Goal: Communication & Community: Answer question/provide support

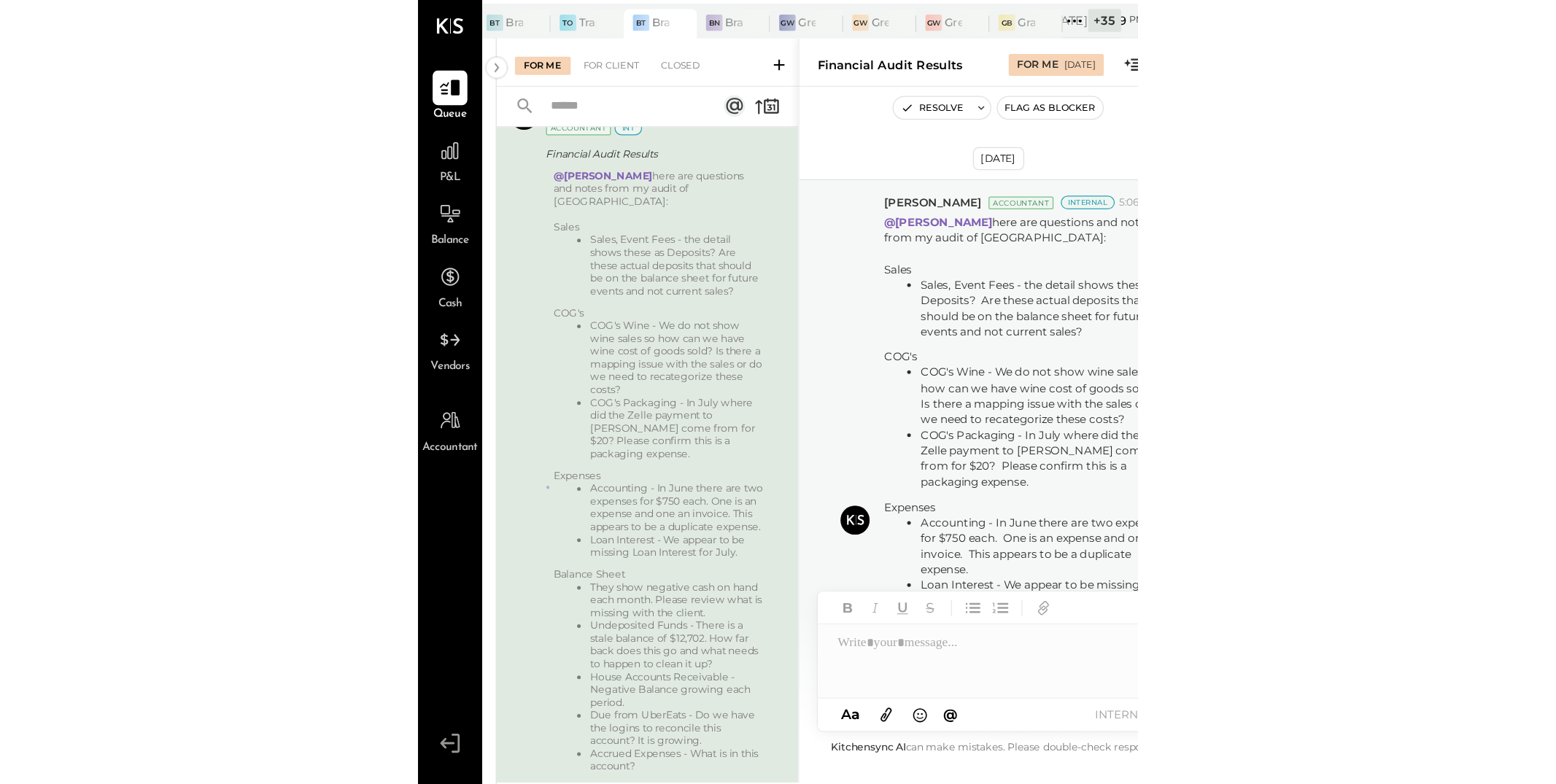
scroll to position [71, 0]
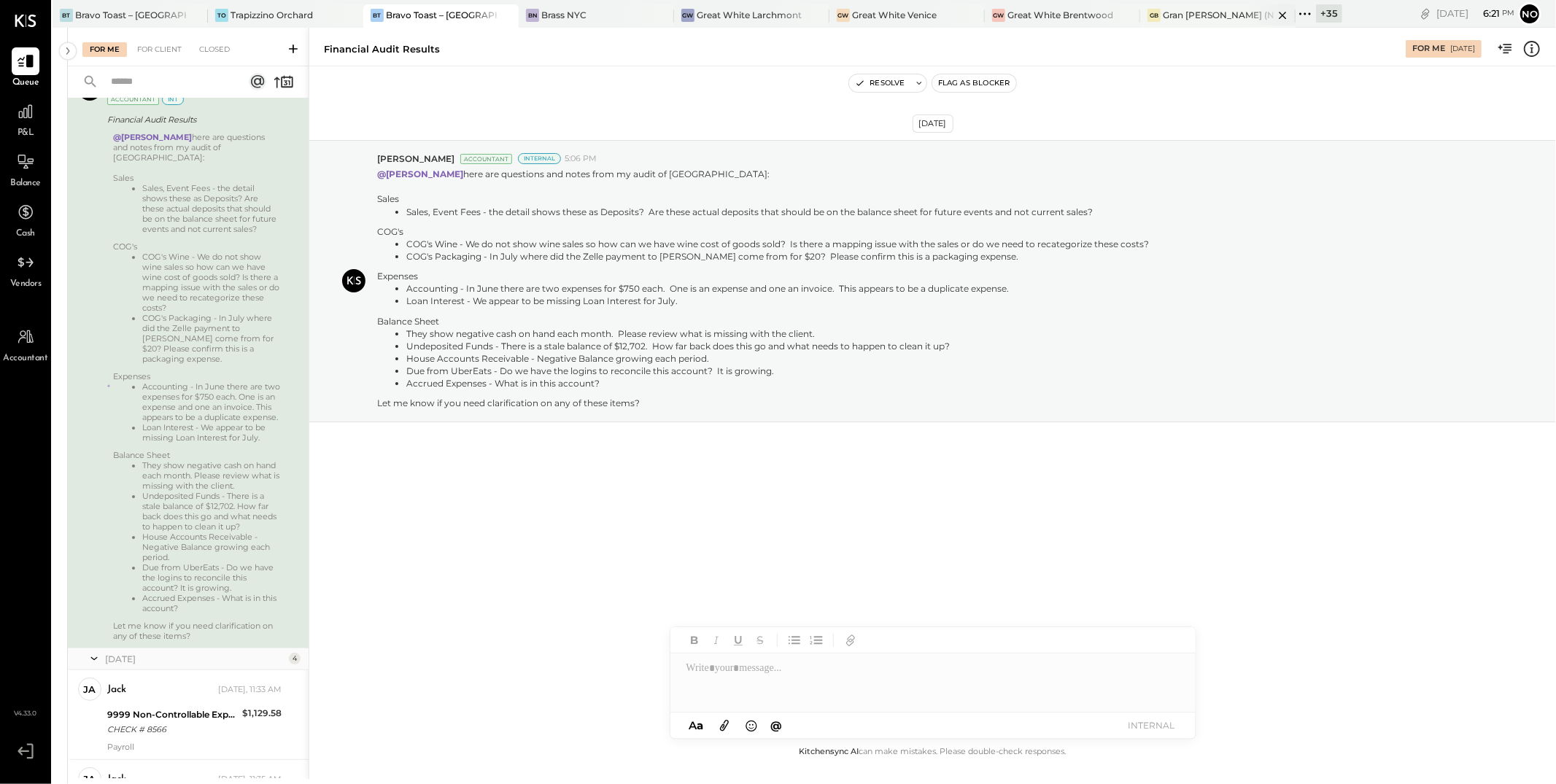
click at [573, 17] on div "Gran [PERSON_NAME] (New)" at bounding box center [1219, 14] width 111 height 12
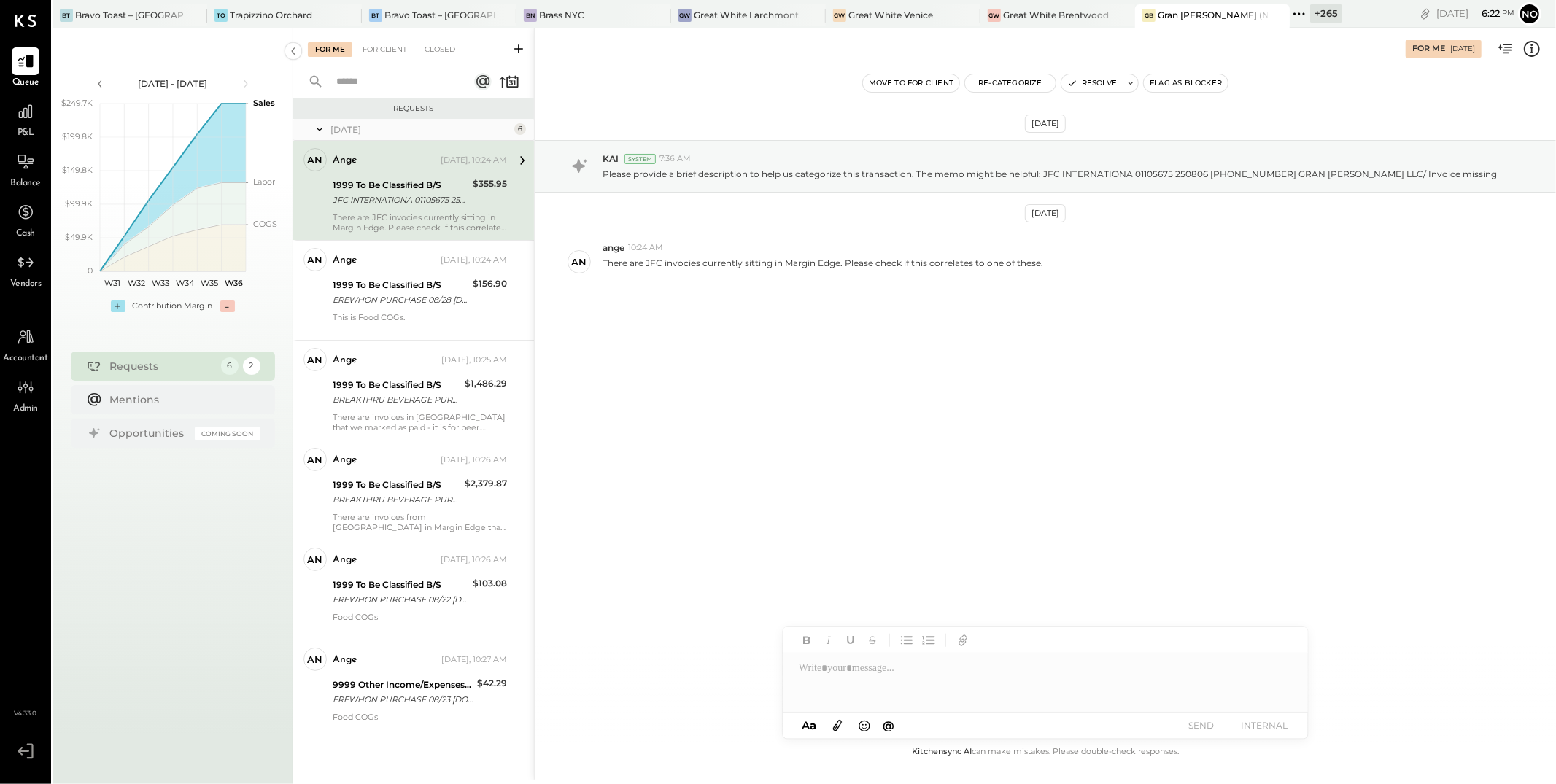
click at [26, 614] on icon at bounding box center [23, 751] width 11 height 8
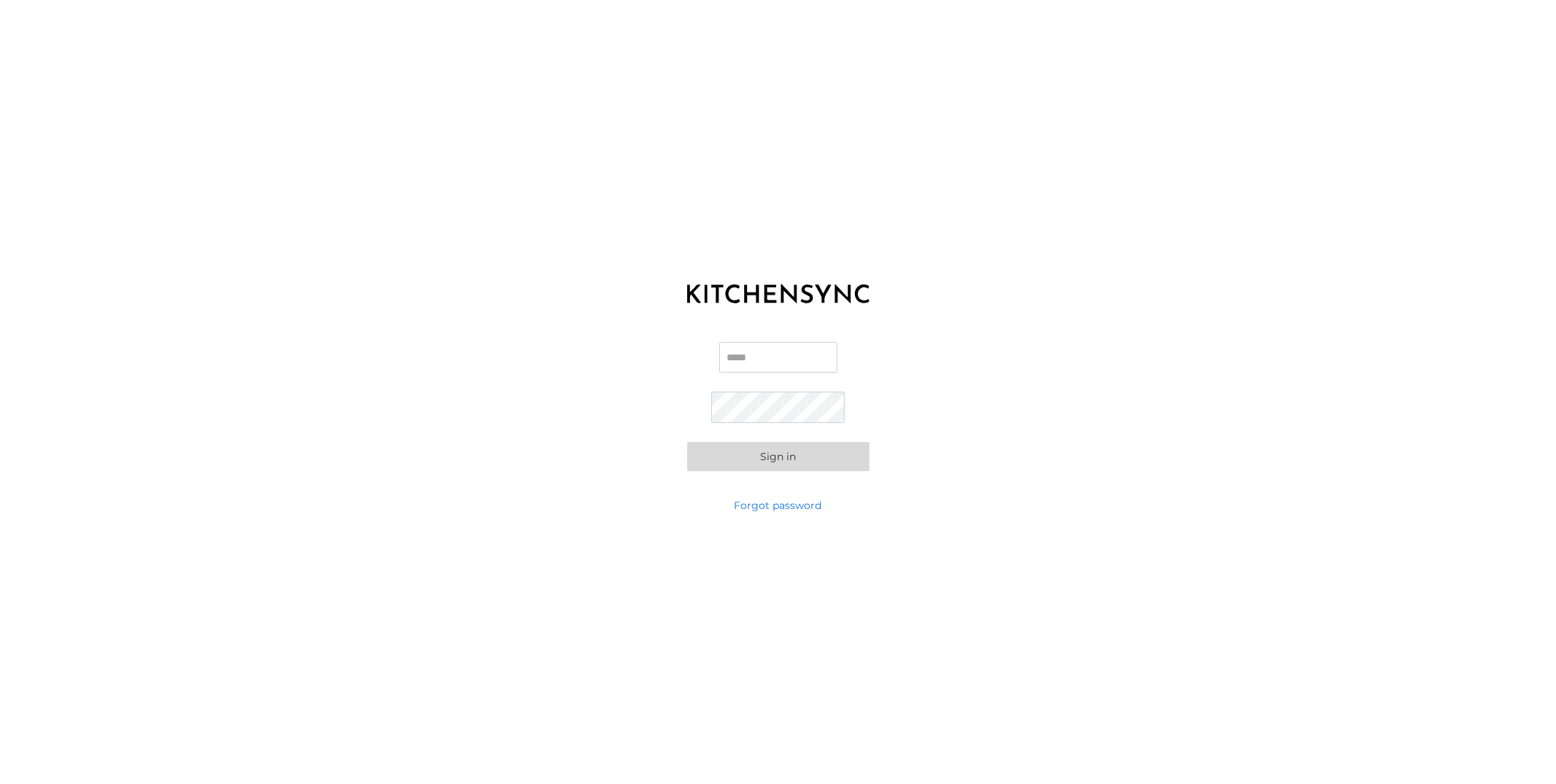
click at [573, 358] on input "Email" at bounding box center [778, 357] width 118 height 31
type input "**********"
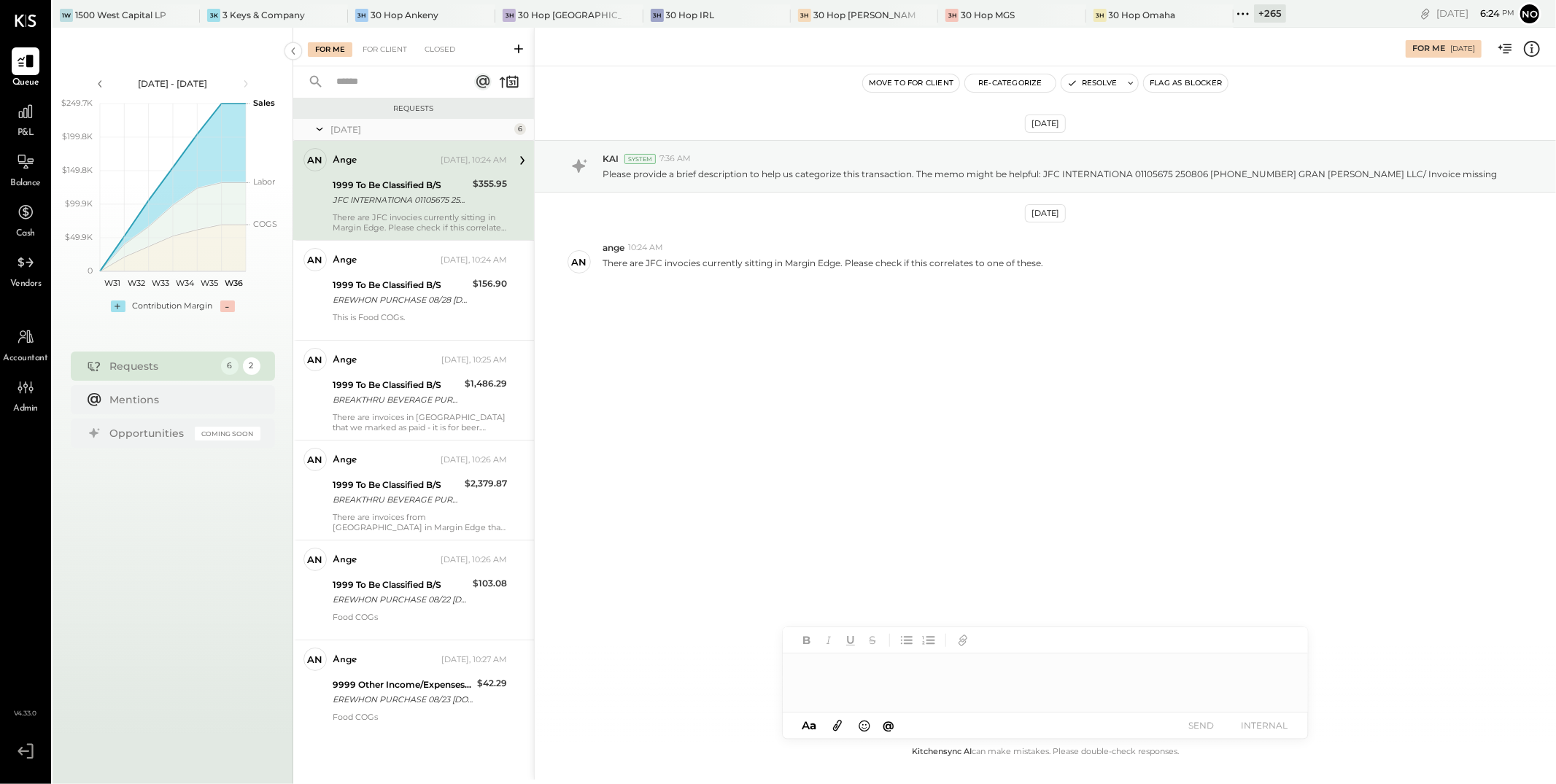
click at [573, 17] on icon at bounding box center [1243, 14] width 19 height 19
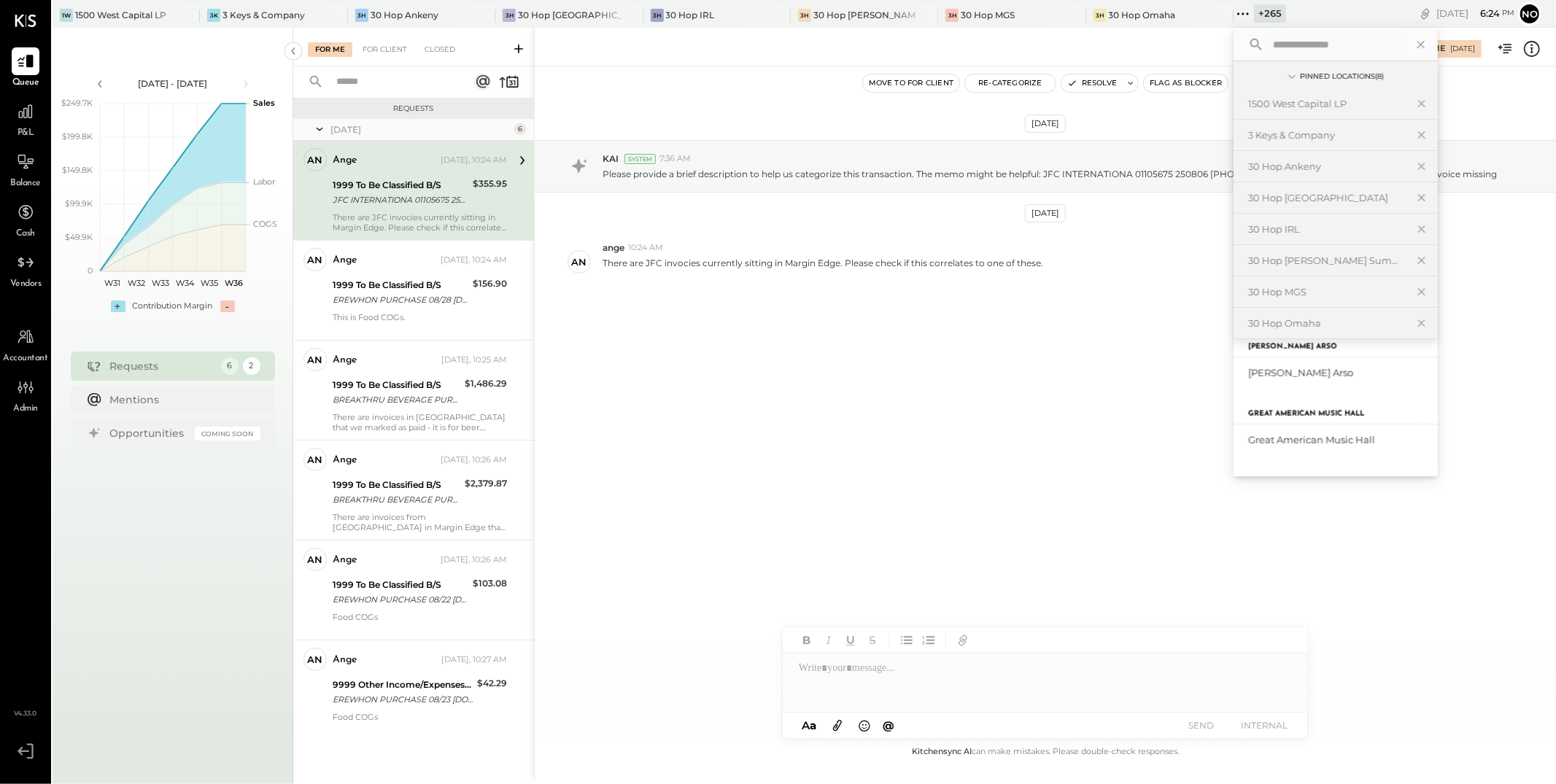
scroll to position [6182, 0]
click at [573, 41] on icon at bounding box center [1421, 45] width 7 height 7
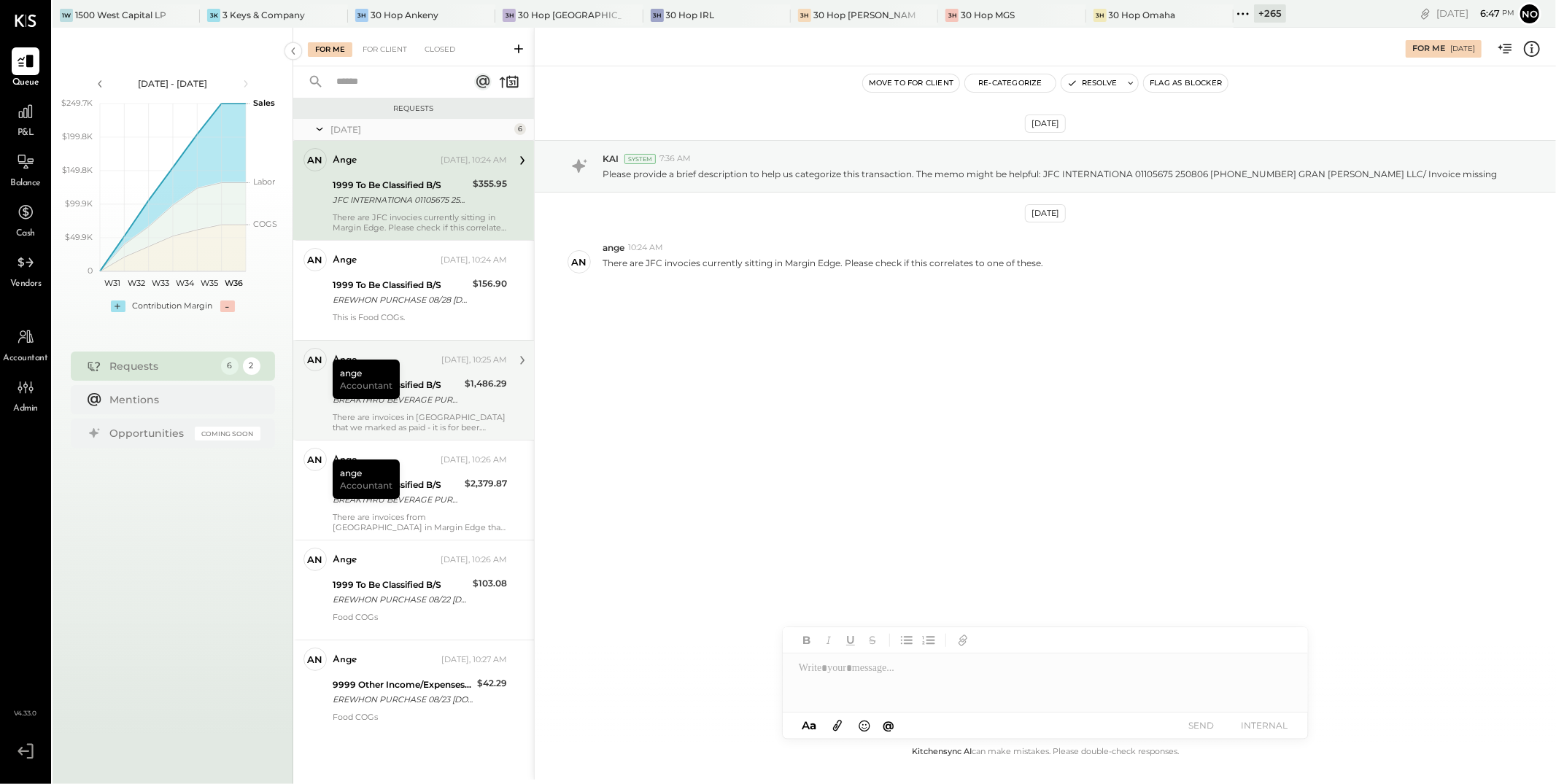
click at [433, 407] on div "1999 To Be Classified B/S BREAKTHRU BEVERAGE PURCHASE 08/24 800-6186466 CA CARD…" at bounding box center [396, 392] width 128 height 32
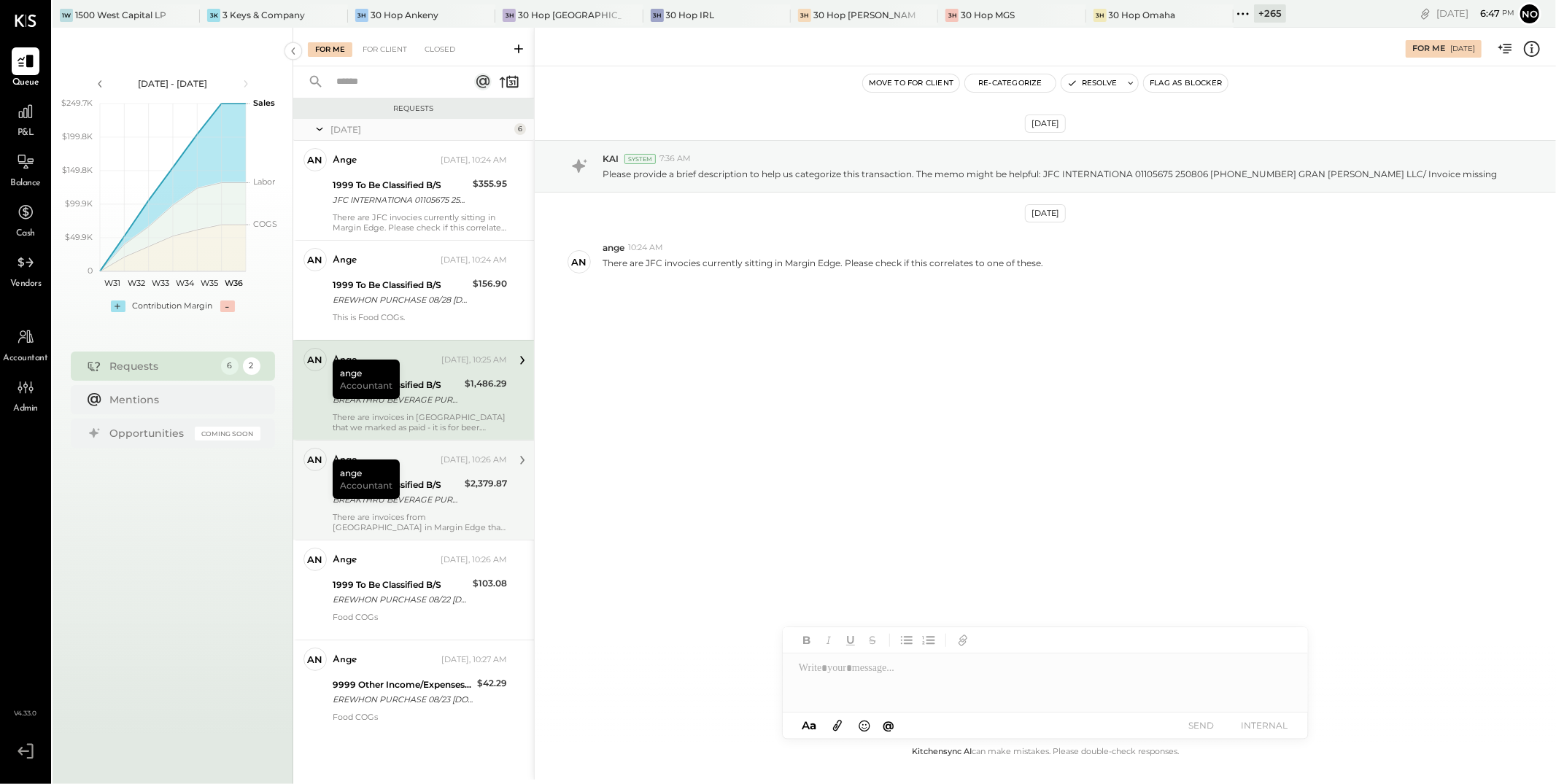
click at [451, 489] on div "1999 To Be Classified B/S" at bounding box center [396, 485] width 128 height 15
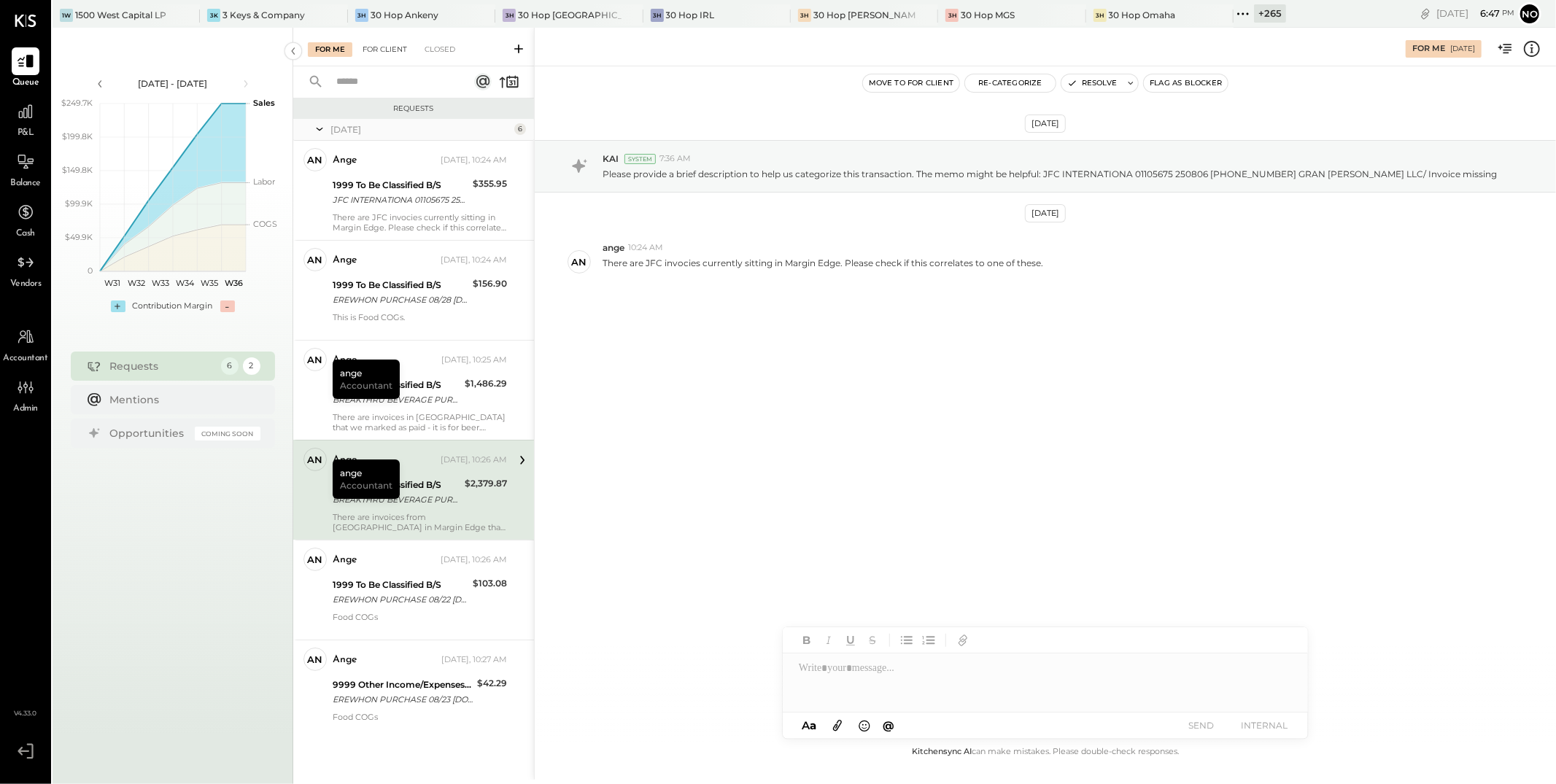
click at [381, 49] on div "For Client" at bounding box center [384, 50] width 59 height 15
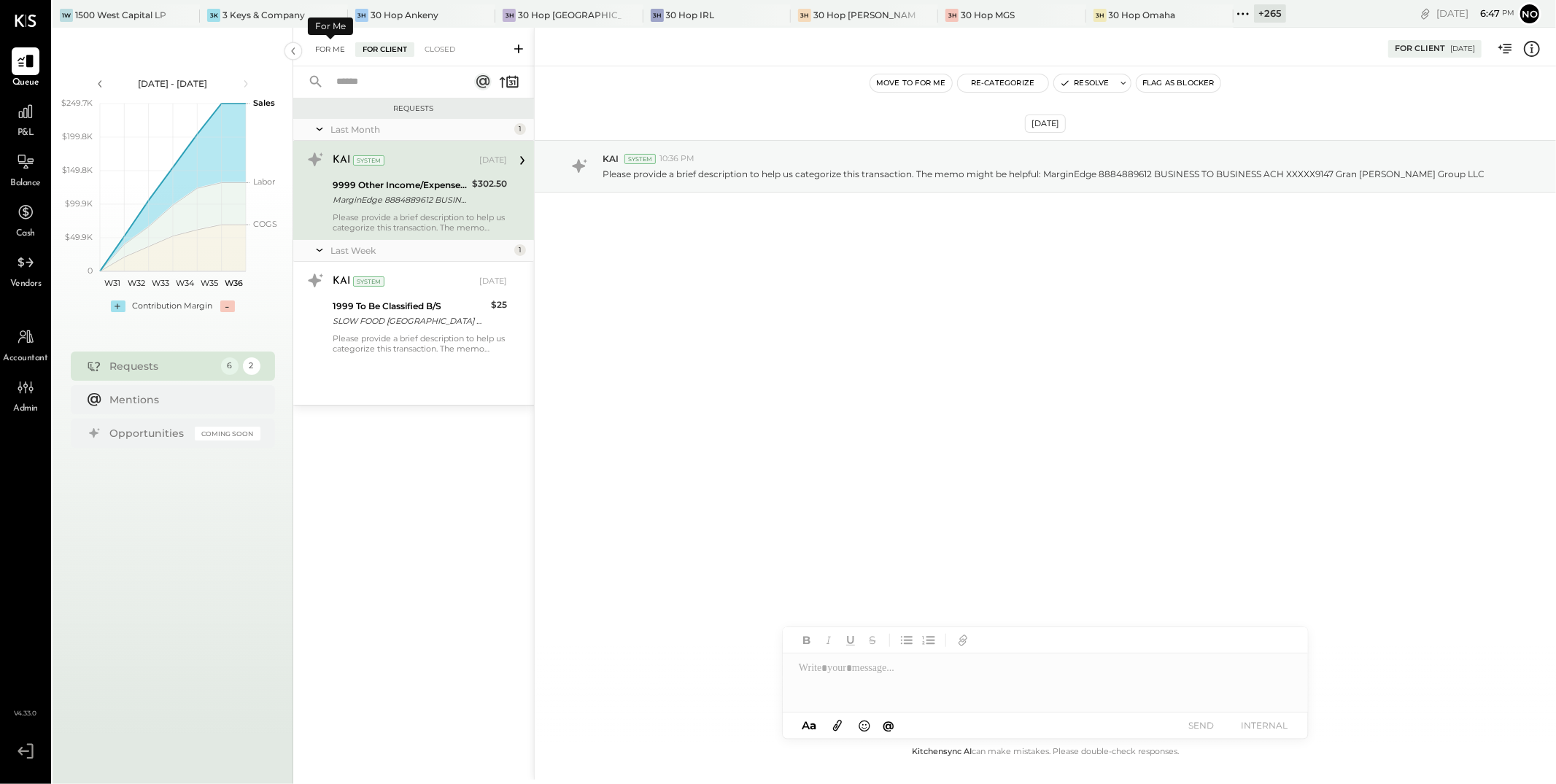
click at [333, 50] on div "For Me" at bounding box center [330, 50] width 45 height 15
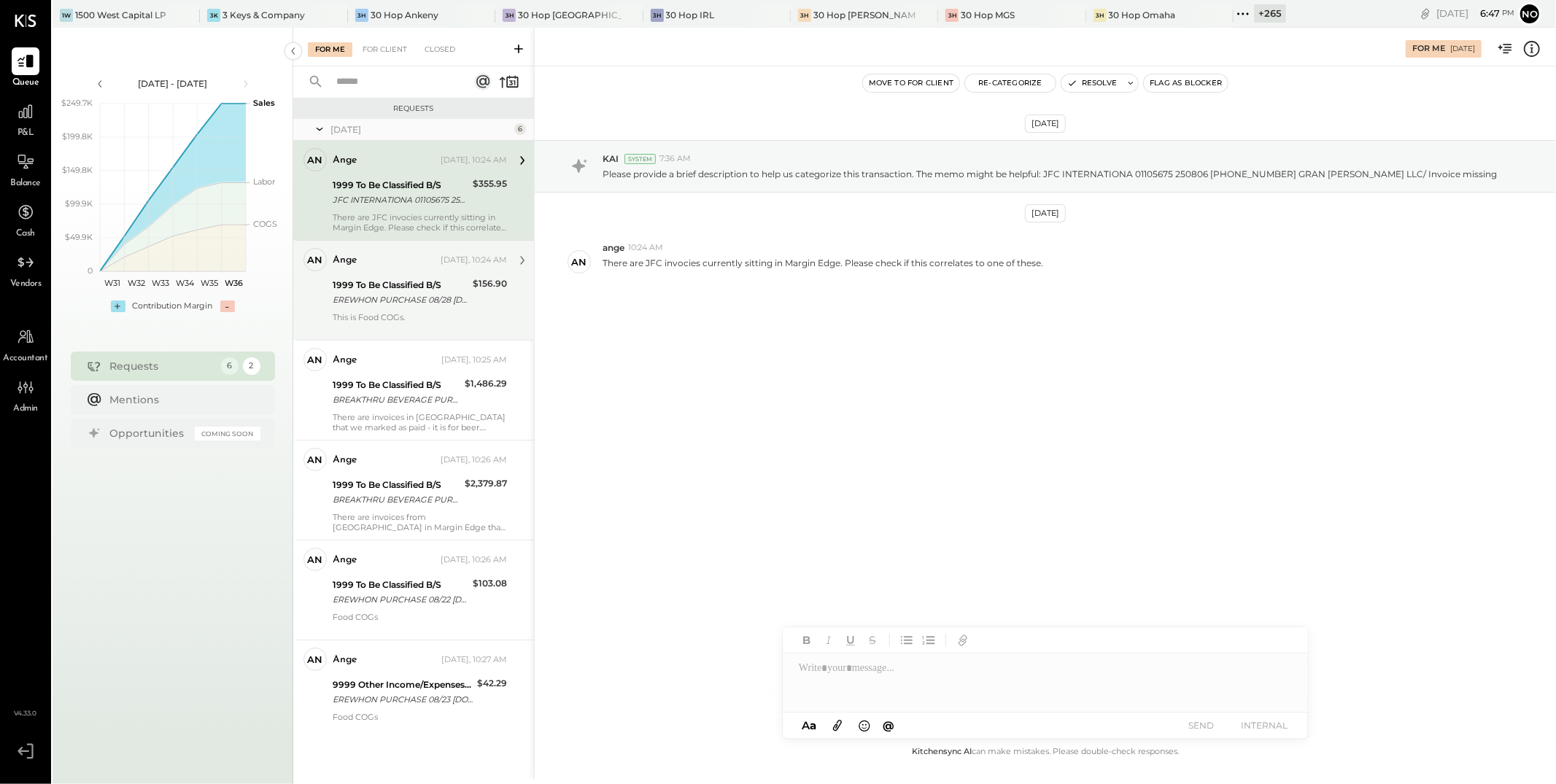
click at [381, 273] on div "ange Yesterday, 10:24 AM 1999 To Be Classified B/S EREWHON PURCHASE 08/28 EREWH…" at bounding box center [420, 290] width 175 height 85
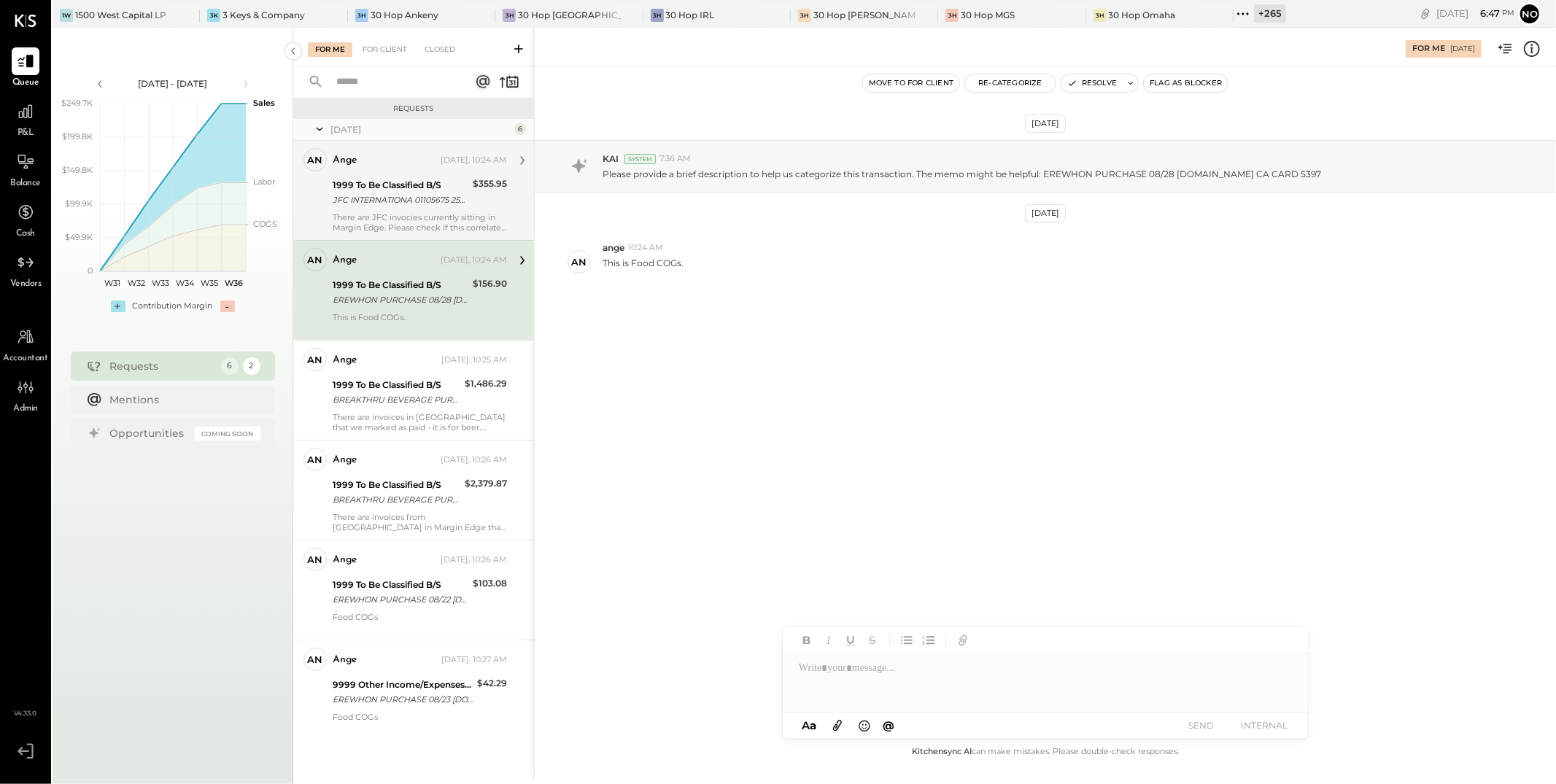
click at [379, 209] on div "ange Yesterday, 10:24 AM 1999 To Be Classified B/S JFC INTERNATIONA 01105675 25…" at bounding box center [420, 190] width 175 height 85
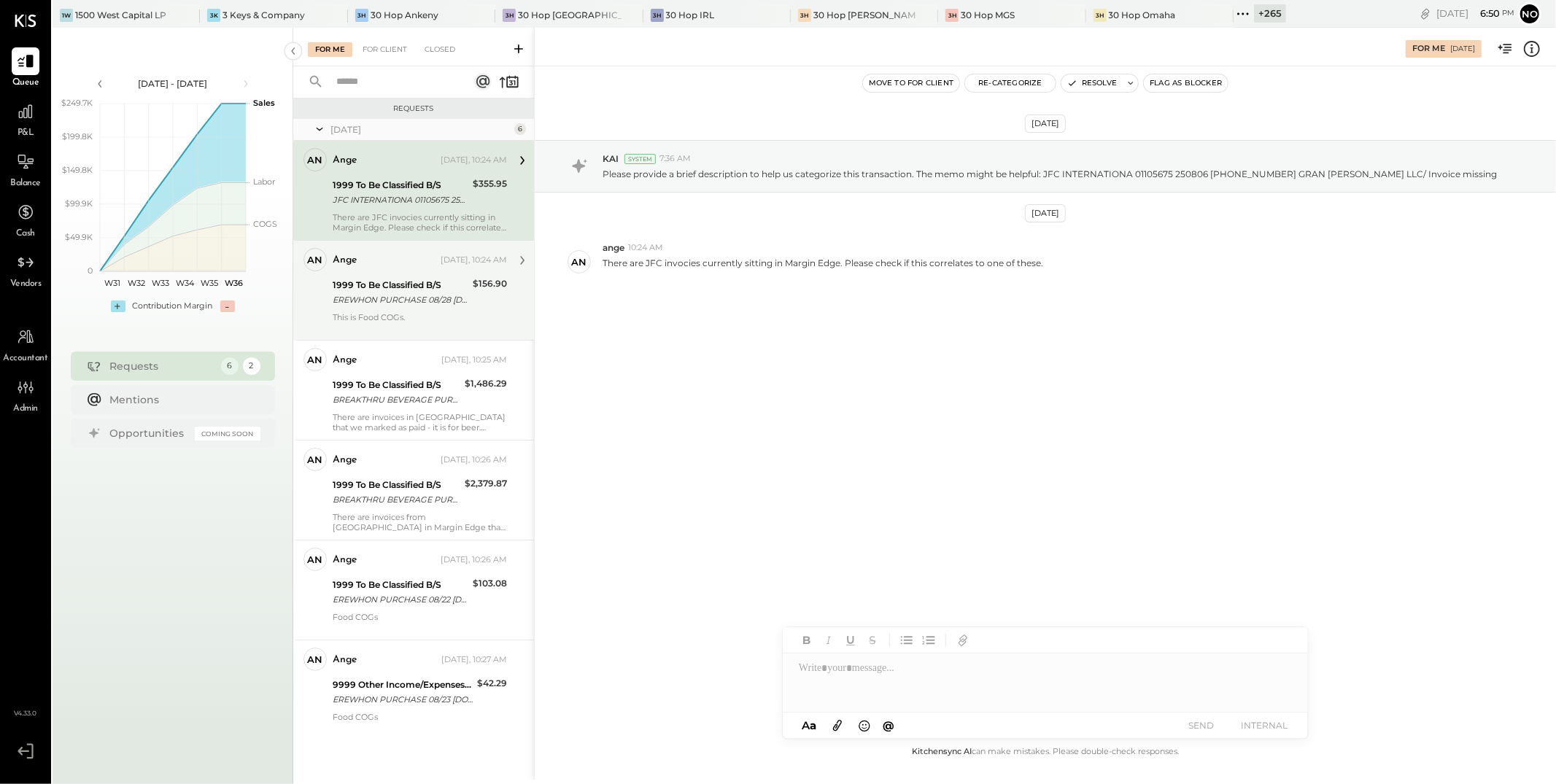
click at [394, 300] on div "EREWHON PURCHASE 08/28 EREWHON.COM CA CARD 5397" at bounding box center [400, 300] width 136 height 15
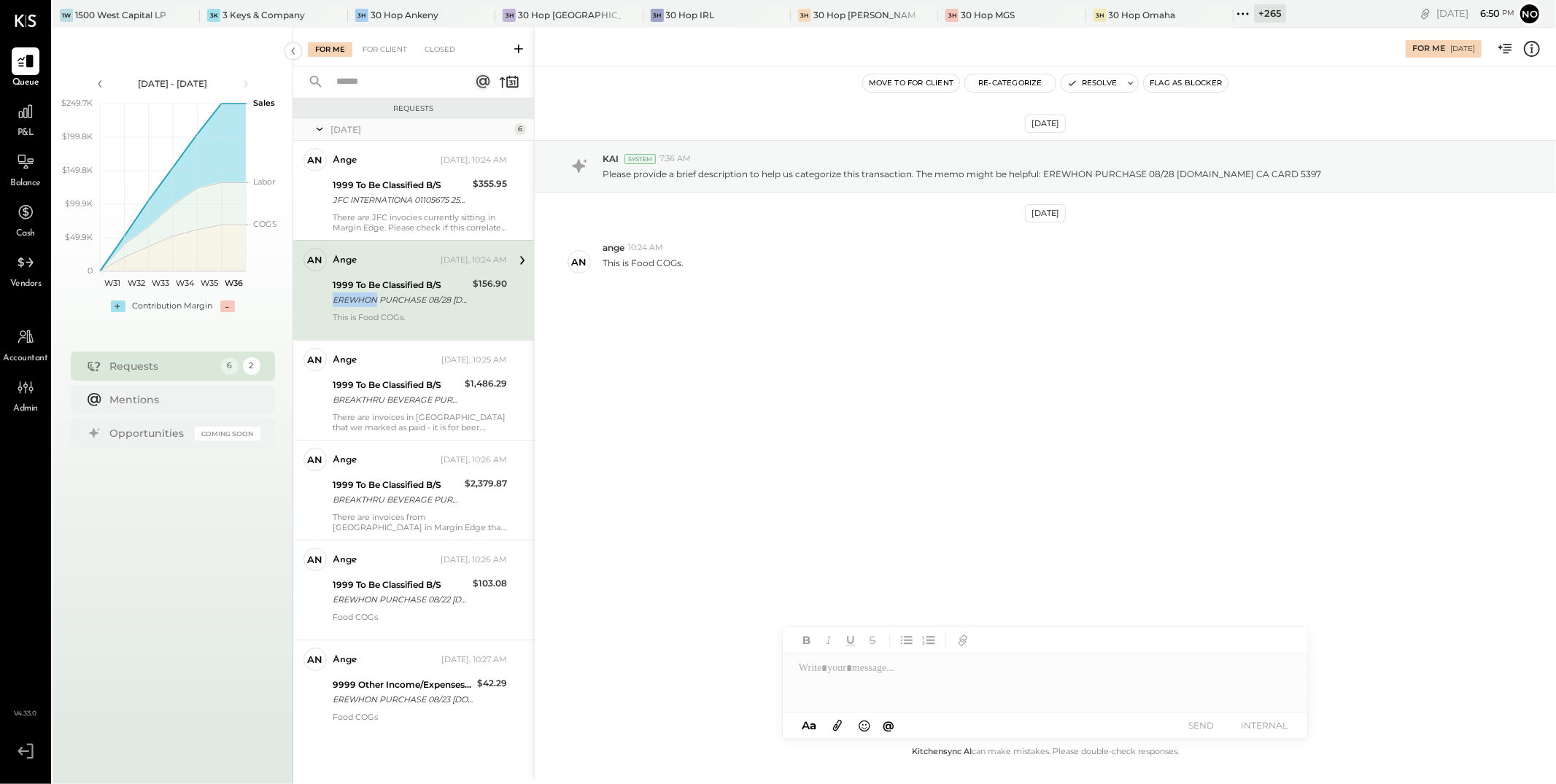
drag, startPoint x: 333, startPoint y: 303, endPoint x: 375, endPoint y: 304, distance: 42.0
click at [375, 304] on div "EREWHON PURCHASE 08/28 EREWHON.COM CA CARD 5397" at bounding box center [400, 300] width 136 height 15
copy div "EREWHON"
click at [573, 86] on button "Re-Categorize" at bounding box center [1010, 83] width 91 height 18
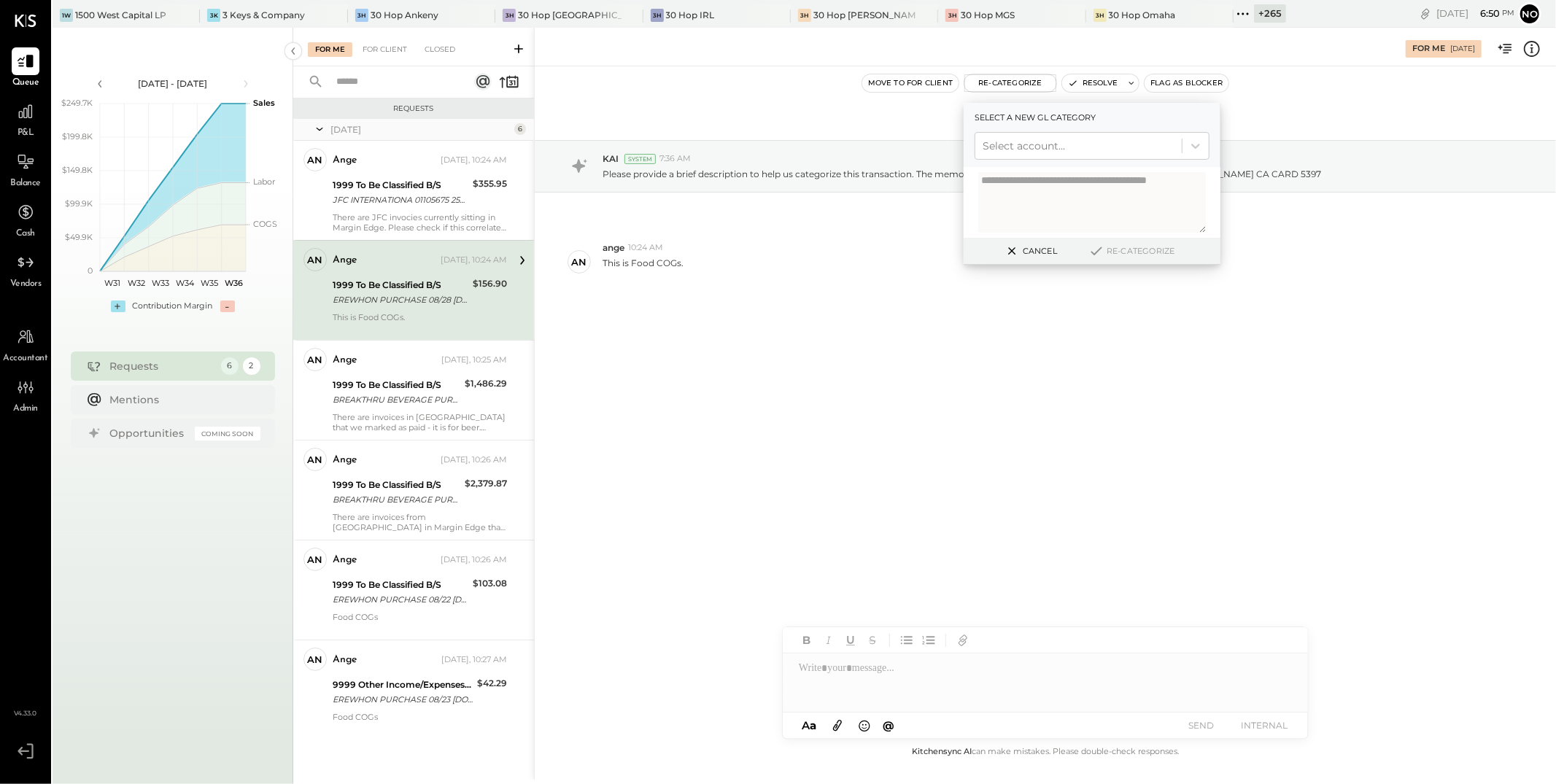
click at [573, 141] on div at bounding box center [1078, 146] width 192 height 18
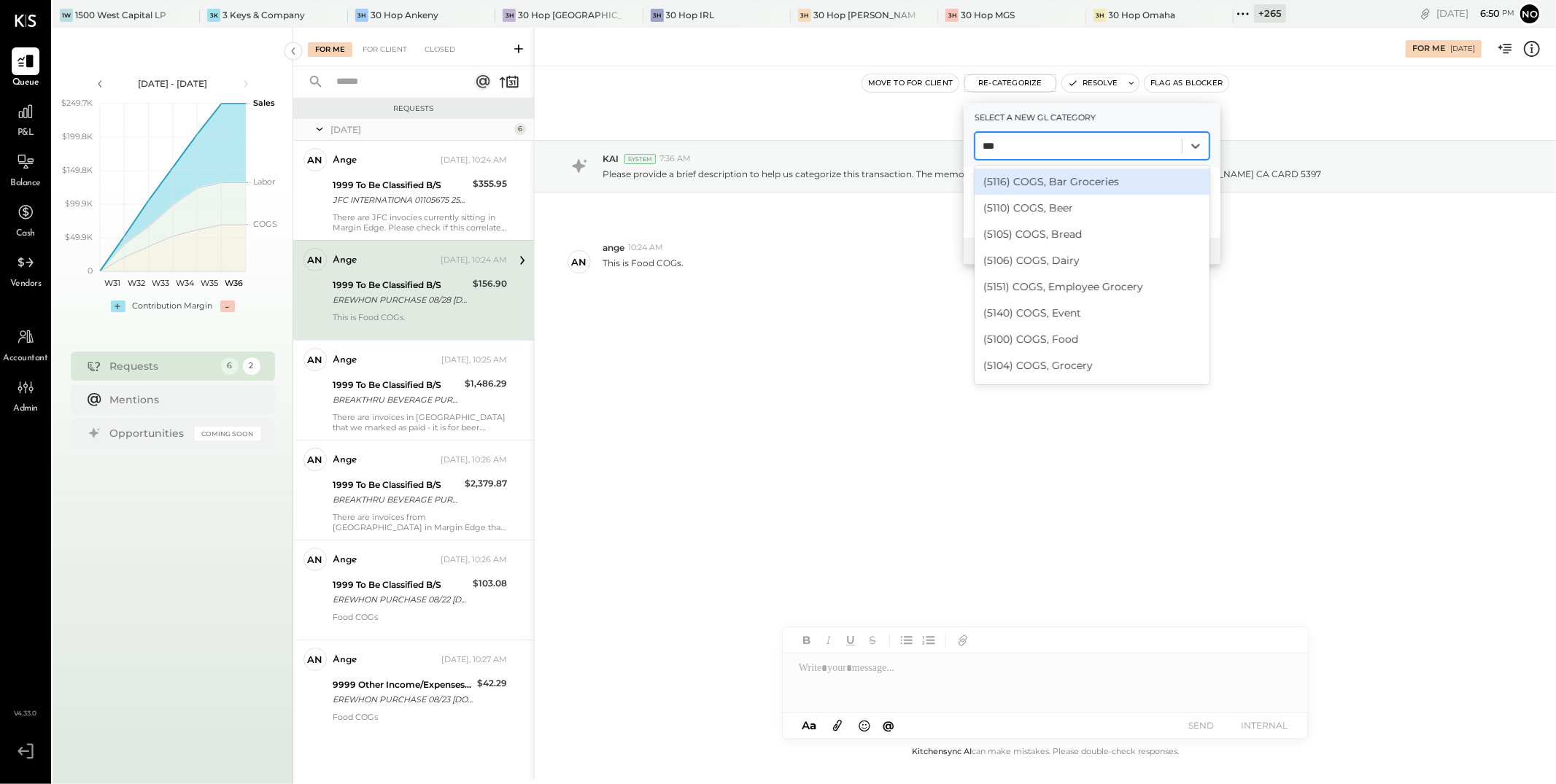
type input "****"
click at [573, 333] on div "(5100) COGS, Food" at bounding box center [1092, 339] width 235 height 26
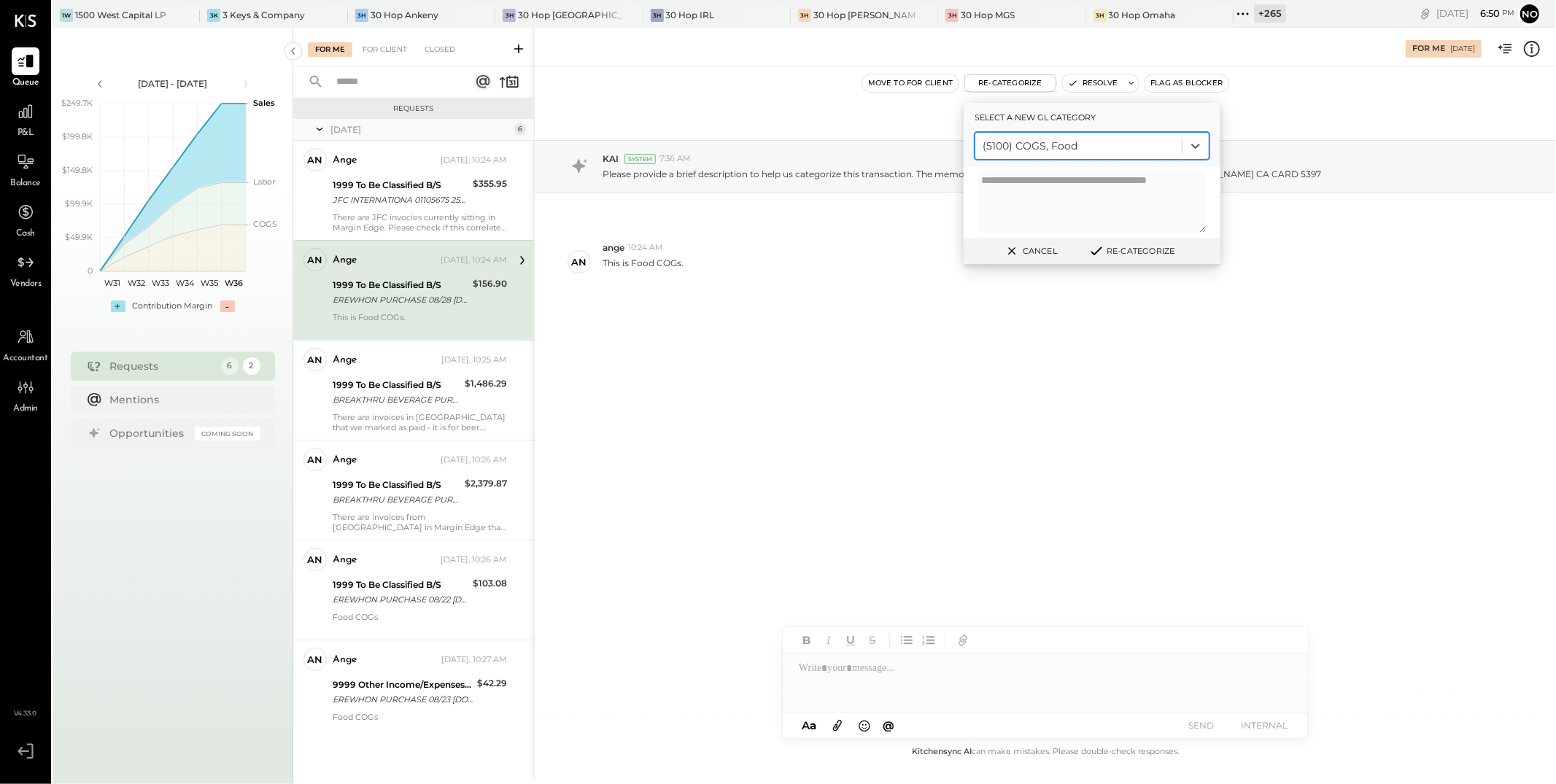
click at [573, 254] on button "Re-Categorize" at bounding box center [1131, 250] width 96 height 18
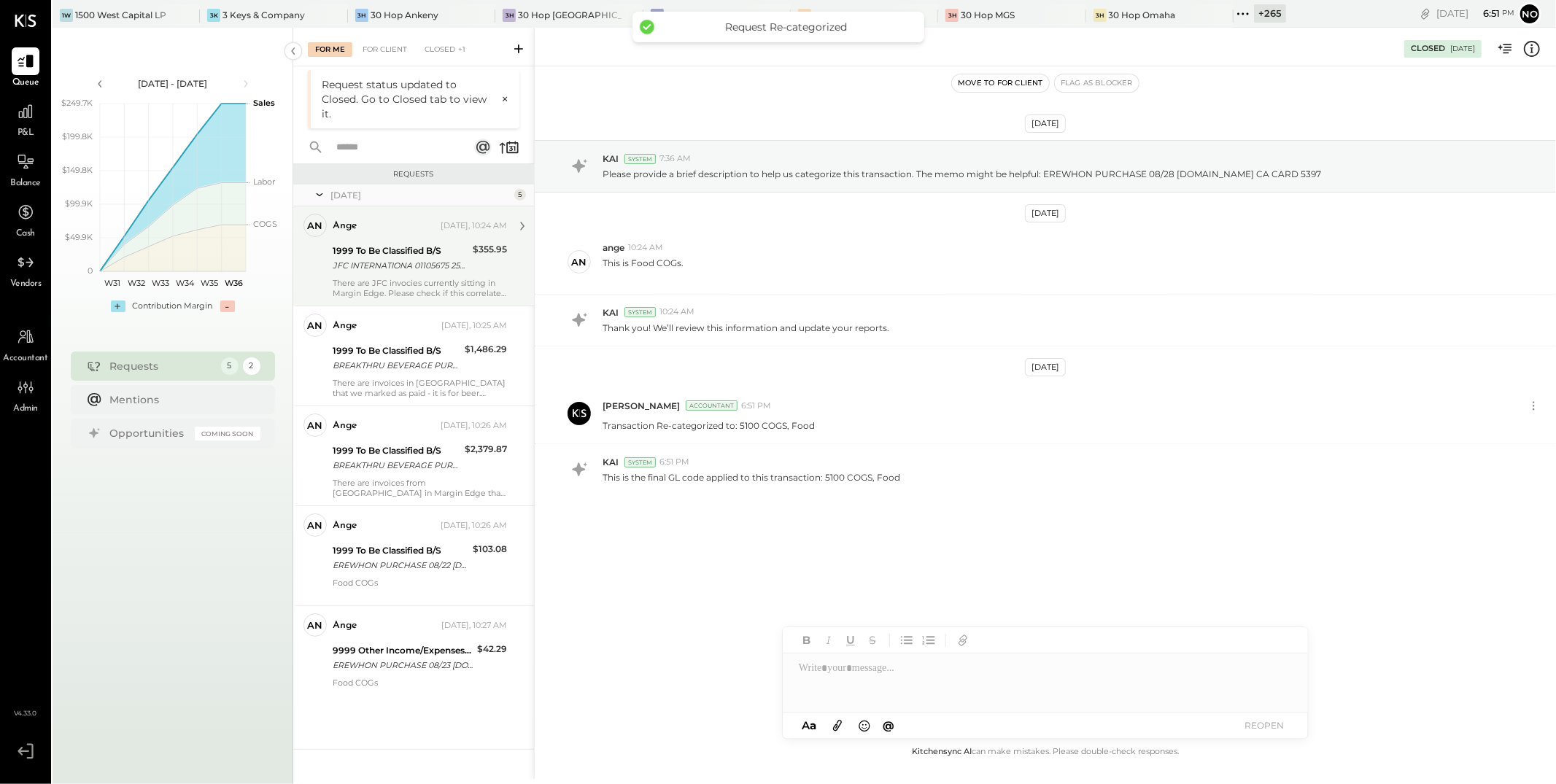
click at [435, 273] on div "1999 To Be Classified B/S JFC INTERNATIONA 01105675 250806 323-721-6100 GRAN BL…" at bounding box center [400, 258] width 136 height 32
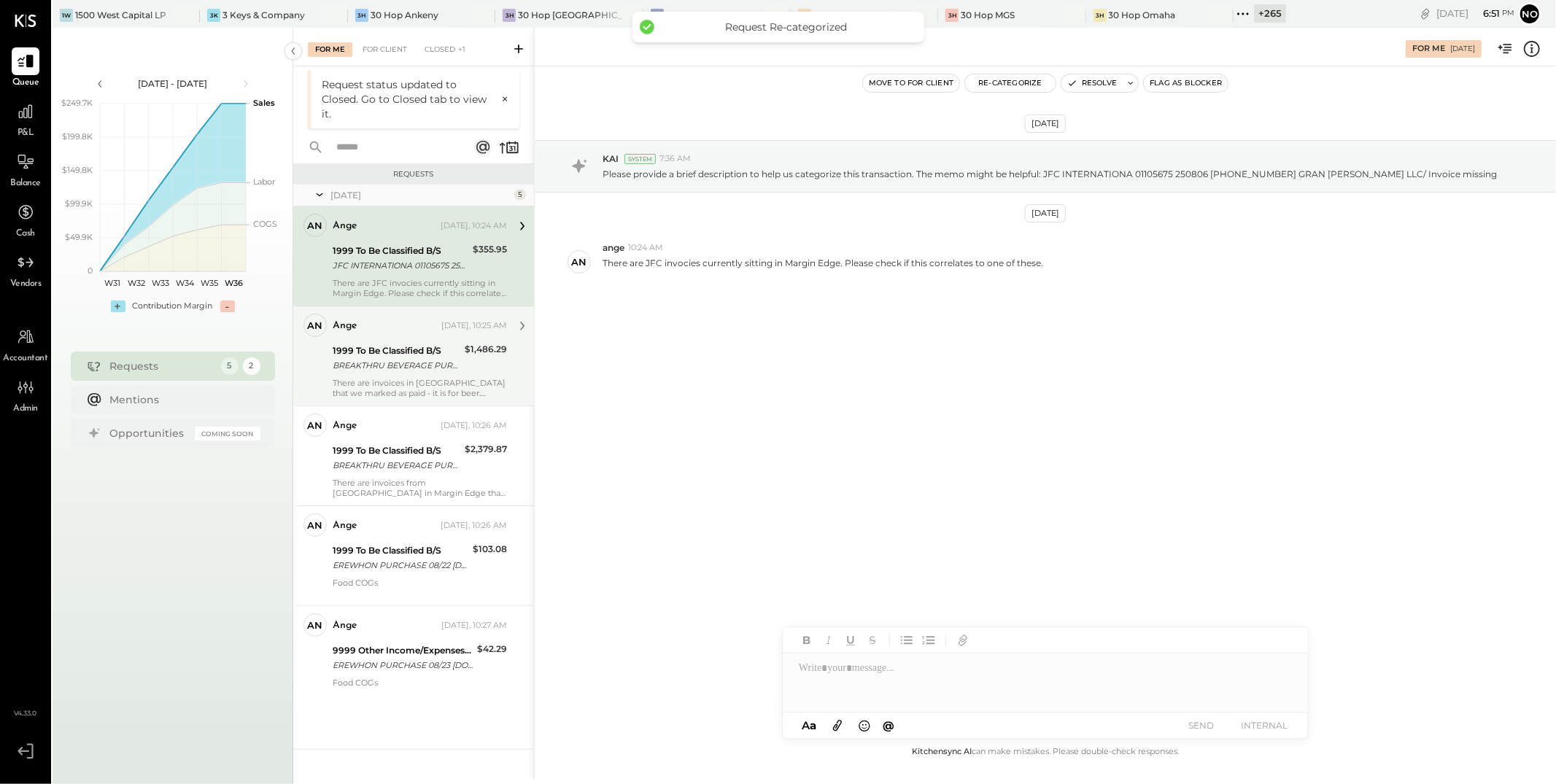
click at [427, 353] on div "1999 To Be Classified B/S" at bounding box center [396, 351] width 128 height 15
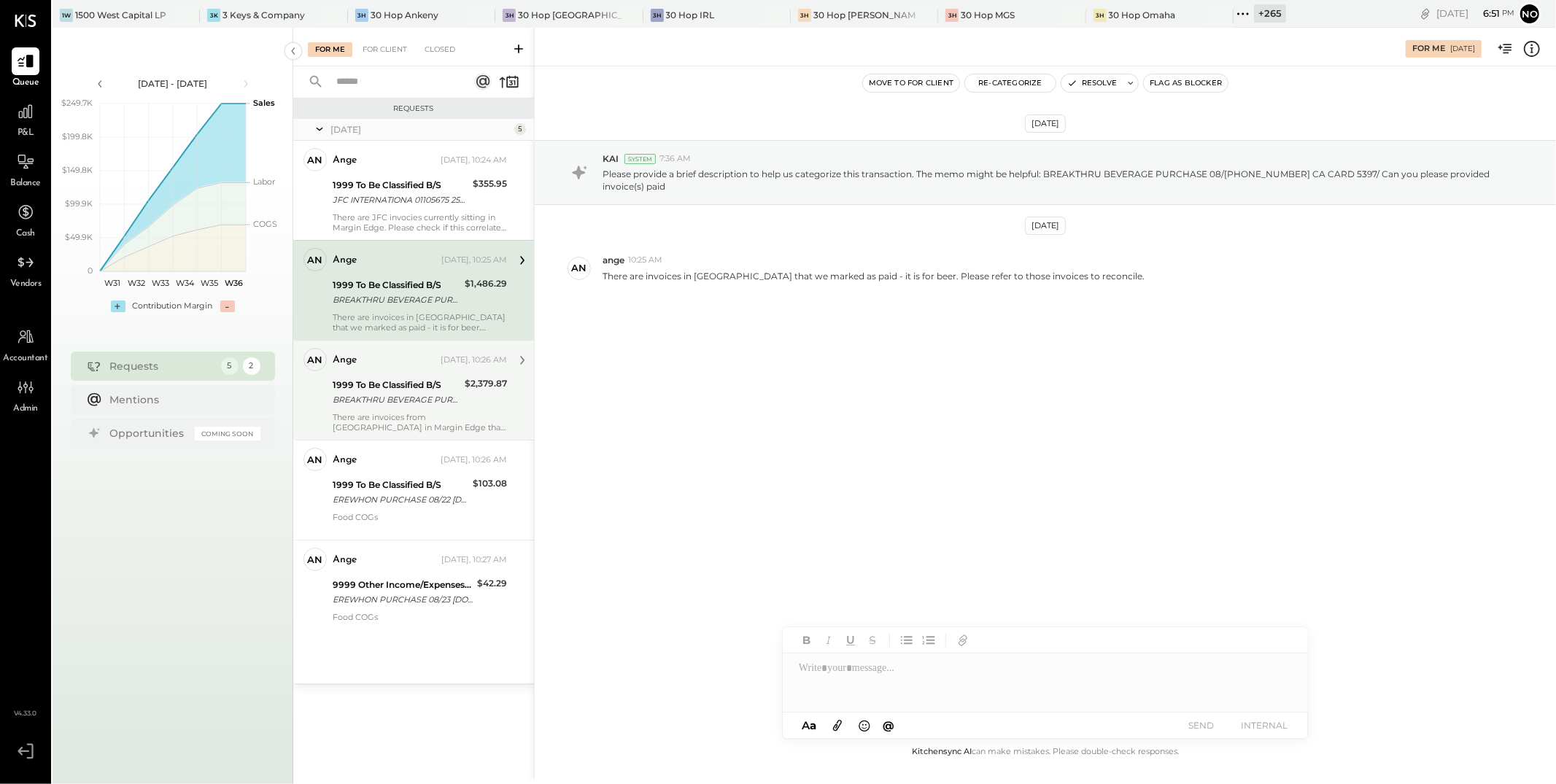
click at [439, 389] on div "1999 To Be Classified B/S" at bounding box center [396, 385] width 128 height 15
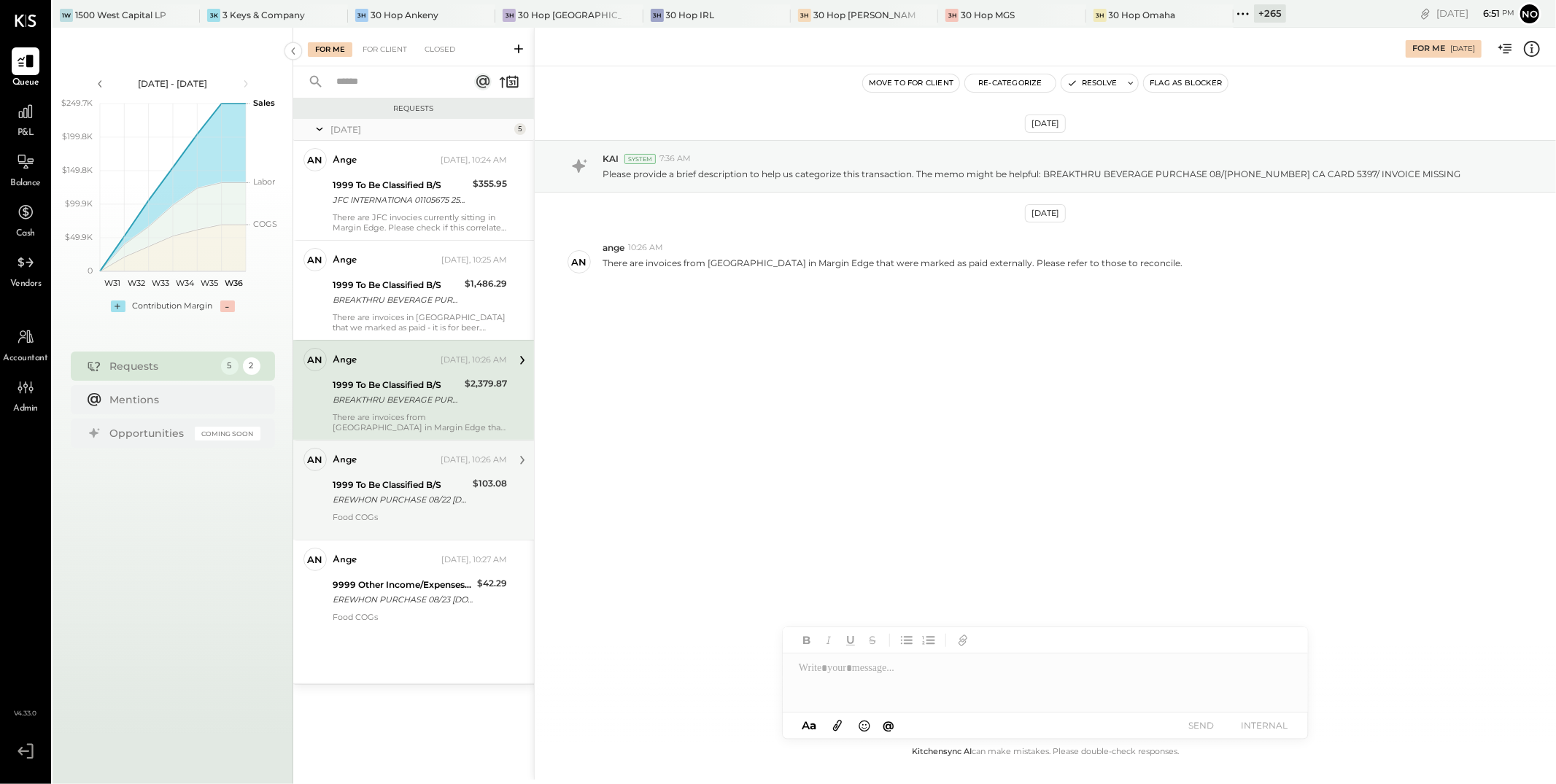
click at [432, 485] on div "1999 To Be Classified B/S" at bounding box center [400, 485] width 136 height 15
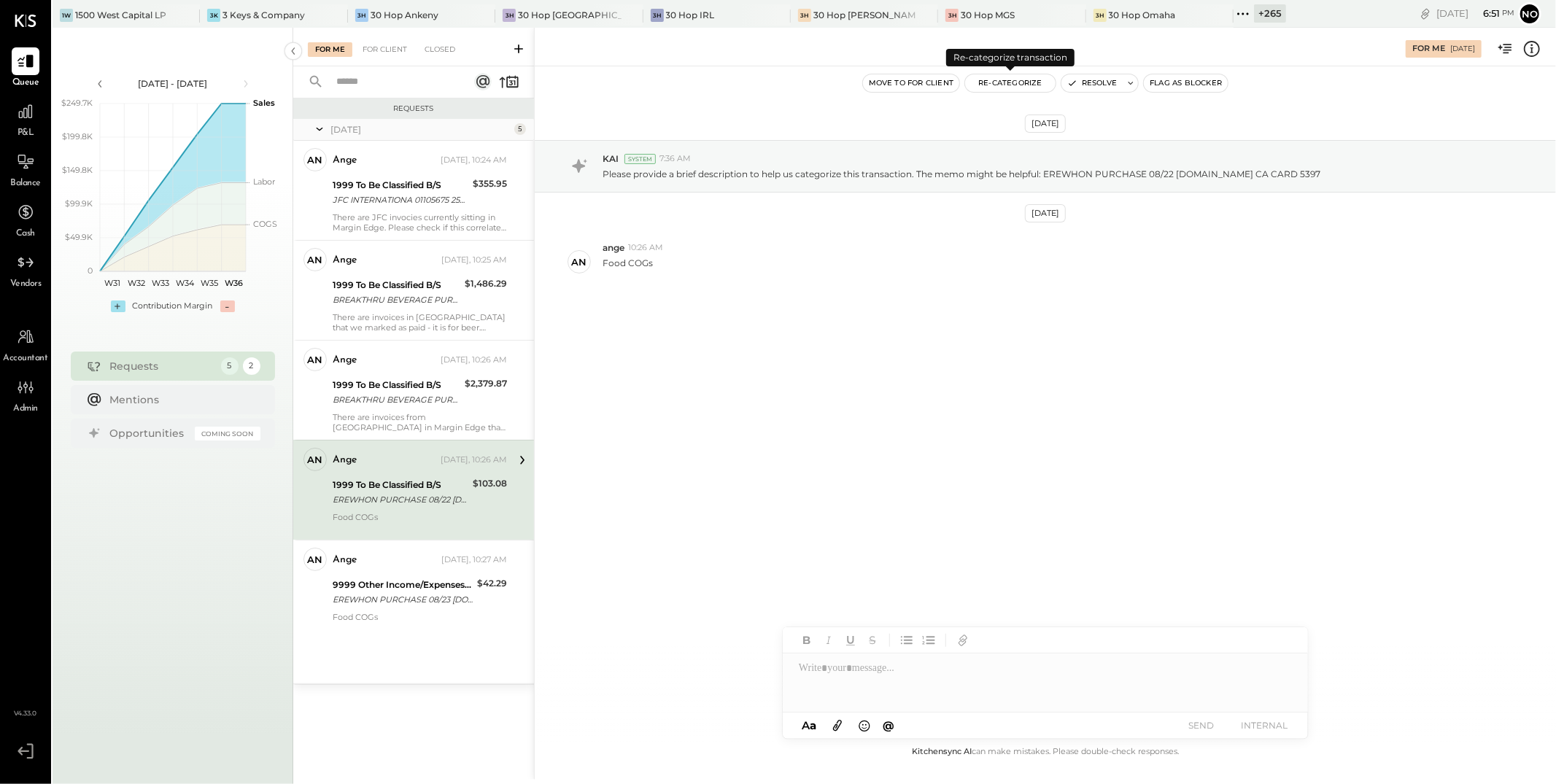
click at [573, 88] on button "Re-Categorize" at bounding box center [1010, 83] width 91 height 18
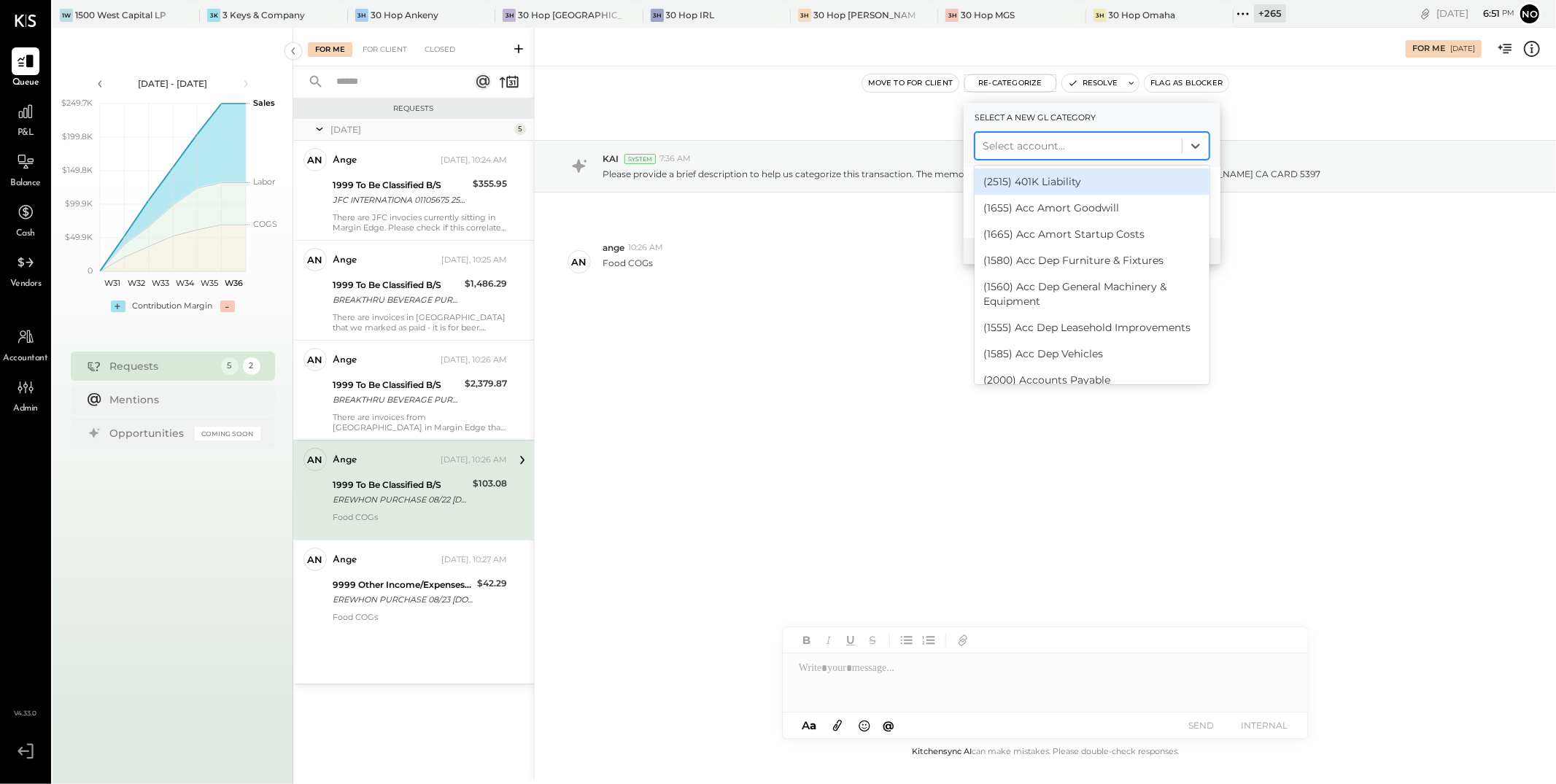
click at [573, 148] on div at bounding box center [1078, 146] width 192 height 18
type input "****"
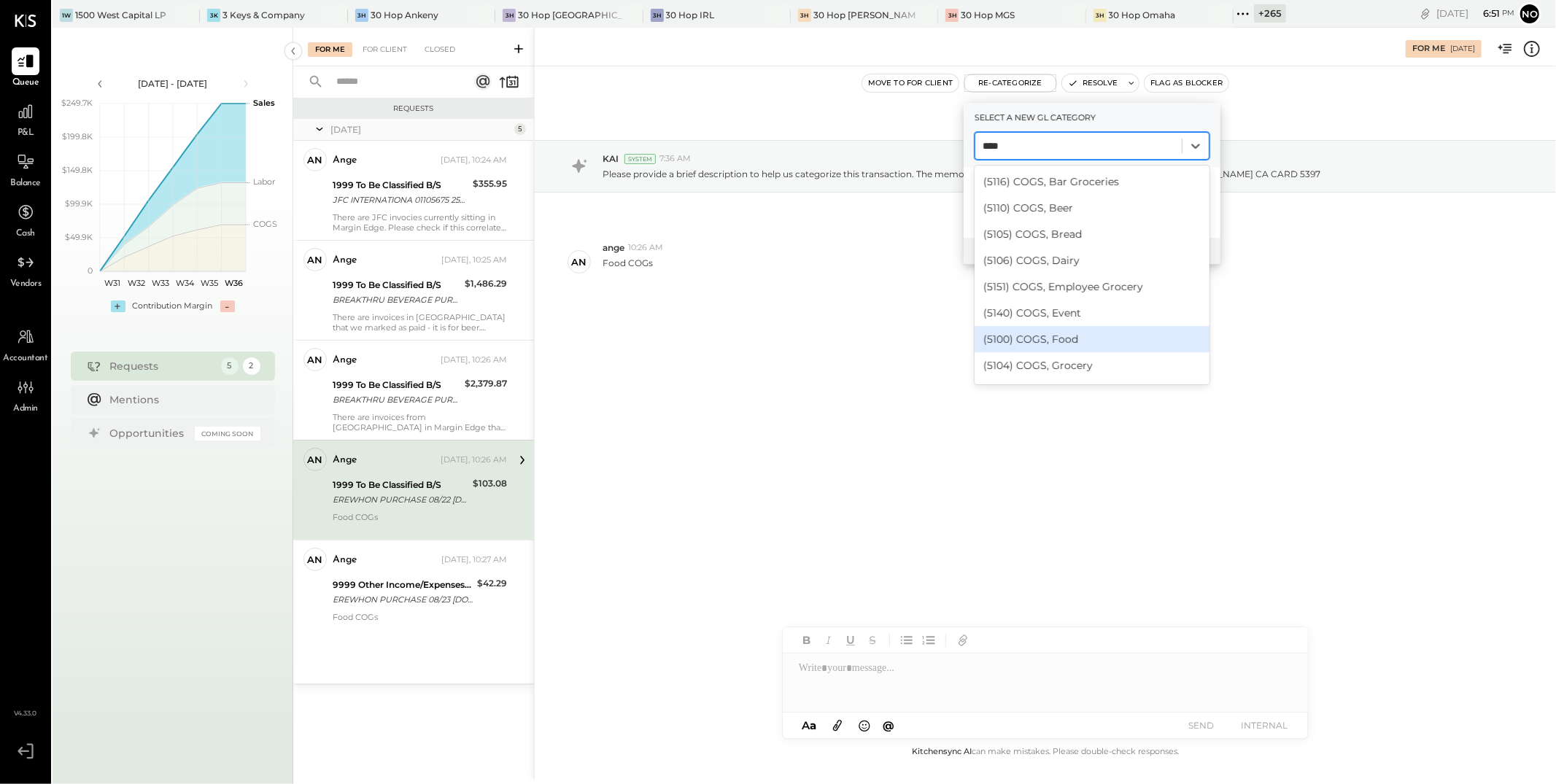
click at [573, 335] on div "(5100) COGS, Food" at bounding box center [1092, 339] width 235 height 26
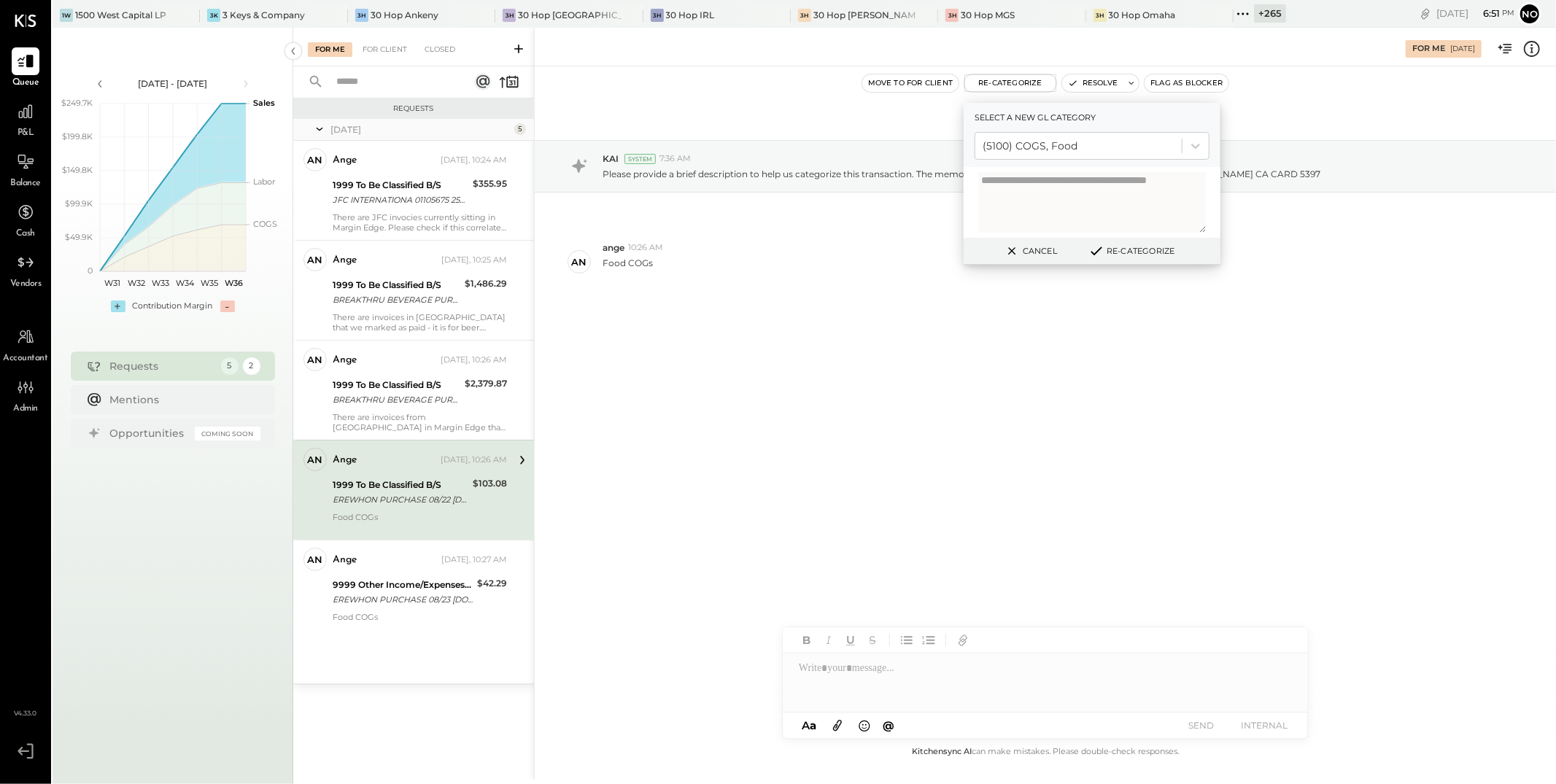
click at [573, 247] on button "Re-Categorize" at bounding box center [1131, 250] width 96 height 18
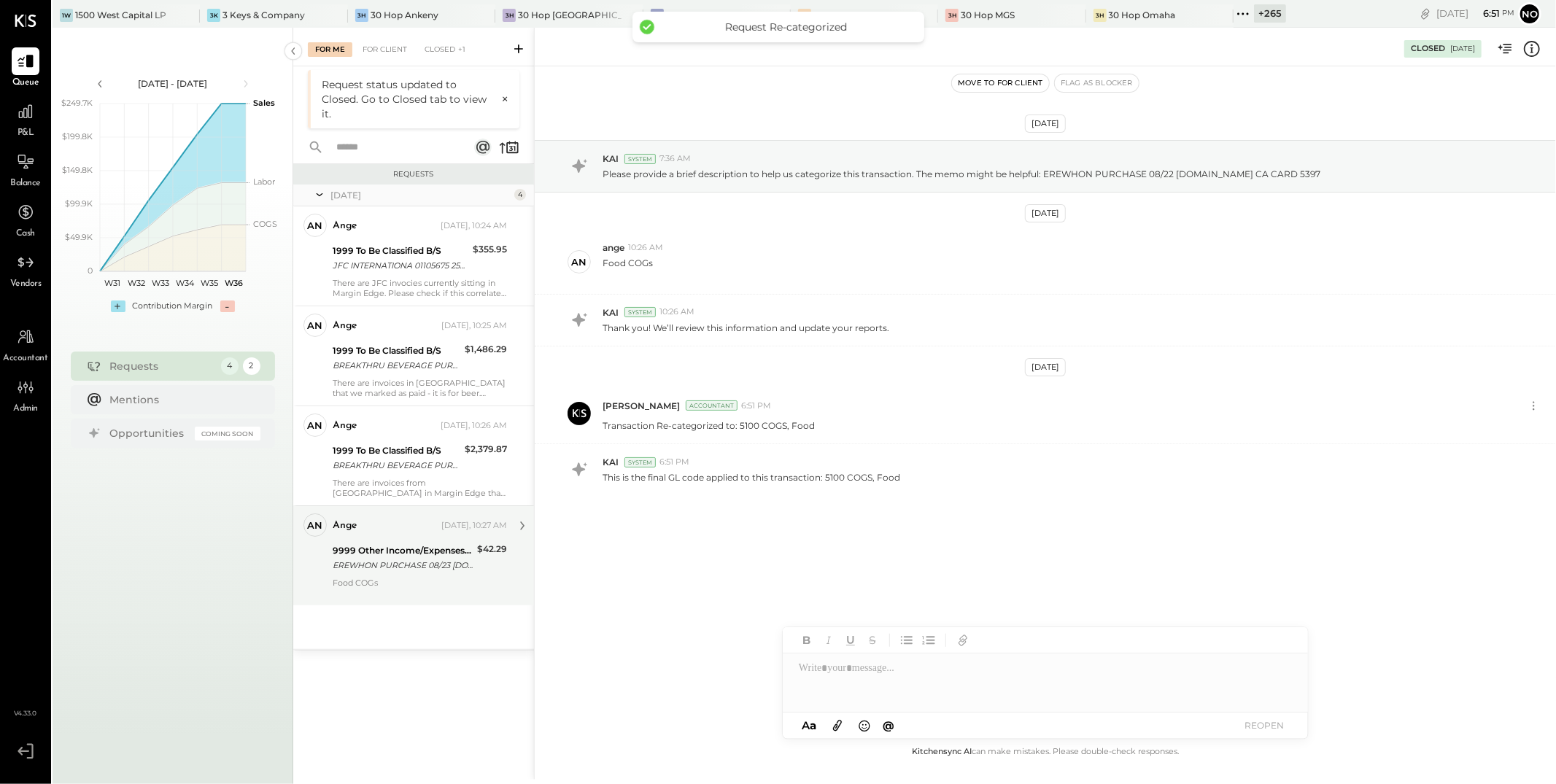
click at [401, 556] on div "9999 Other Income/Expenses:To Be Classified" at bounding box center [403, 551] width 140 height 15
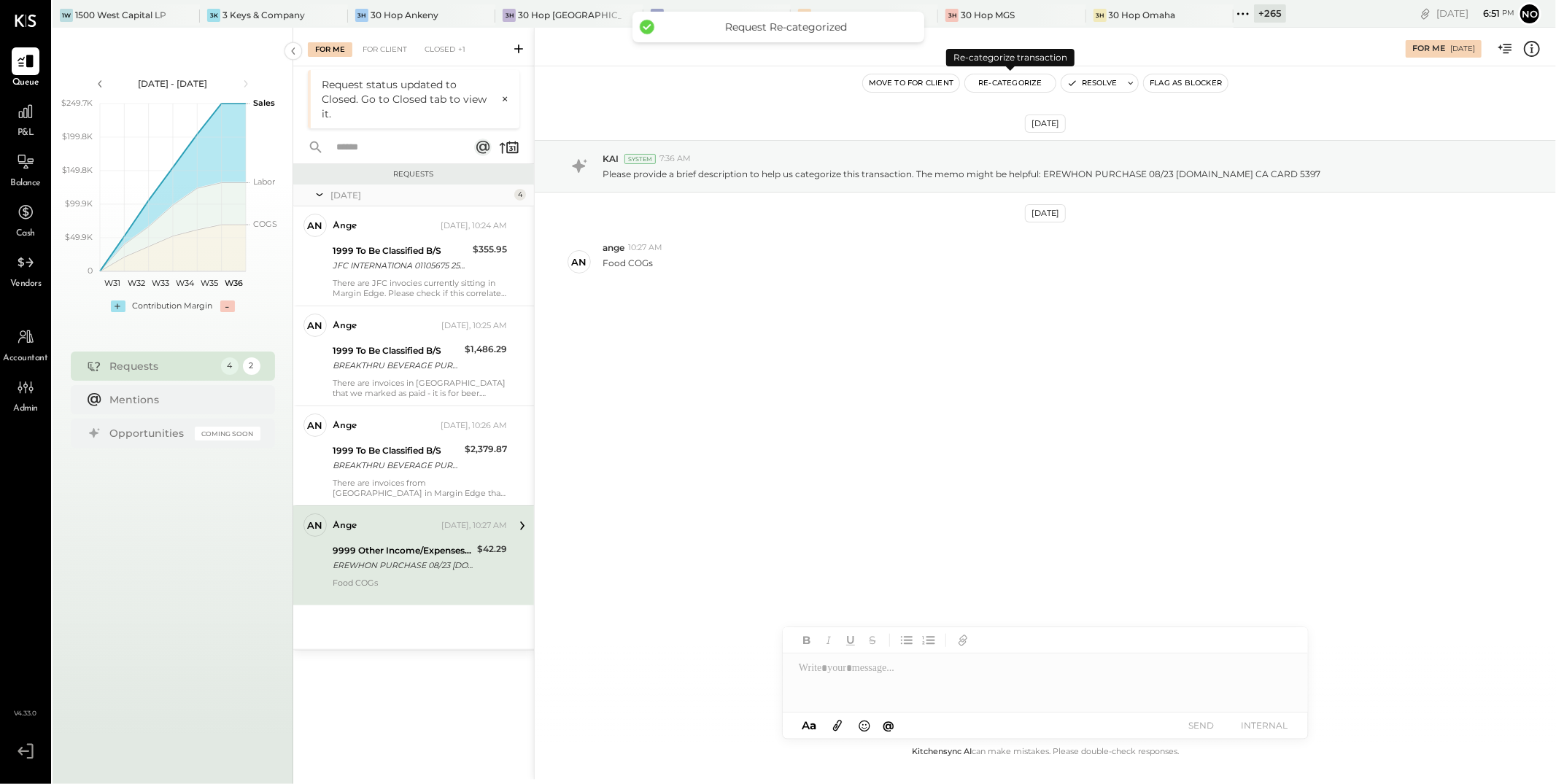
click at [573, 87] on button "Re-Categorize" at bounding box center [1010, 83] width 91 height 18
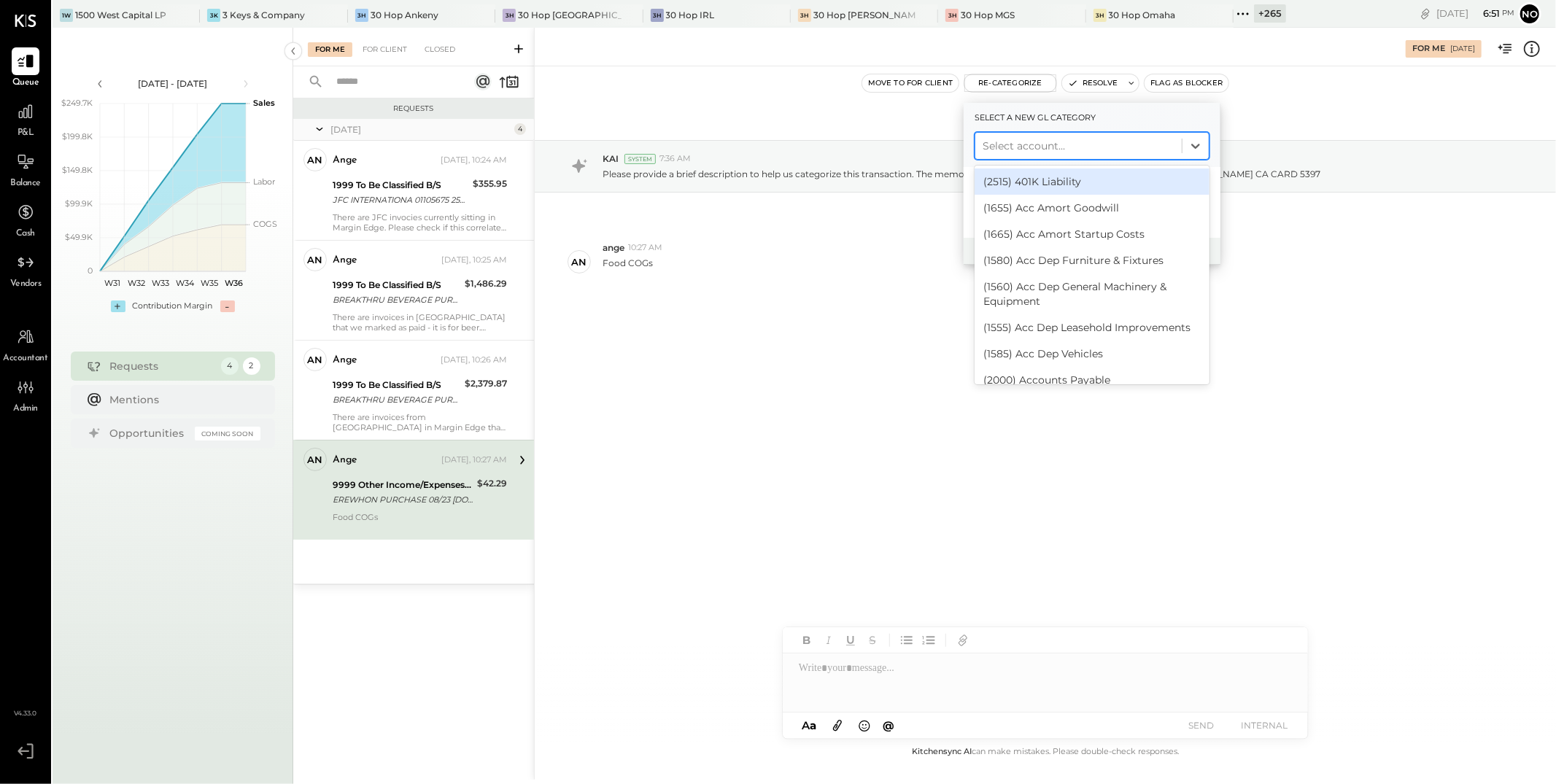
click at [573, 148] on div at bounding box center [1078, 146] width 192 height 18
type input "****"
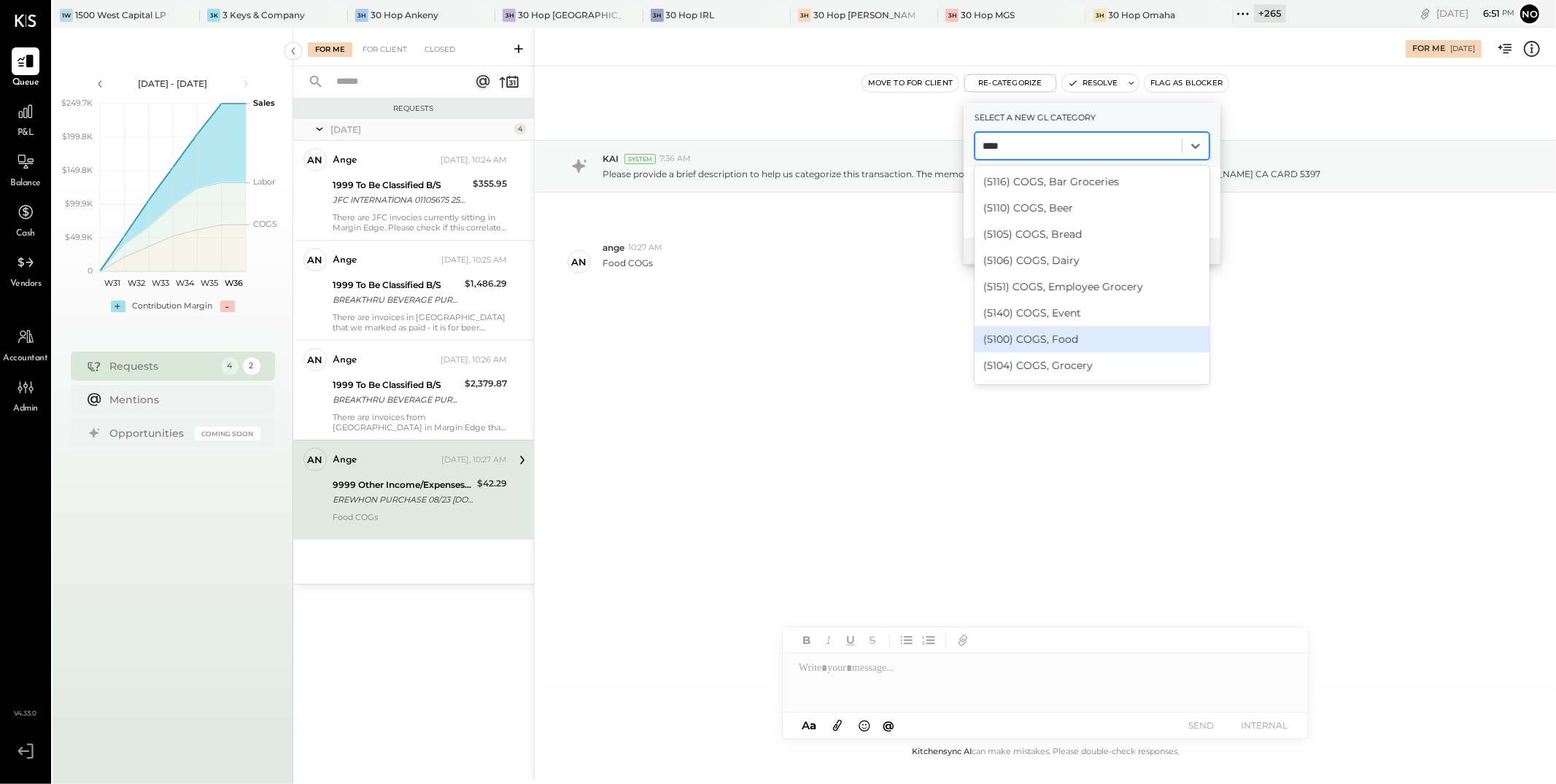
click at [573, 335] on div "(5100) COGS, Food" at bounding box center [1092, 339] width 235 height 26
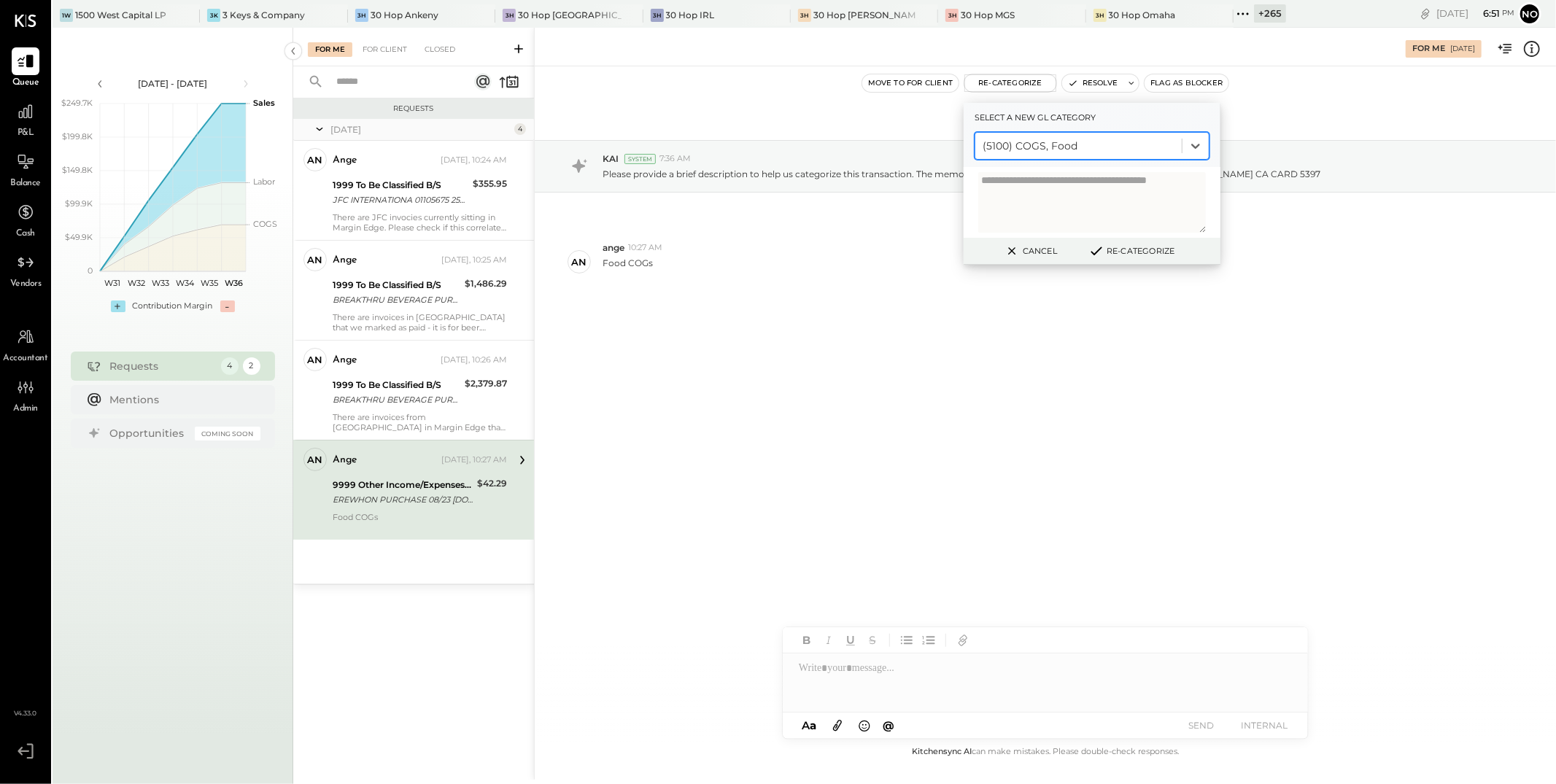
click at [573, 254] on button "Re-Categorize" at bounding box center [1131, 250] width 96 height 18
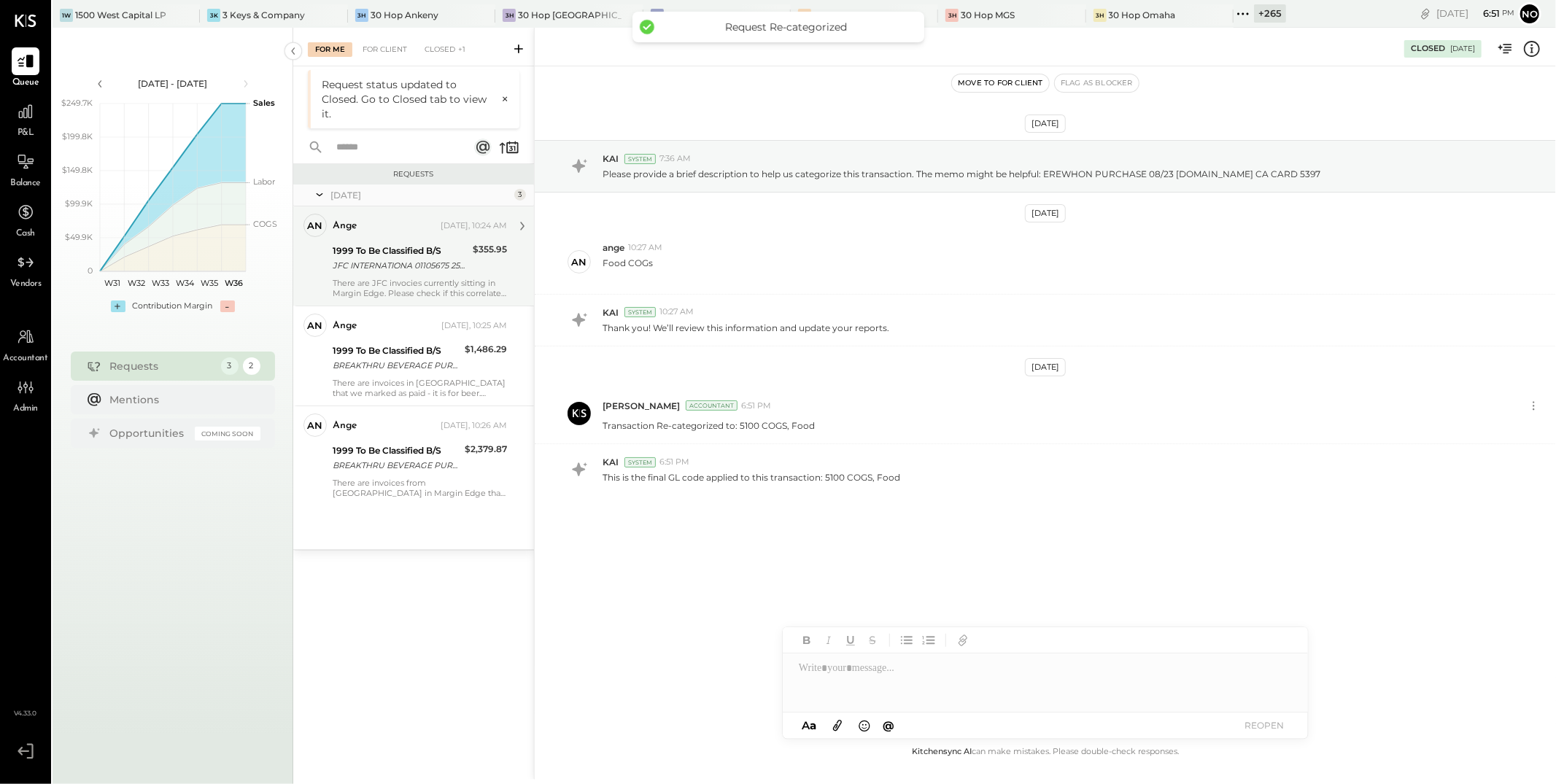
click at [442, 258] on div "JFC INTERNATIONA 01105675 250806 323-721-6100 GRAN BLANCO LLC/ Invoice missing" at bounding box center [400, 265] width 136 height 15
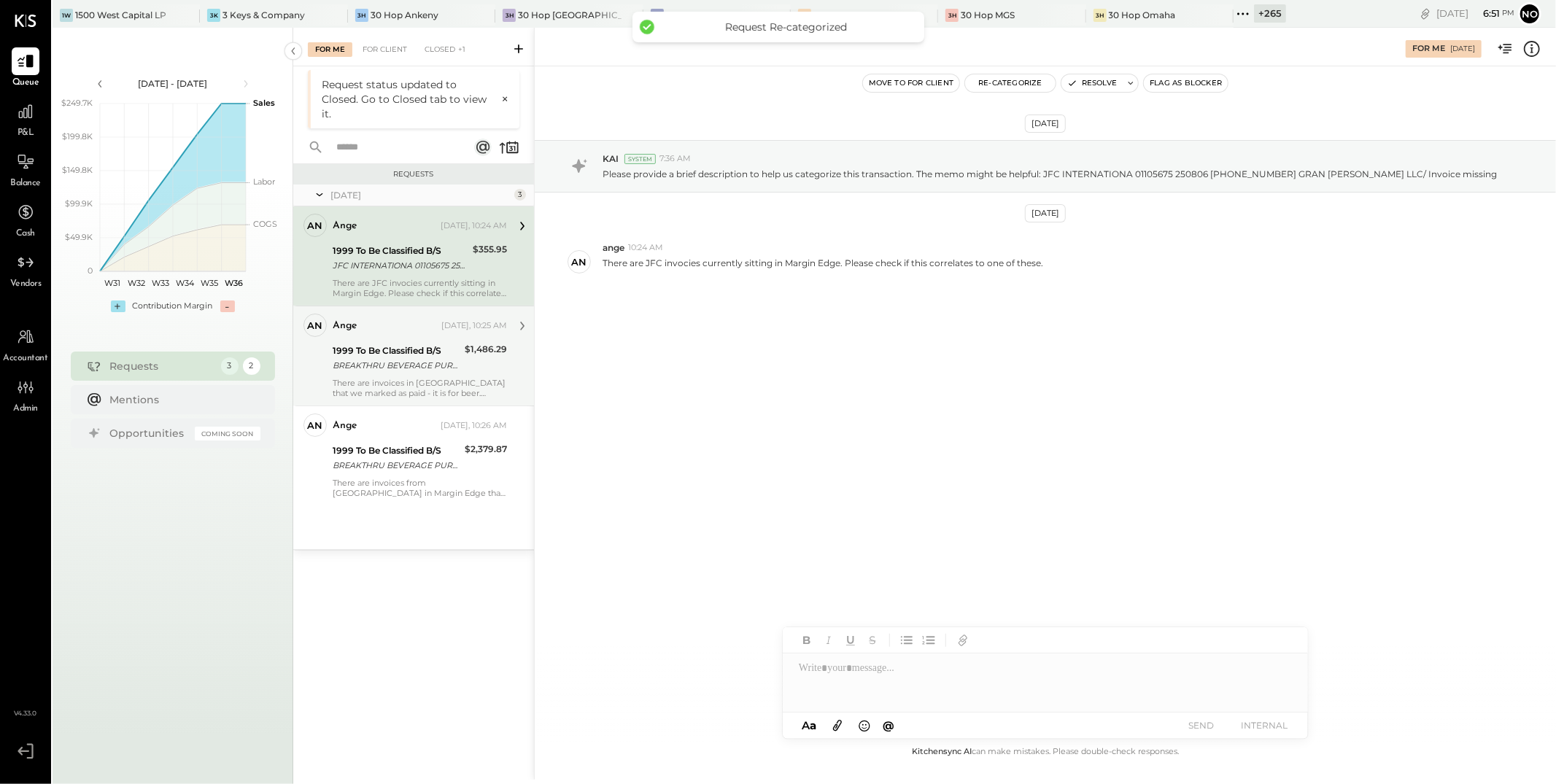
click at [443, 349] on div "1999 To Be Classified B/S" at bounding box center [396, 351] width 128 height 15
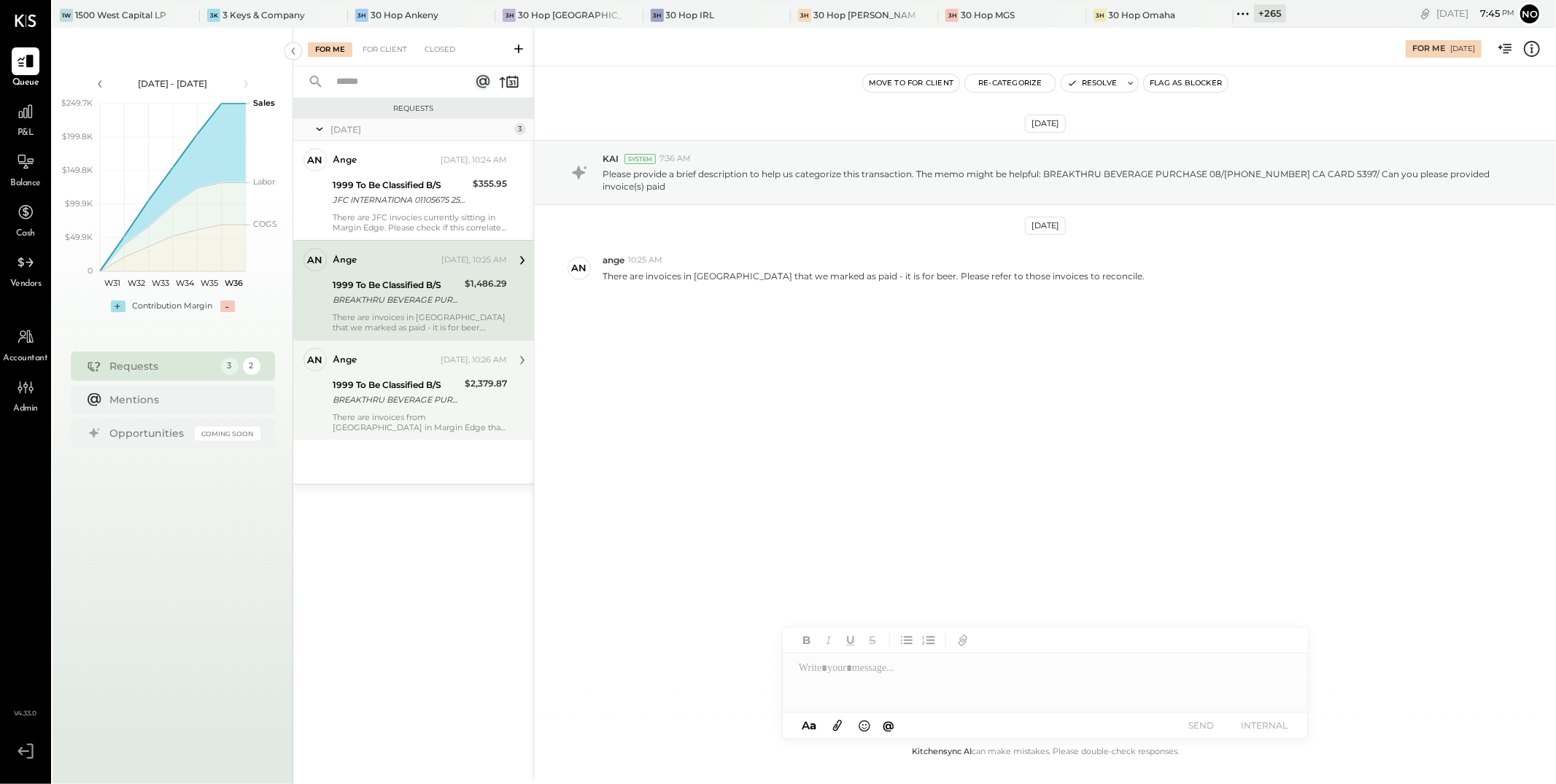
click at [438, 375] on div "ange Yesterday, 10:26 AM 1999 To Be Classified B/S BREAKTHRU BEVERAGE PURCHASE …" at bounding box center [420, 390] width 175 height 85
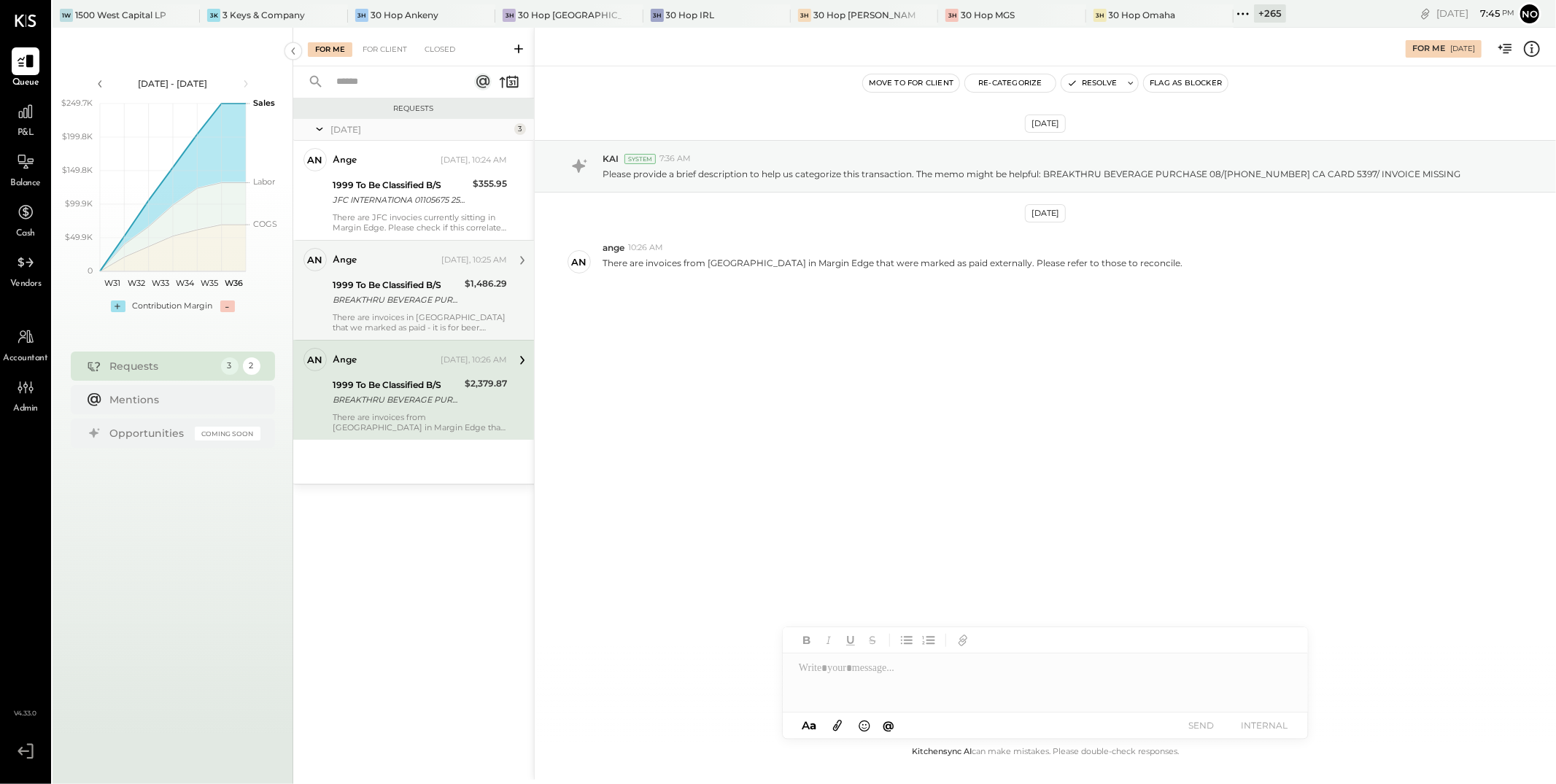
click at [407, 292] on div "BREAKTHRU BEVERAGE PURCHASE 08/24 800-6186466 CA CARD 5397/ Can you please prov…" at bounding box center [396, 300] width 128 height 15
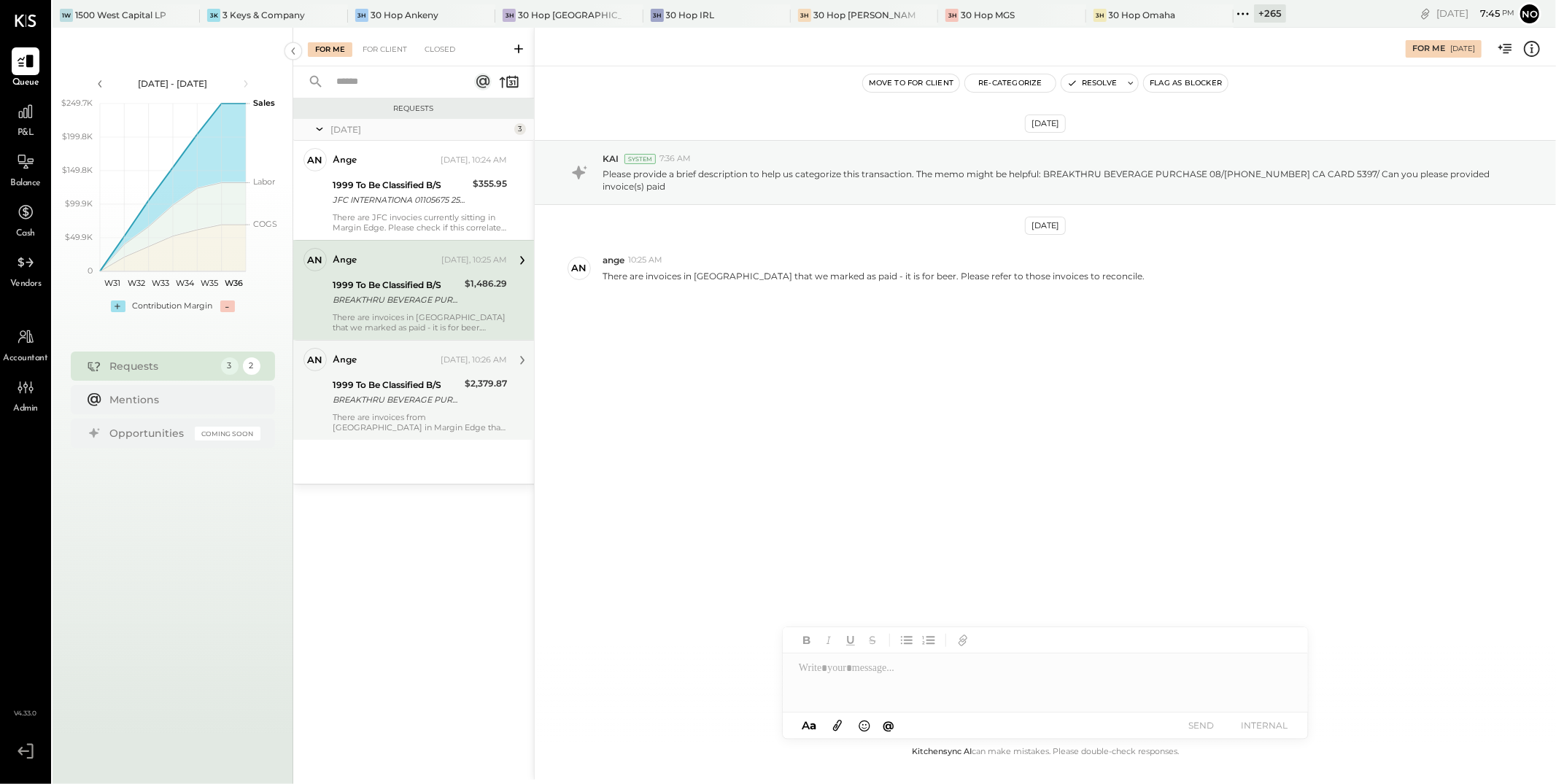
click at [435, 381] on div "1999 To Be Classified B/S" at bounding box center [396, 385] width 128 height 15
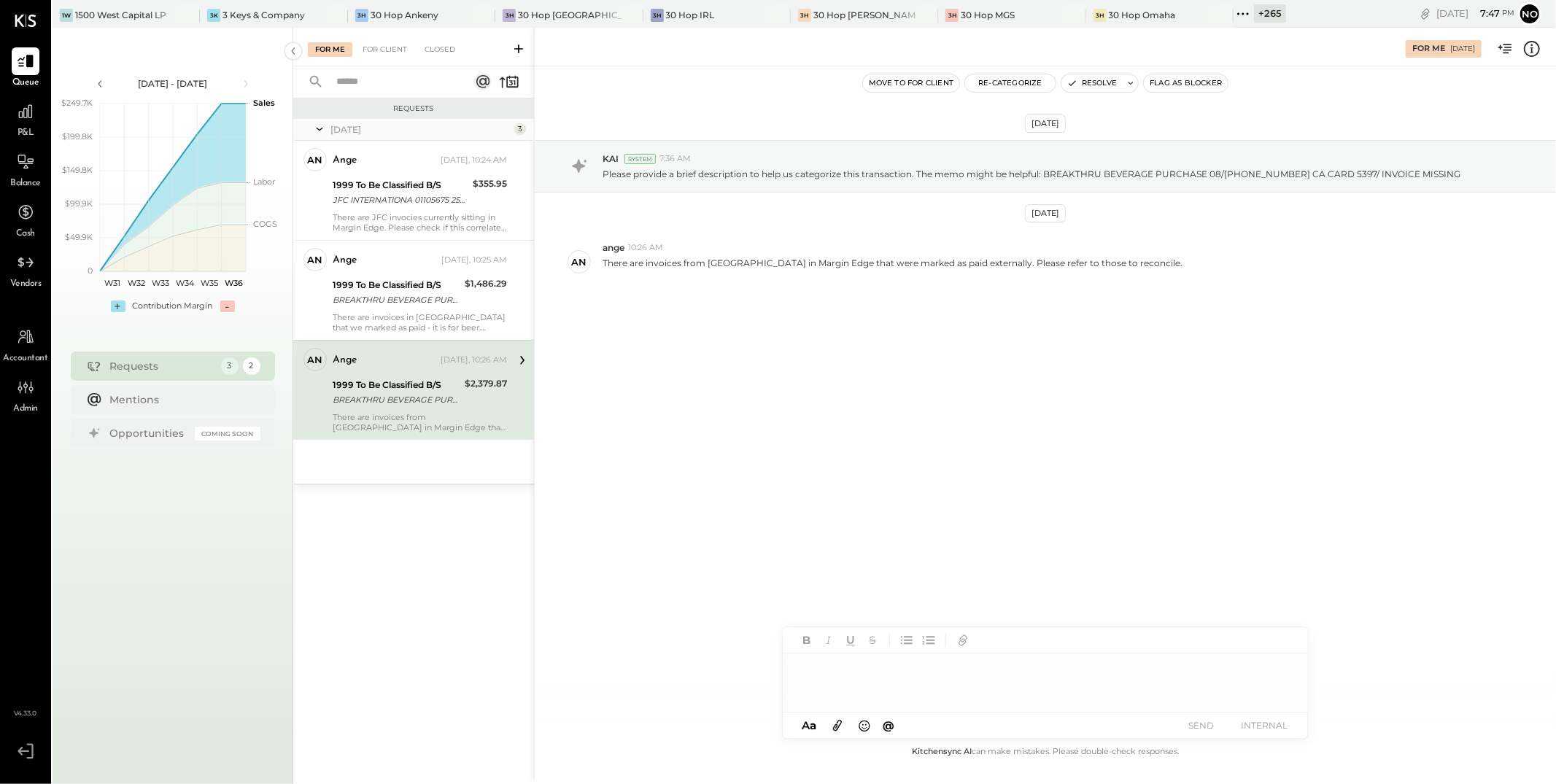
click at [573, 614] on div at bounding box center [1046, 683] width 525 height 58
click at [573, 614] on span "ange" at bounding box center [923, 651] width 115 height 14
click at [573, 614] on div "********* ***** ****" at bounding box center [1046, 683] width 525 height 58
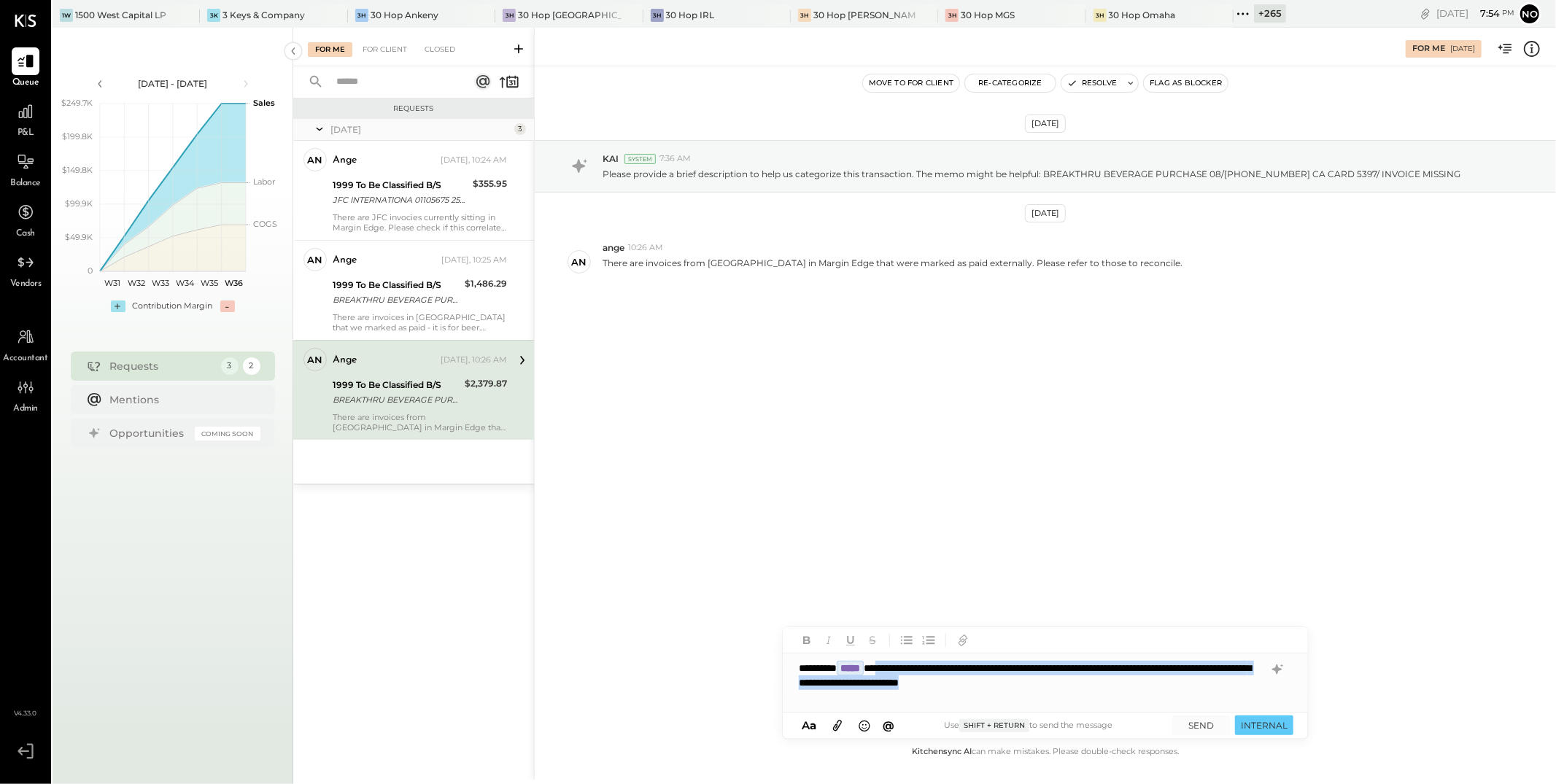
drag, startPoint x: 906, startPoint y: 667, endPoint x: 1195, endPoint y: 691, distance: 290.0
click at [573, 614] on div "**********" at bounding box center [1046, 683] width 525 height 58
click at [573, 614] on button "SEND" at bounding box center [1202, 725] width 58 height 20
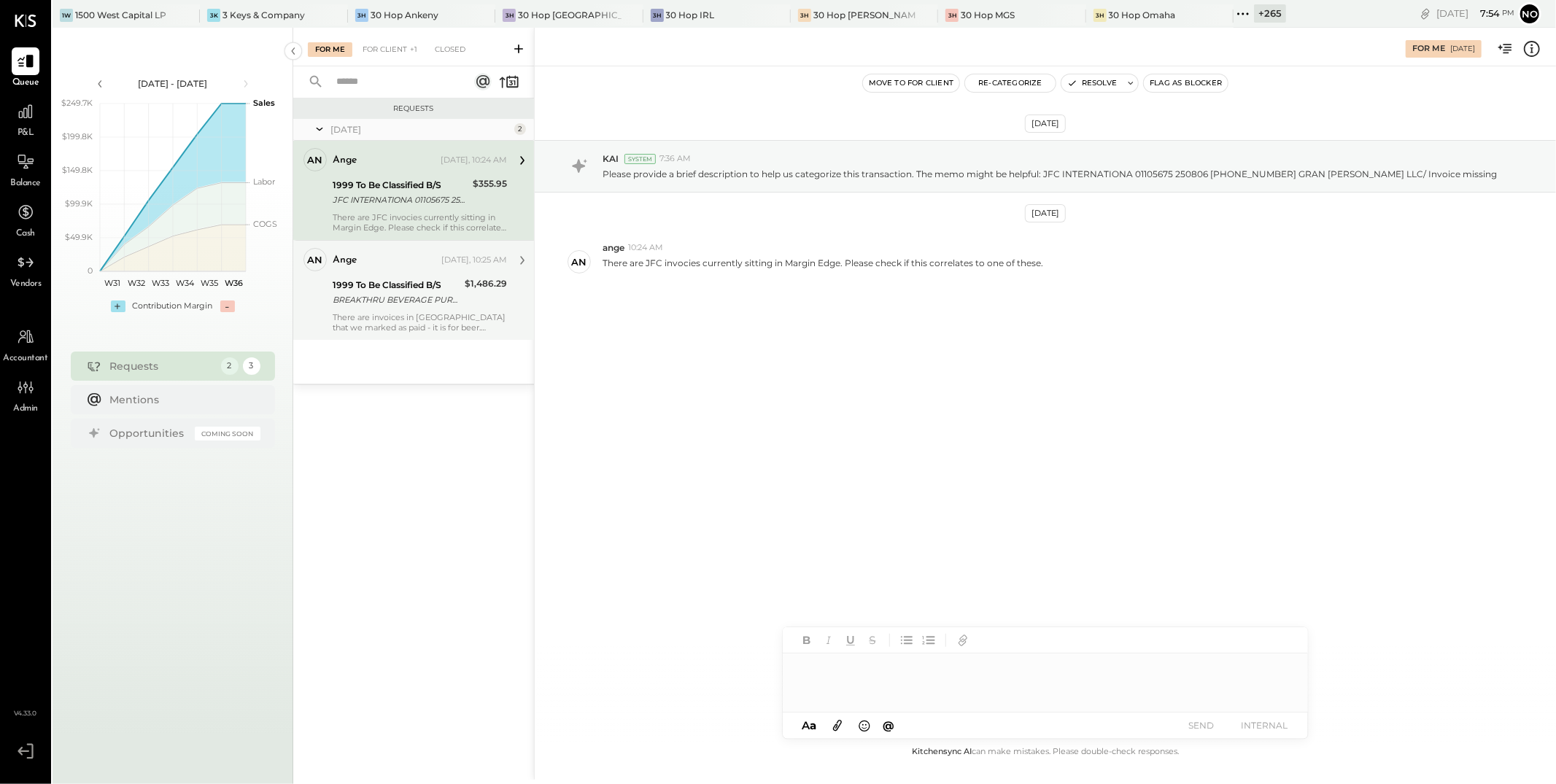
click at [405, 298] on div "BREAKTHRU BEVERAGE PURCHASE 08/24 800-6186466 CA CARD 5397/ Can you please prov…" at bounding box center [396, 300] width 128 height 15
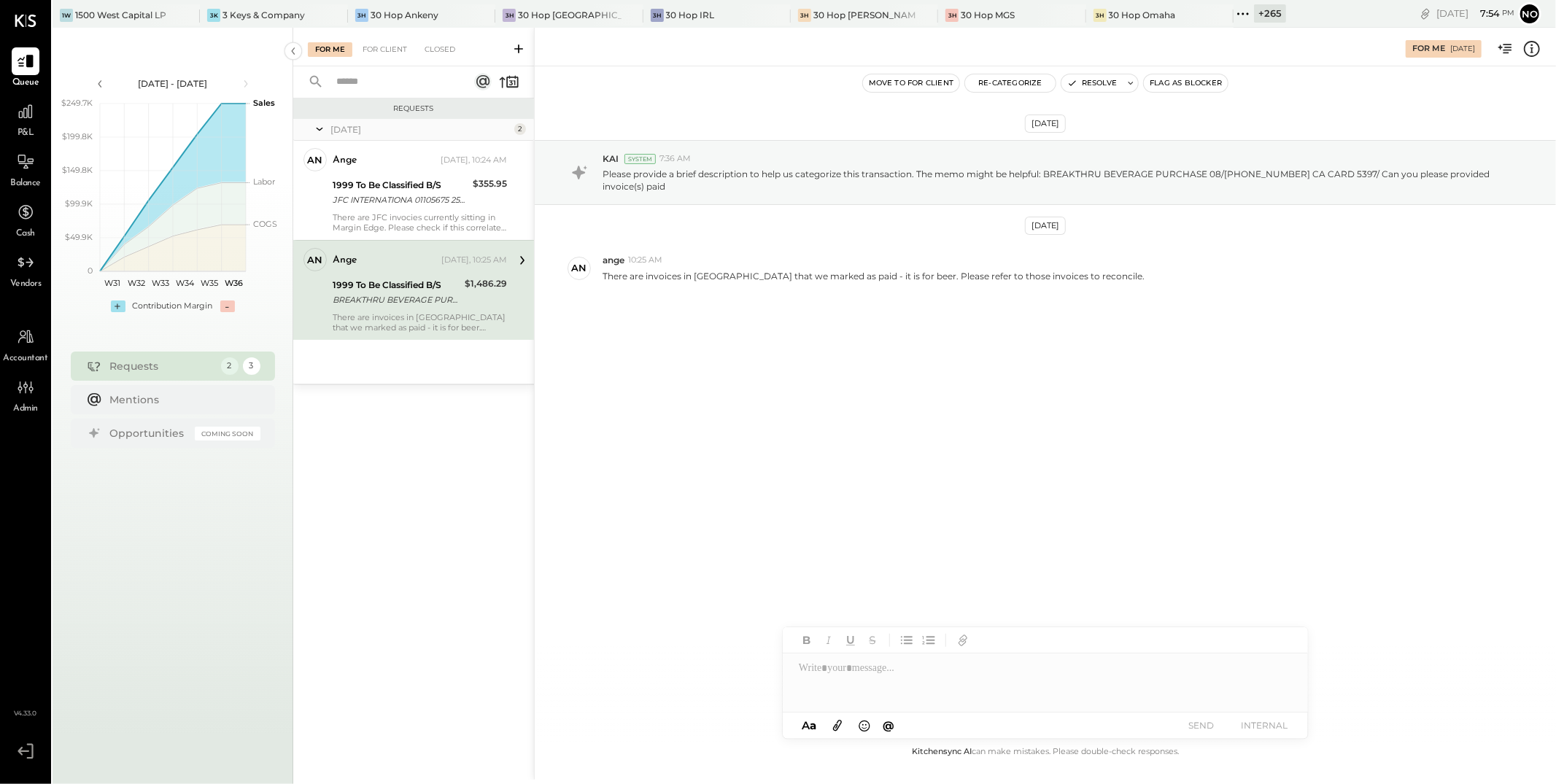
click at [397, 57] on div "For Me For Client Closed" at bounding box center [414, 47] width 241 height 38
click at [387, 49] on div "For Client" at bounding box center [384, 50] width 59 height 15
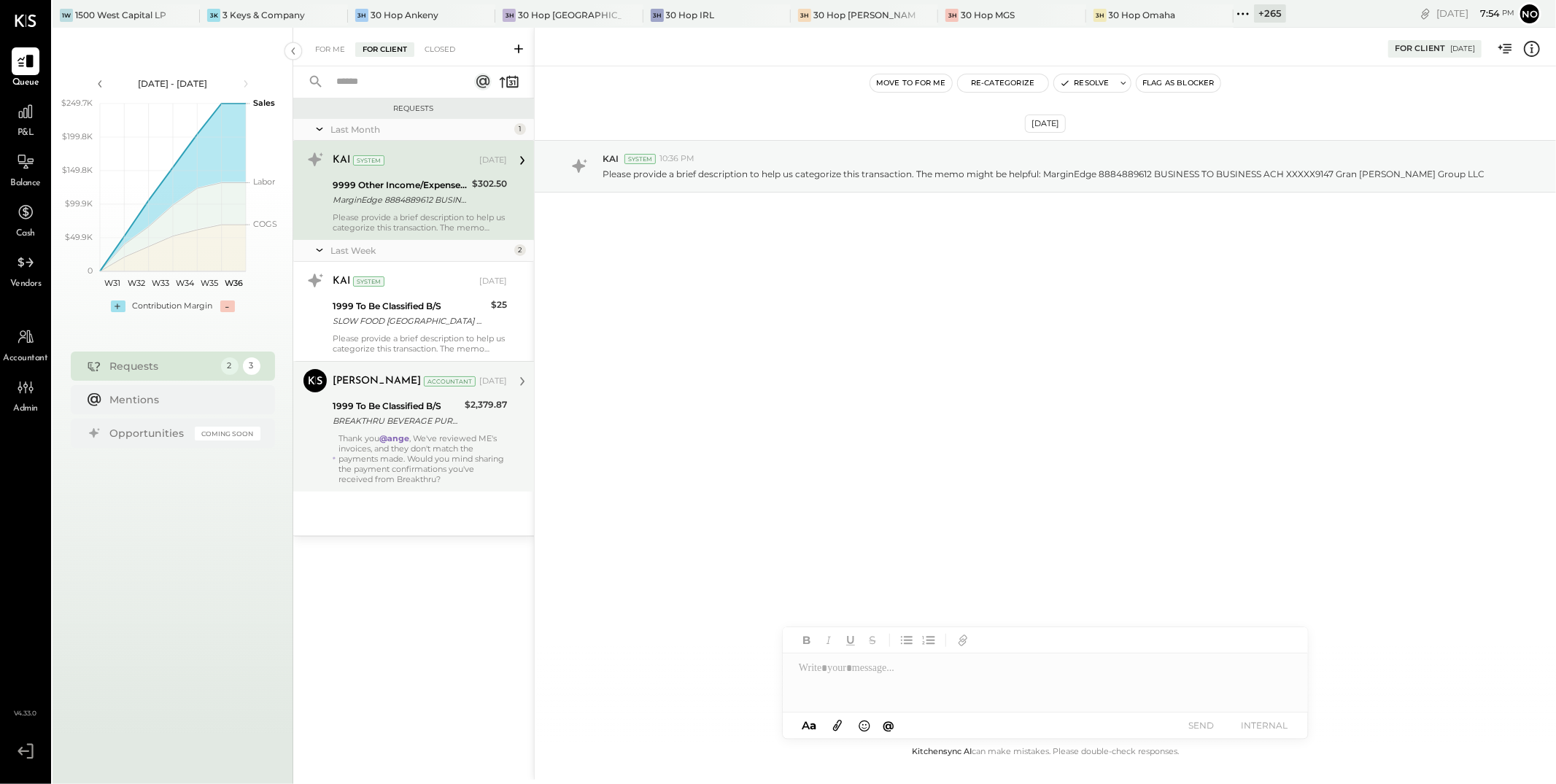
click at [400, 446] on div "Thank you @ange , We've reviewed ME's invoices, and they don't match the paymen…" at bounding box center [422, 459] width 168 height 51
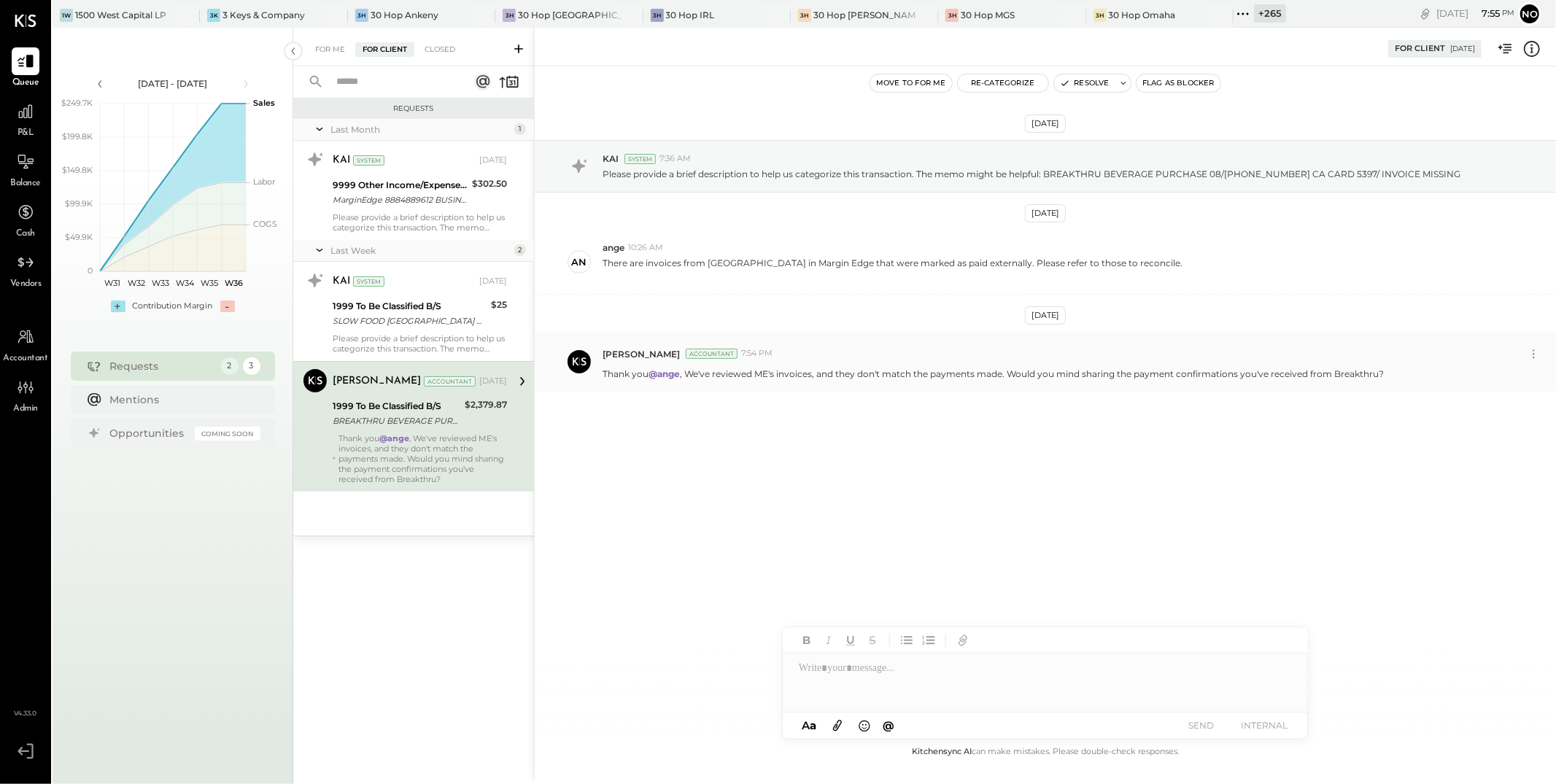
drag, startPoint x: 607, startPoint y: 378, endPoint x: 1232, endPoint y: 382, distance: 625.0
click at [573, 382] on div "Noemi Balmaceda Accountant 7:54 PM Thank you @ange , We've reviewed ME's invoic…" at bounding box center [1045, 362] width 1021 height 60
copy p "hank you @ange , We've reviewed ME's invoices, and they don't match the payment…"
click at [324, 56] on div "For Me For Client Closed" at bounding box center [414, 47] width 241 height 38
click at [327, 51] on div "For Me" at bounding box center [330, 50] width 45 height 15
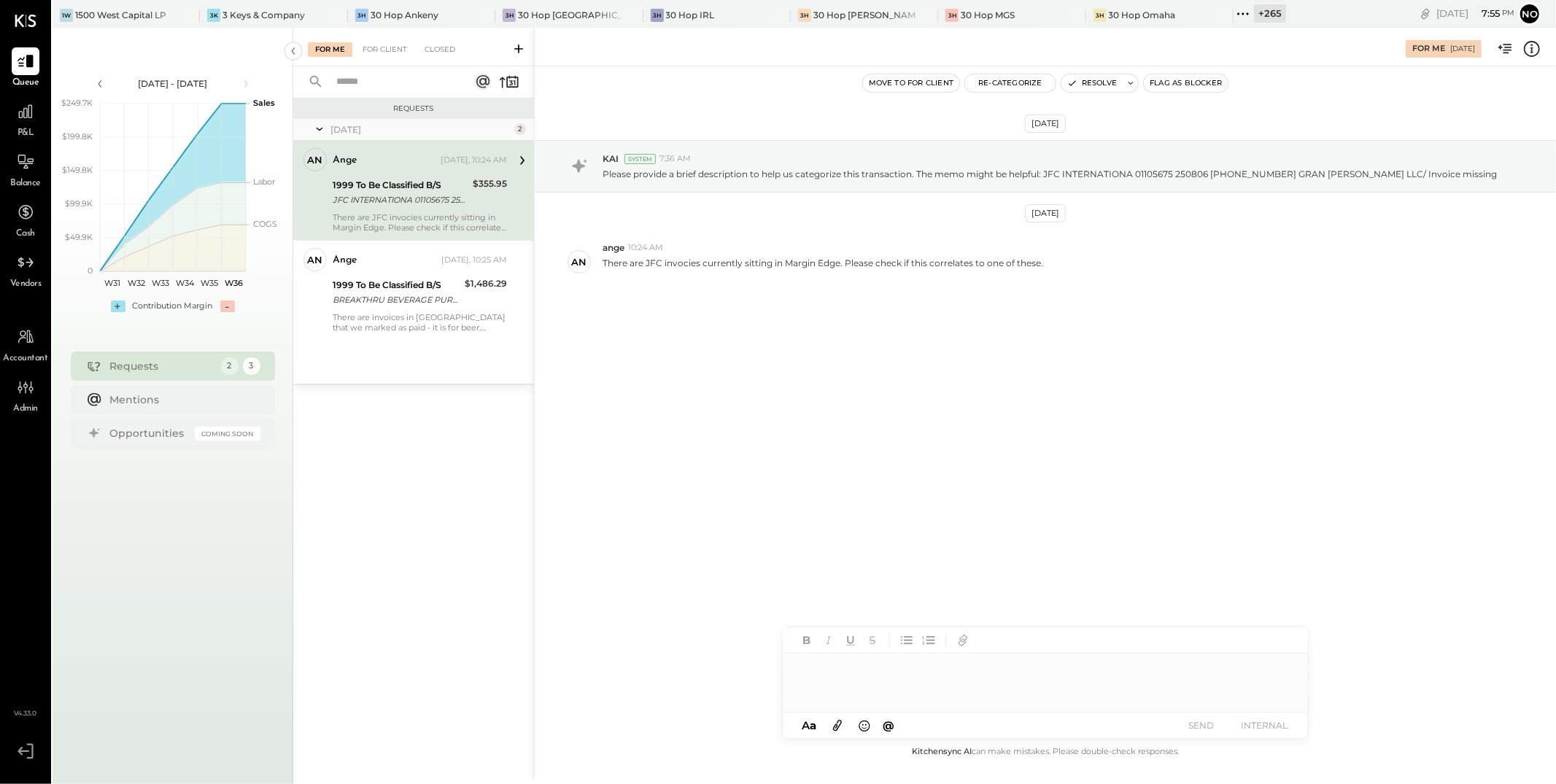
click at [573, 614] on div at bounding box center [1046, 683] width 525 height 58
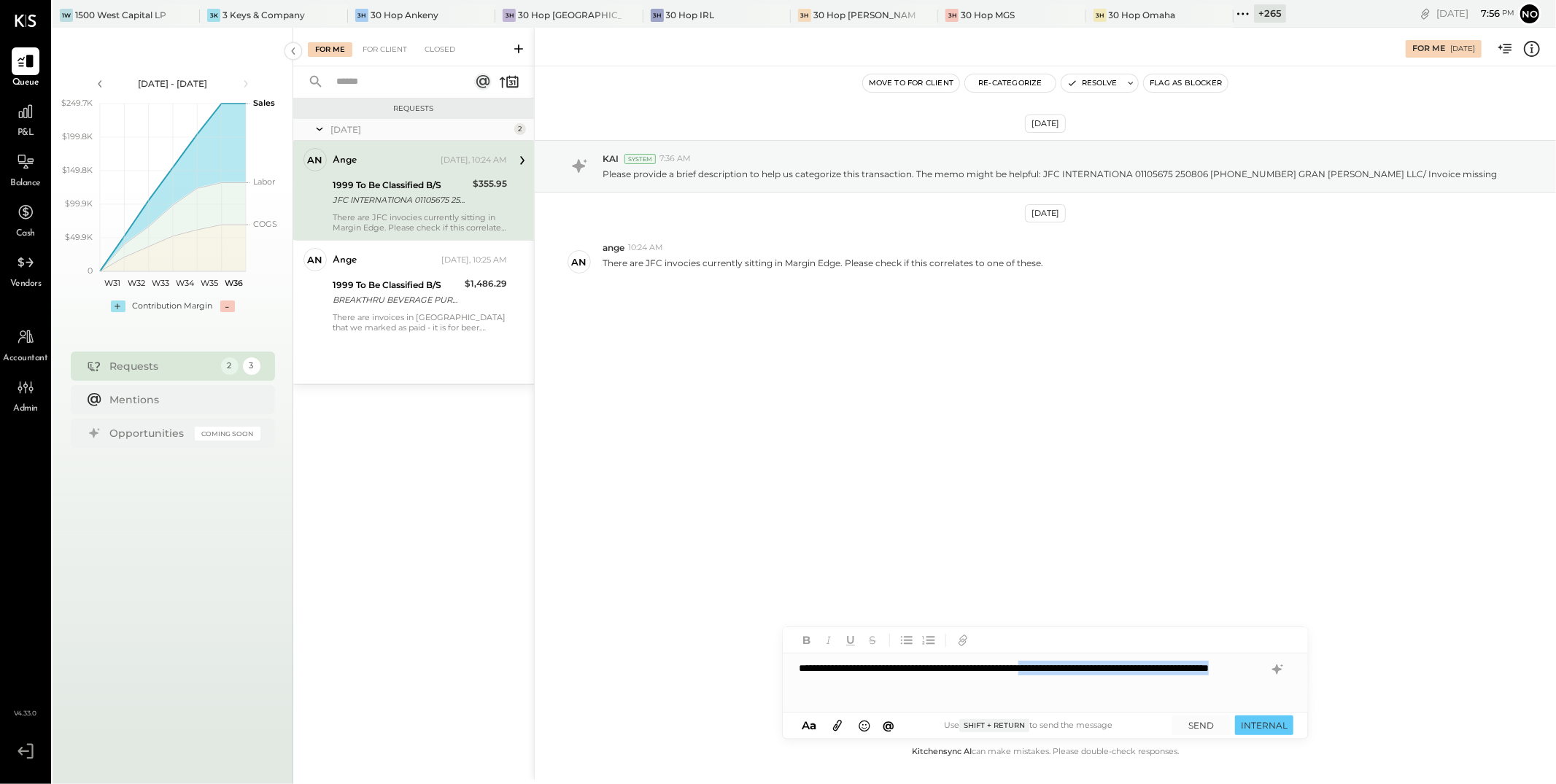
drag, startPoint x: 1117, startPoint y: 664, endPoint x: 1137, endPoint y: 680, distance: 25.6
click at [573, 614] on div "**********" at bounding box center [1046, 683] width 525 height 58
click at [573, 614] on span "ange" at bounding box center [923, 651] width 115 height 14
click at [573, 614] on button "SEND" at bounding box center [1202, 725] width 58 height 20
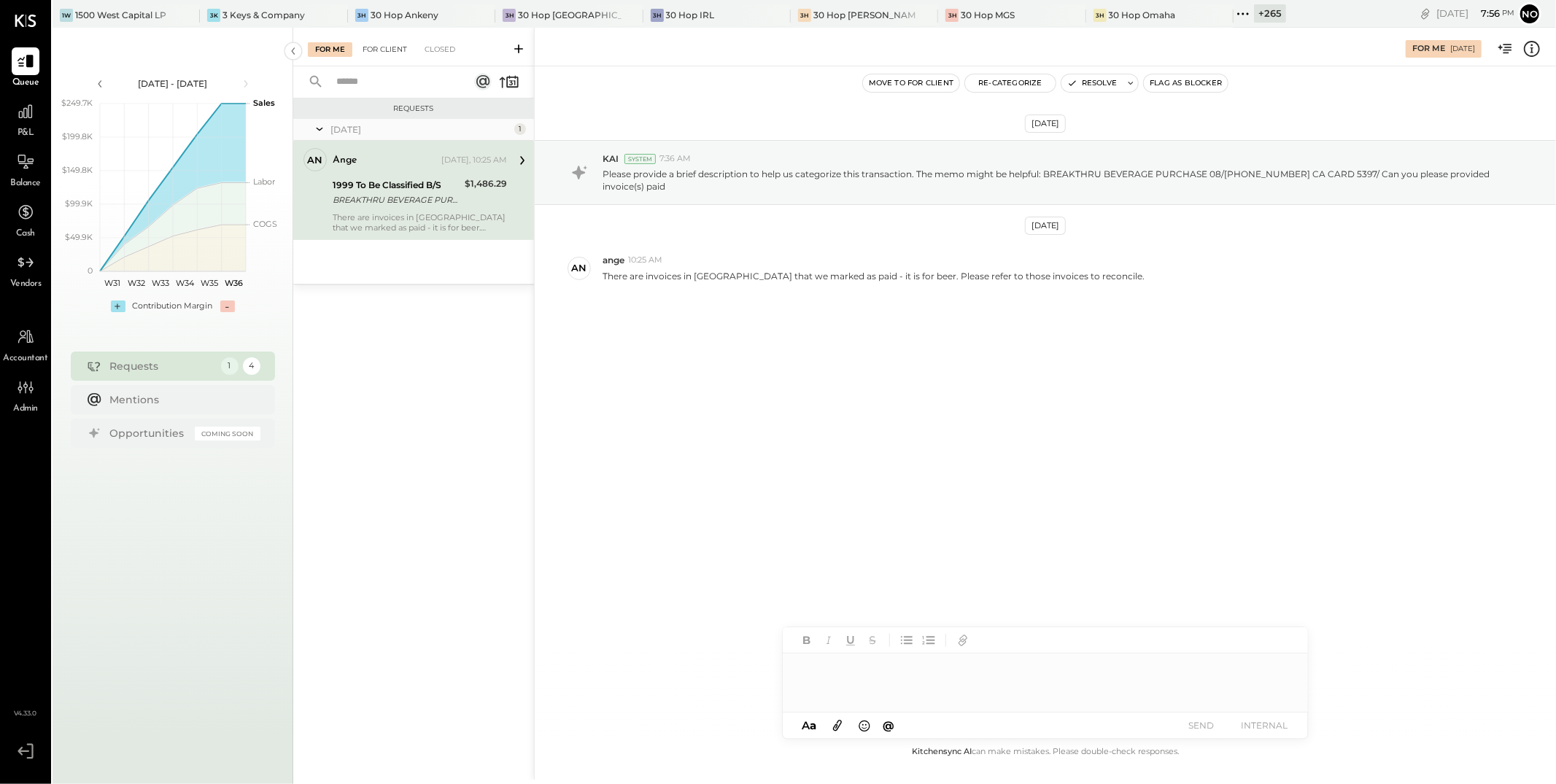
click at [388, 46] on div "For Client" at bounding box center [384, 50] width 59 height 15
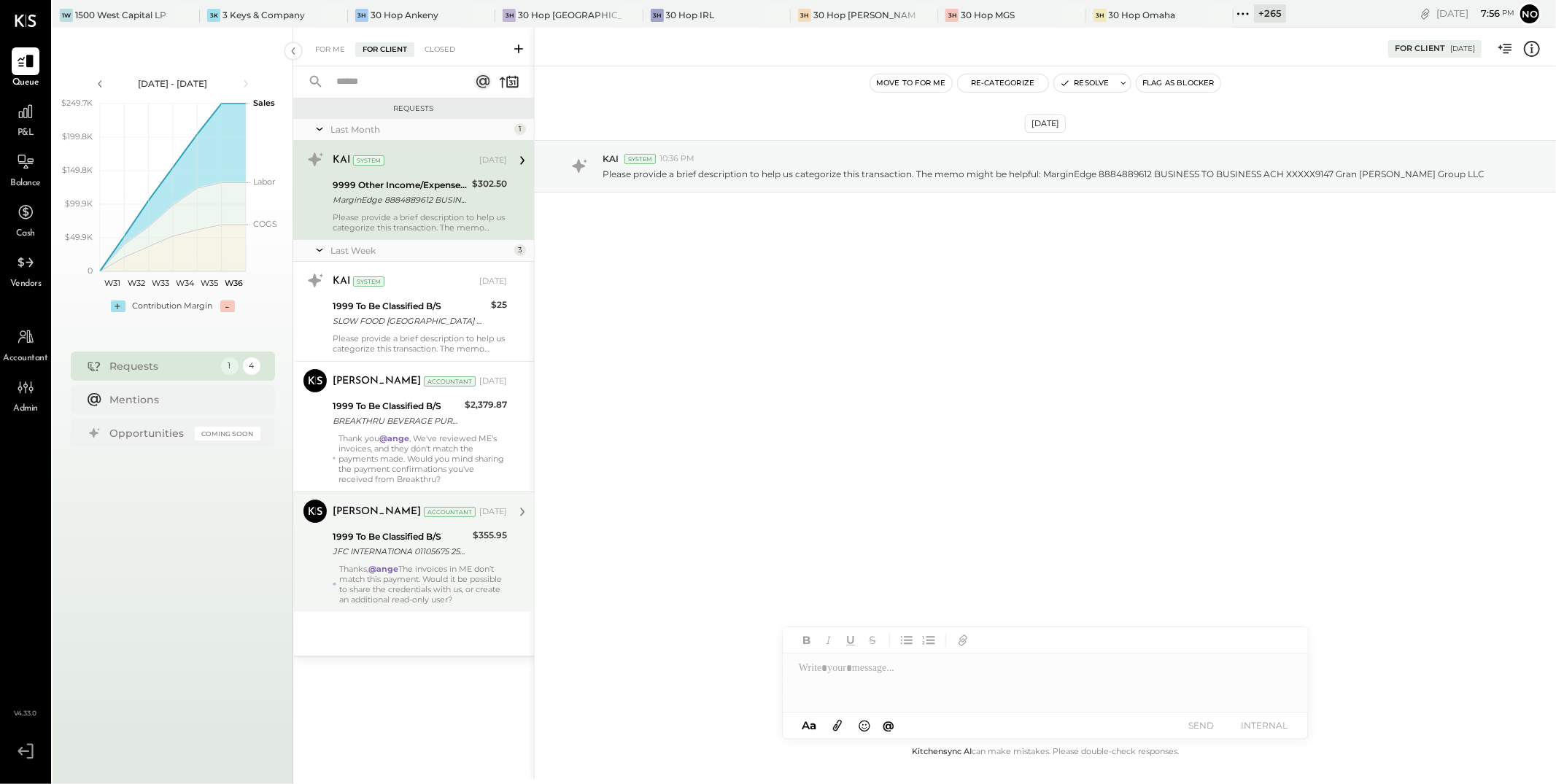
click at [429, 574] on div "Thanks, @ange The invoices in ME don’t match this payment. Would it be possible…" at bounding box center [423, 585] width 168 height 41
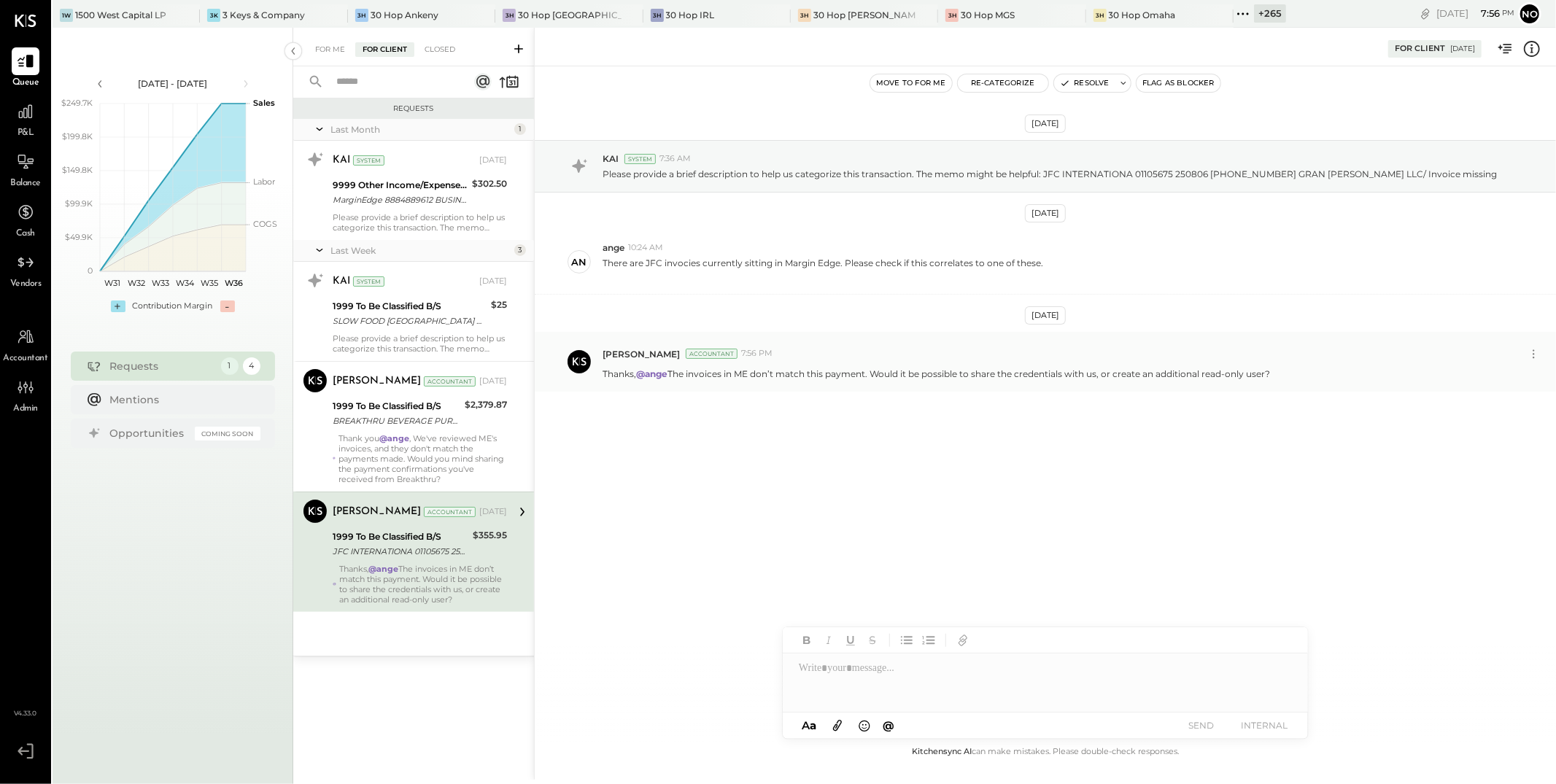
drag, startPoint x: 1283, startPoint y: 373, endPoint x: 605, endPoint y: 378, distance: 678.0
click at [573, 378] on div "Thanks, @ange The invoices in ME don’t match this payment. Would it be possible…" at bounding box center [1074, 372] width 942 height 15
copy p "Thanks, @ange The invoices in ME don’t match this payment. Would it be possible…"
click at [573, 83] on button "Move to for me" at bounding box center [910, 83] width 81 height 18
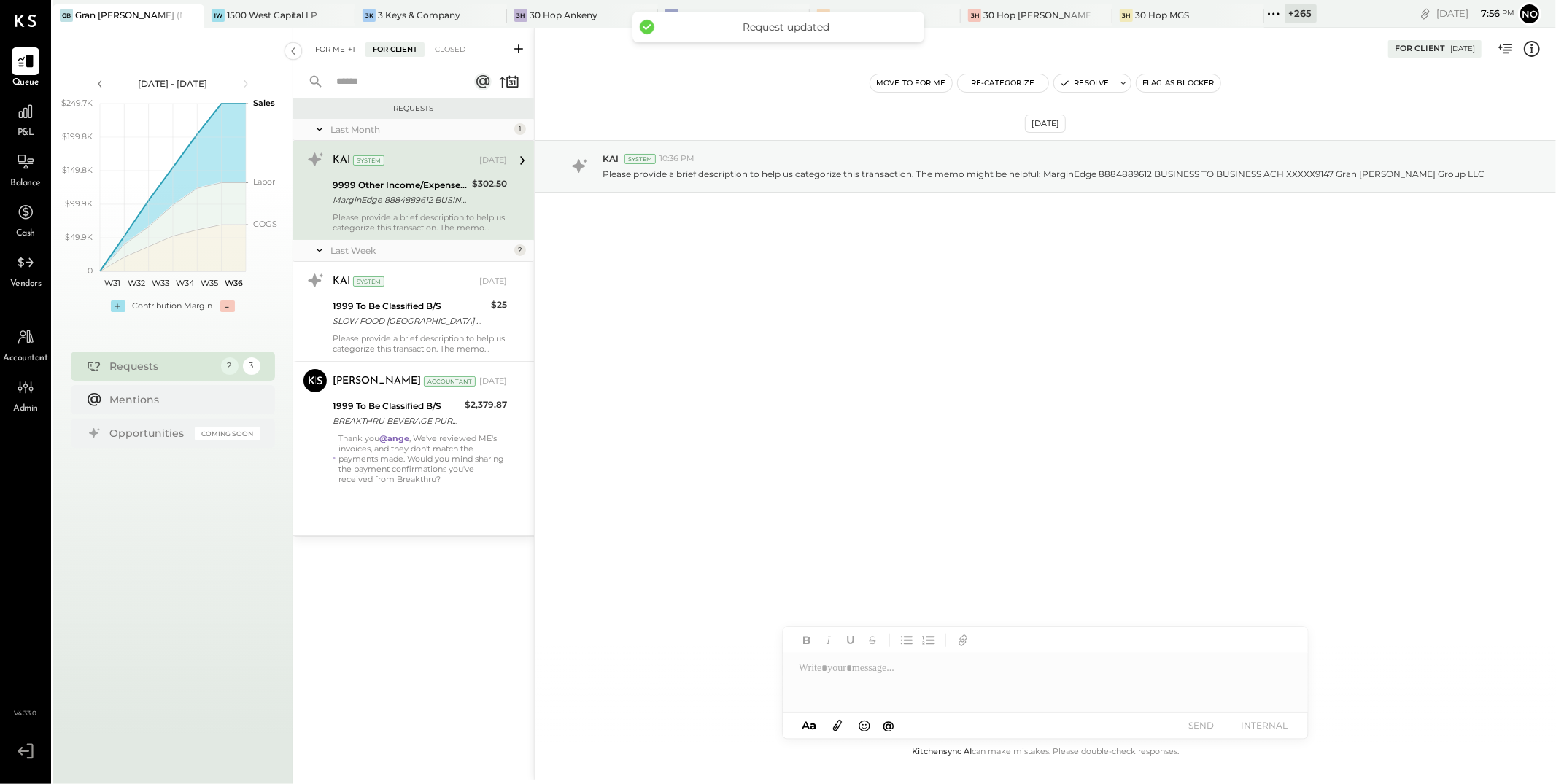
click at [341, 51] on div "For Me +1" at bounding box center [335, 50] width 55 height 15
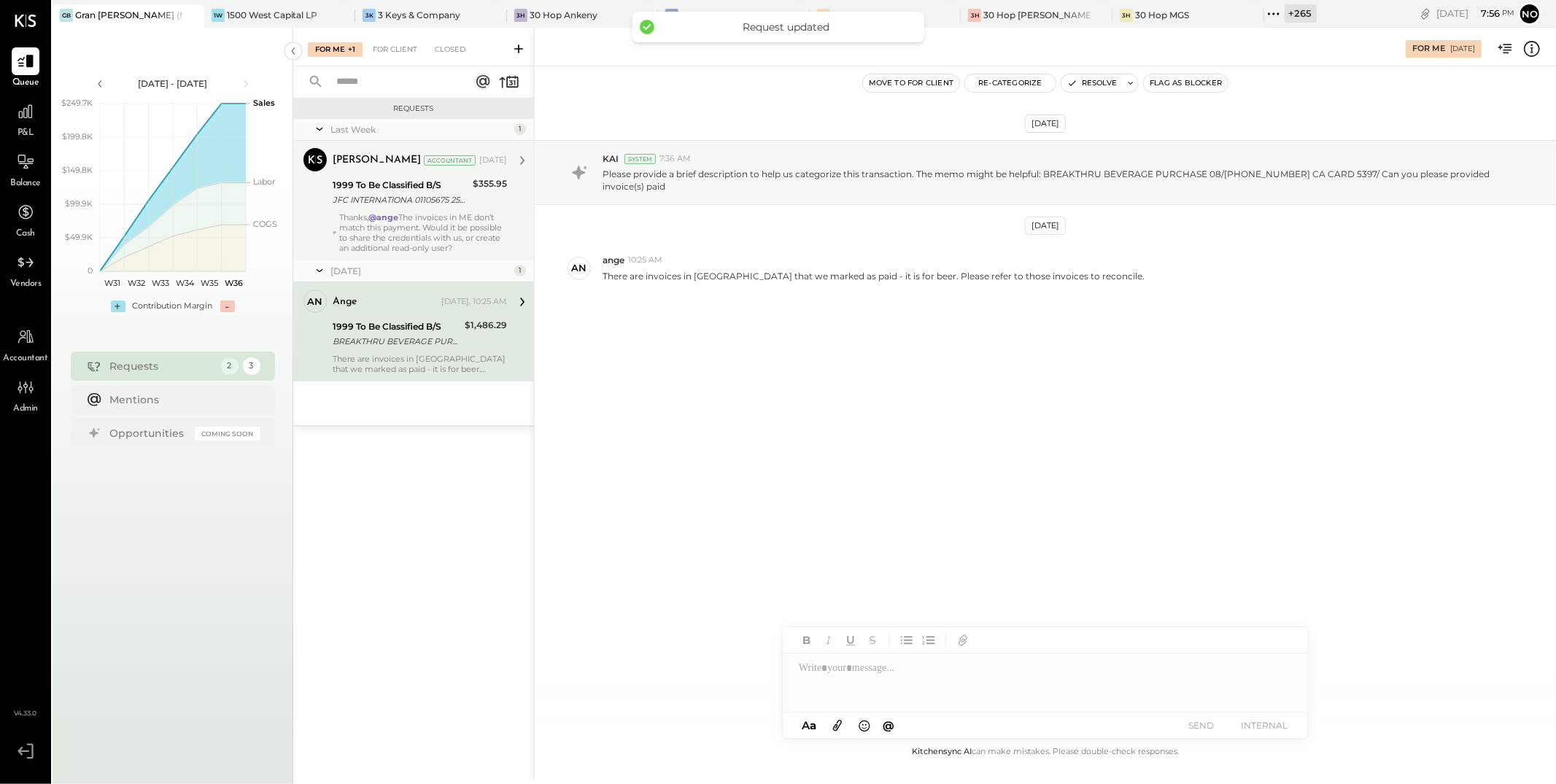
click at [412, 221] on div "Thanks, @ange The invoices in ME don’t match this payment. Would it be possible…" at bounding box center [423, 233] width 168 height 41
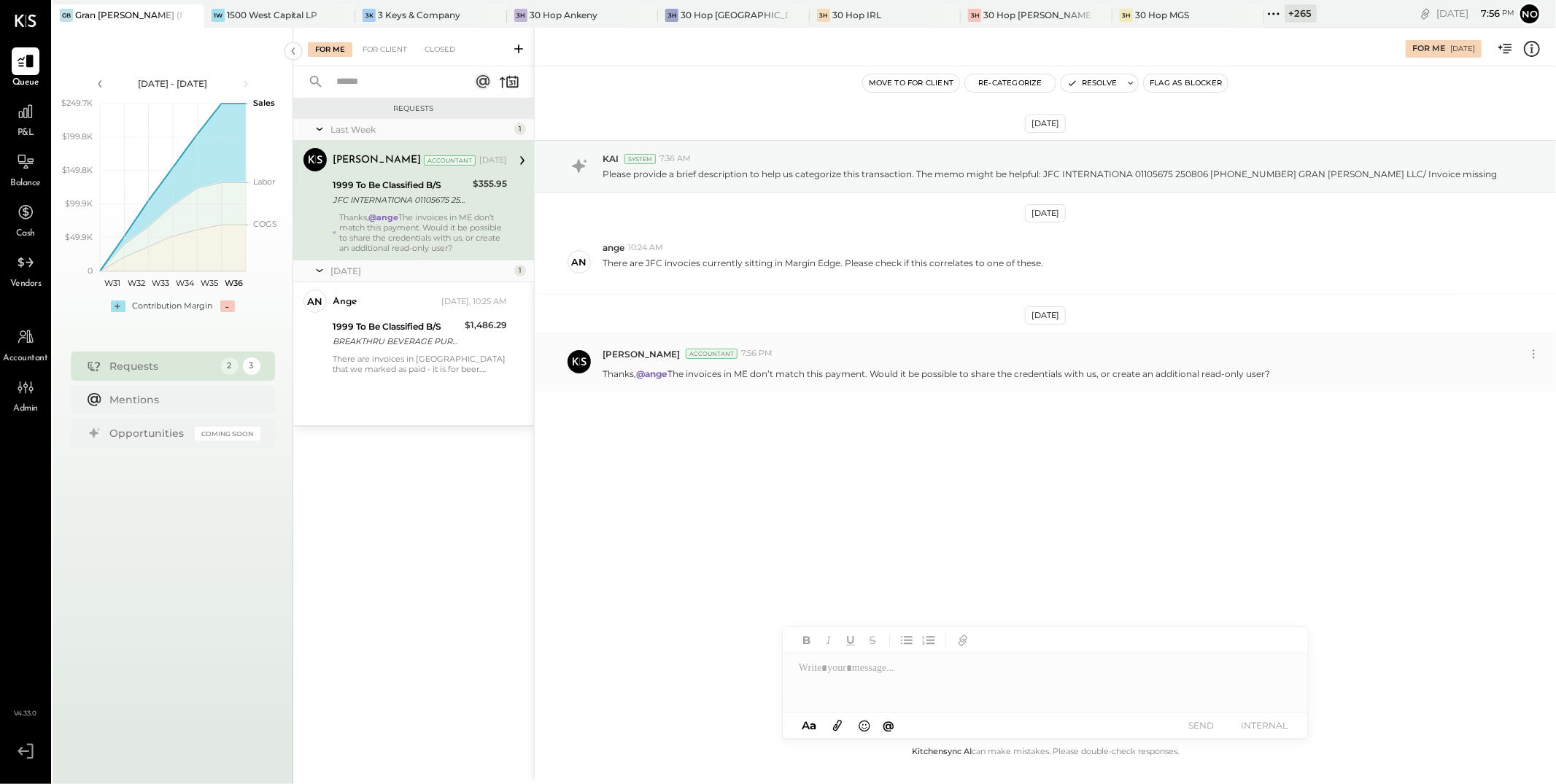
drag, startPoint x: 1300, startPoint y: 378, endPoint x: 633, endPoint y: 365, distance: 667.1
click at [573, 365] on div "Thanks, @ange The invoices in ME don’t match this payment. Would it be possible…" at bounding box center [1074, 372] width 942 height 15
click at [398, 341] on div "BREAKTHRU BEVERAGE PURCHASE 08/24 800-6186466 CA CARD 5397/ Can you please prov…" at bounding box center [396, 342] width 128 height 15
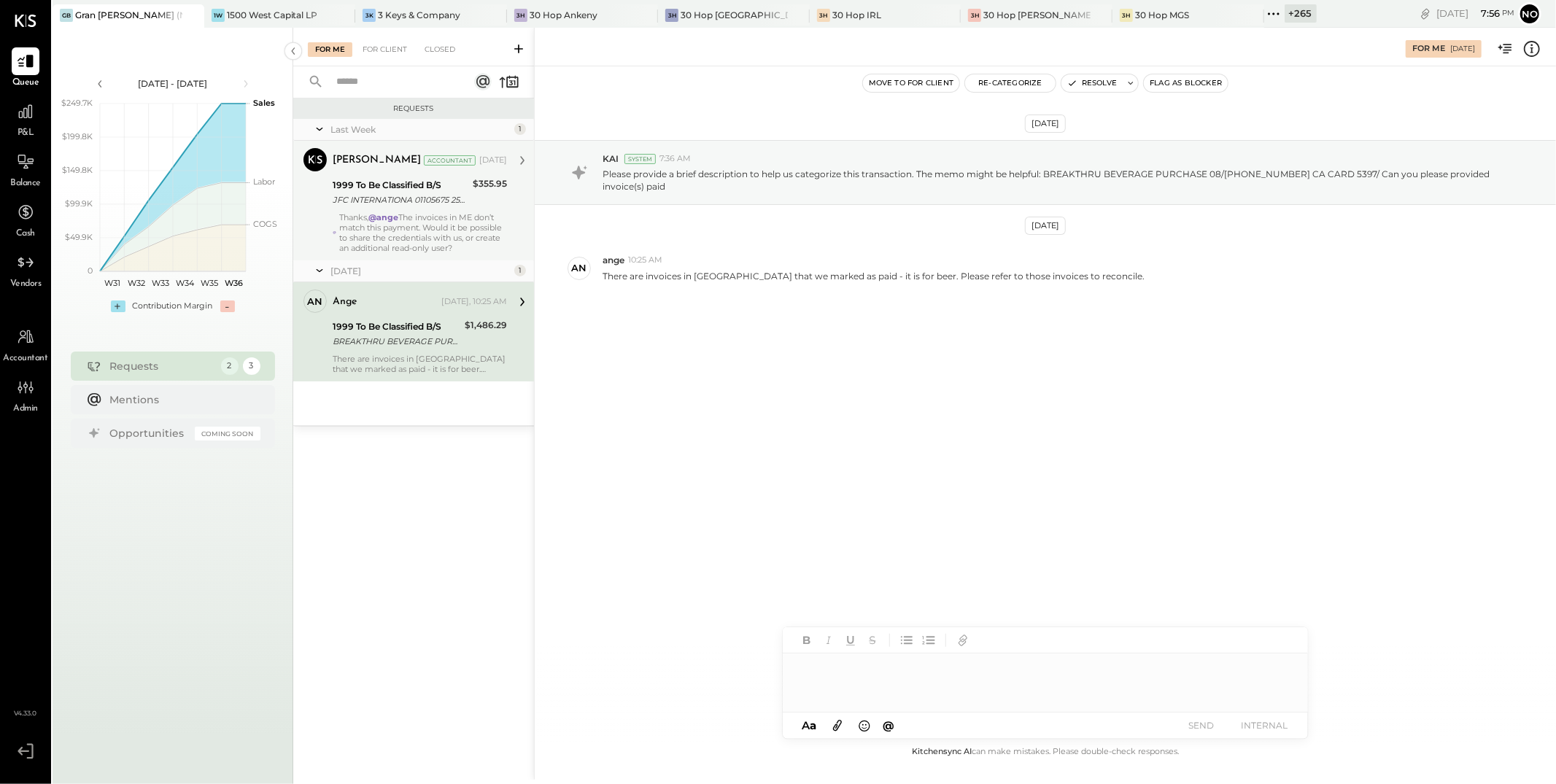
click at [573, 614] on div at bounding box center [1046, 683] width 525 height 58
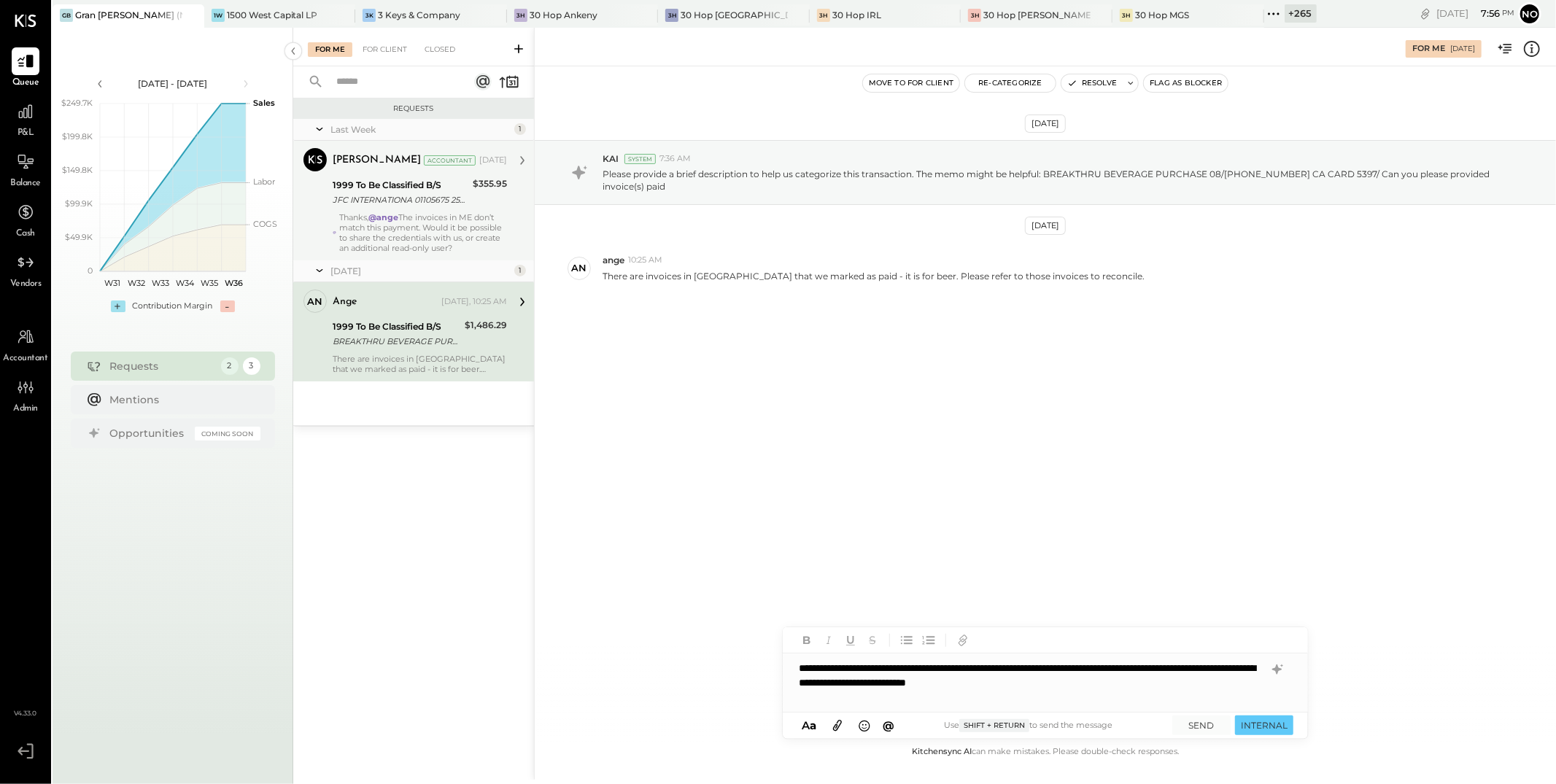
click at [573, 614] on div "**********" at bounding box center [1046, 683] width 525 height 58
type input "***"
click at [573, 614] on span "ange" at bounding box center [923, 622] width 115 height 14
click at [573, 614] on button "SEND" at bounding box center [1202, 725] width 58 height 20
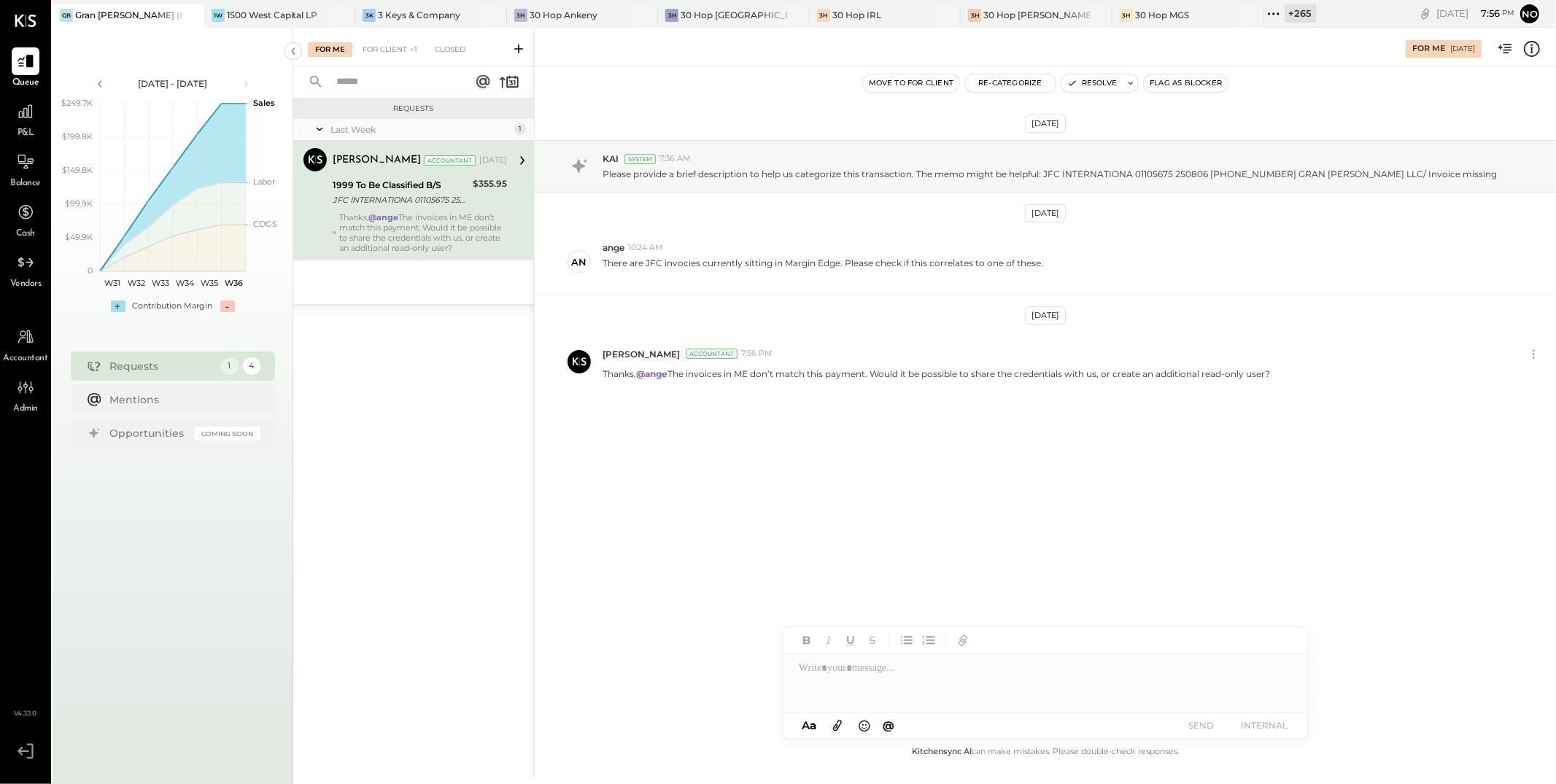
click at [411, 229] on div "Thanks, @ange The invoices in ME don’t match this payment. Would it be possible…" at bounding box center [423, 233] width 168 height 41
click at [573, 354] on icon at bounding box center [1534, 354] width 15 height 15
click at [573, 405] on button "Delete Message..." at bounding box center [1495, 404] width 98 height 24
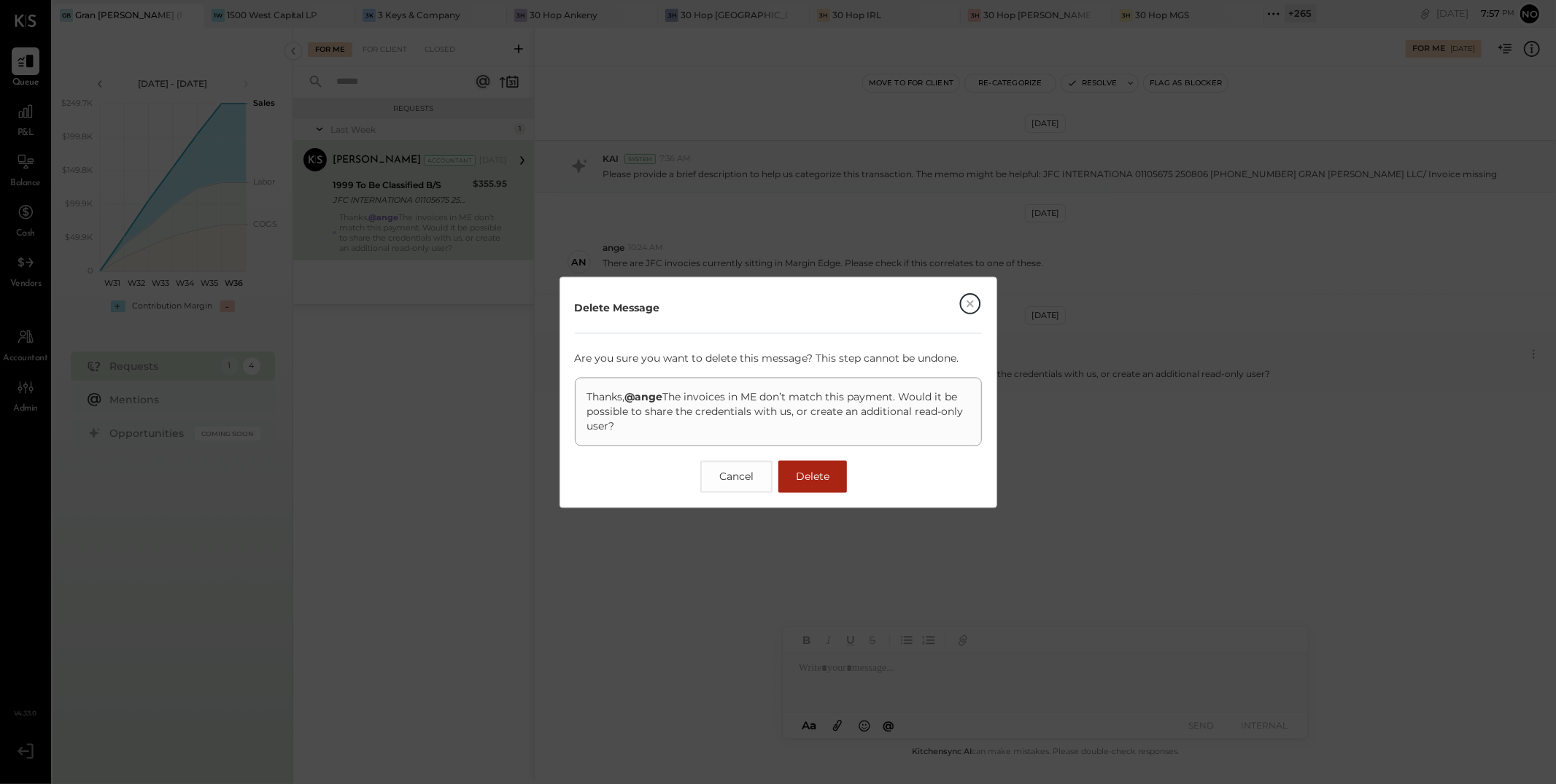
click at [573, 478] on span "Delete" at bounding box center [813, 477] width 34 height 13
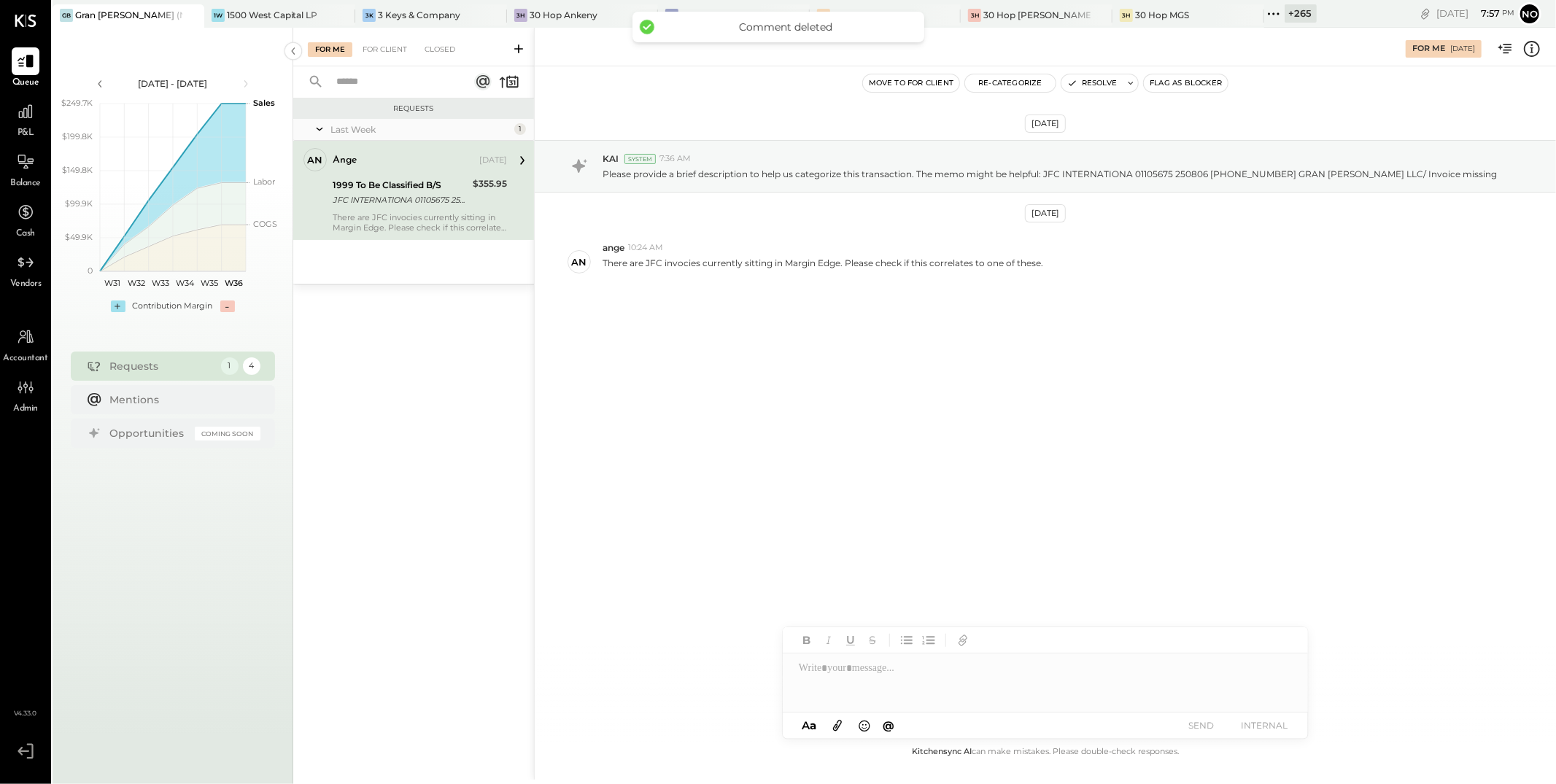
click at [365, 201] on div "JFC INTERNATIONA 01105675 250806 323-721-6100 GRAN BLANCO LLC/ Invoice missing" at bounding box center [400, 200] width 136 height 15
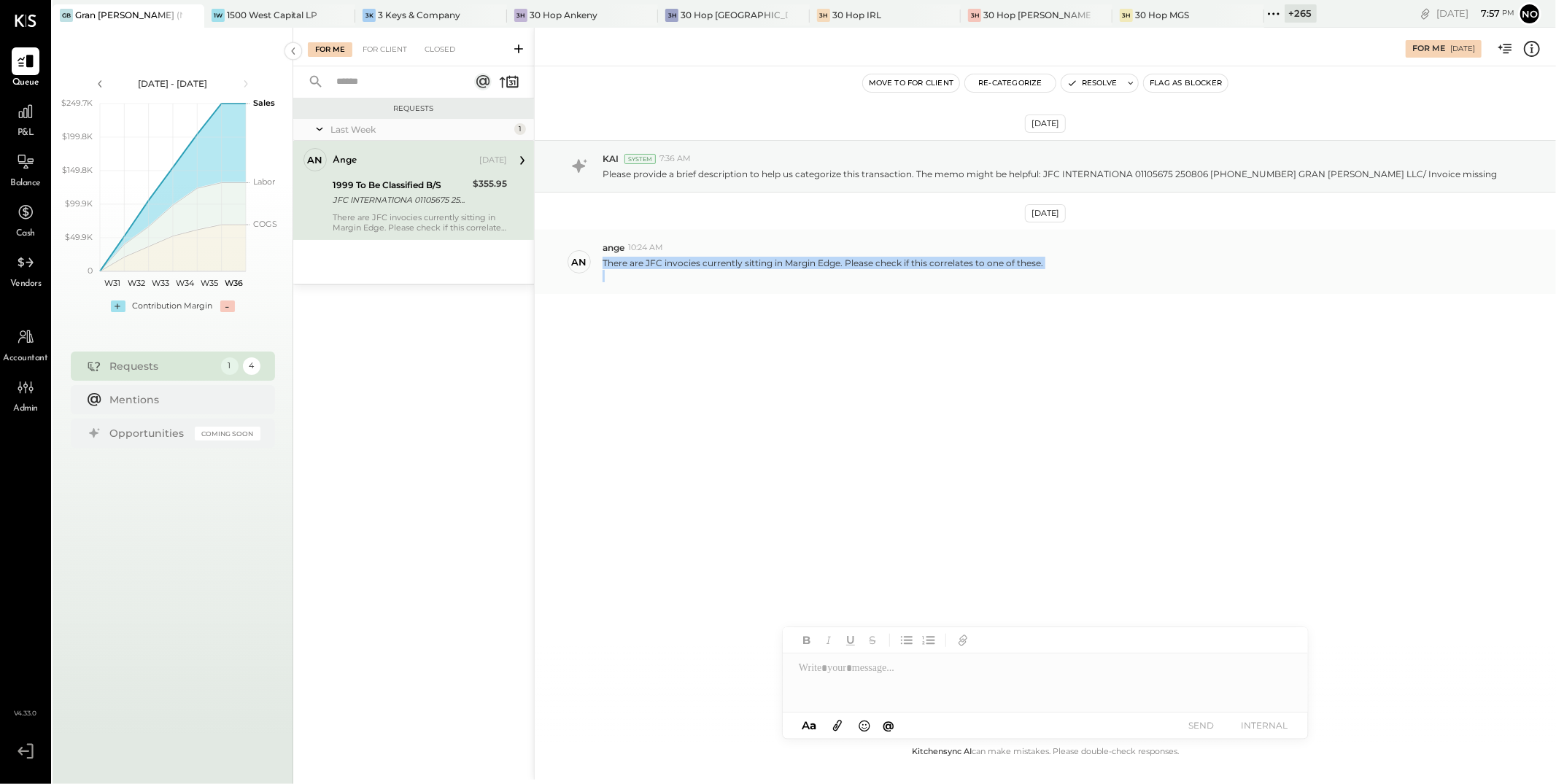
drag, startPoint x: 604, startPoint y: 263, endPoint x: 1029, endPoint y: 271, distance: 425.1
click at [573, 271] on p "There are JFC invocies currently sitting in Margin Edge. Please check if this c…" at bounding box center [823, 269] width 441 height 25
copy p "There are JFC invocies currently sitting in Margin Edge. Please check if this c…"
drag, startPoint x: 900, startPoint y: 229, endPoint x: 897, endPoint y: 237, distance: 8.5
click at [573, 232] on div "Aug 31st, 2025 KAI System 7:36 AM Please provide a brief description to help us…" at bounding box center [1045, 253] width 1021 height 301
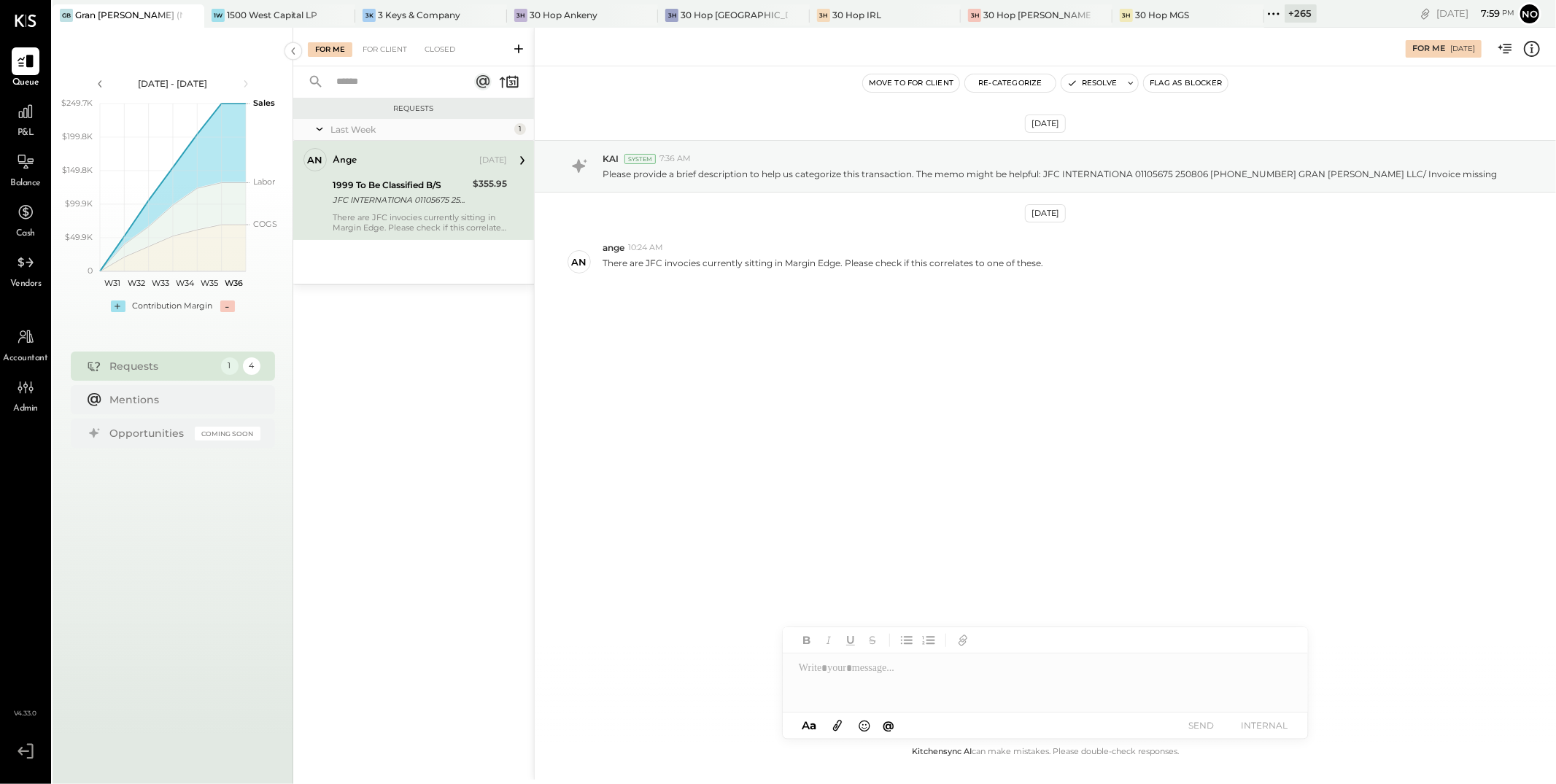
click at [392, 215] on div "There are JFC invocies currently sitting in Margin Edge. Please check if this c…" at bounding box center [420, 222] width 175 height 21
click at [400, 48] on div "For Client" at bounding box center [384, 50] width 59 height 15
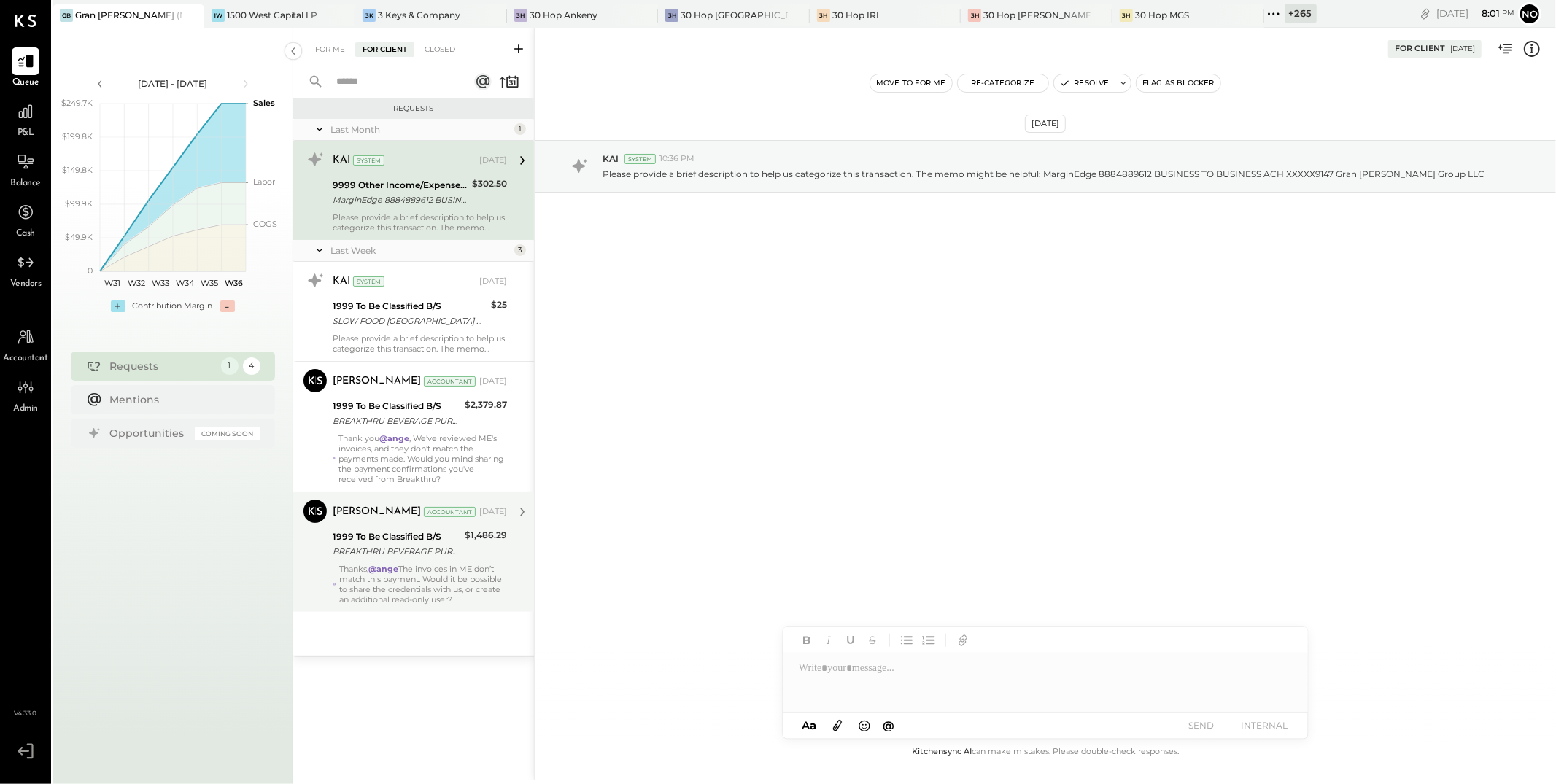
click at [396, 565] on strong "@ange" at bounding box center [383, 569] width 30 height 10
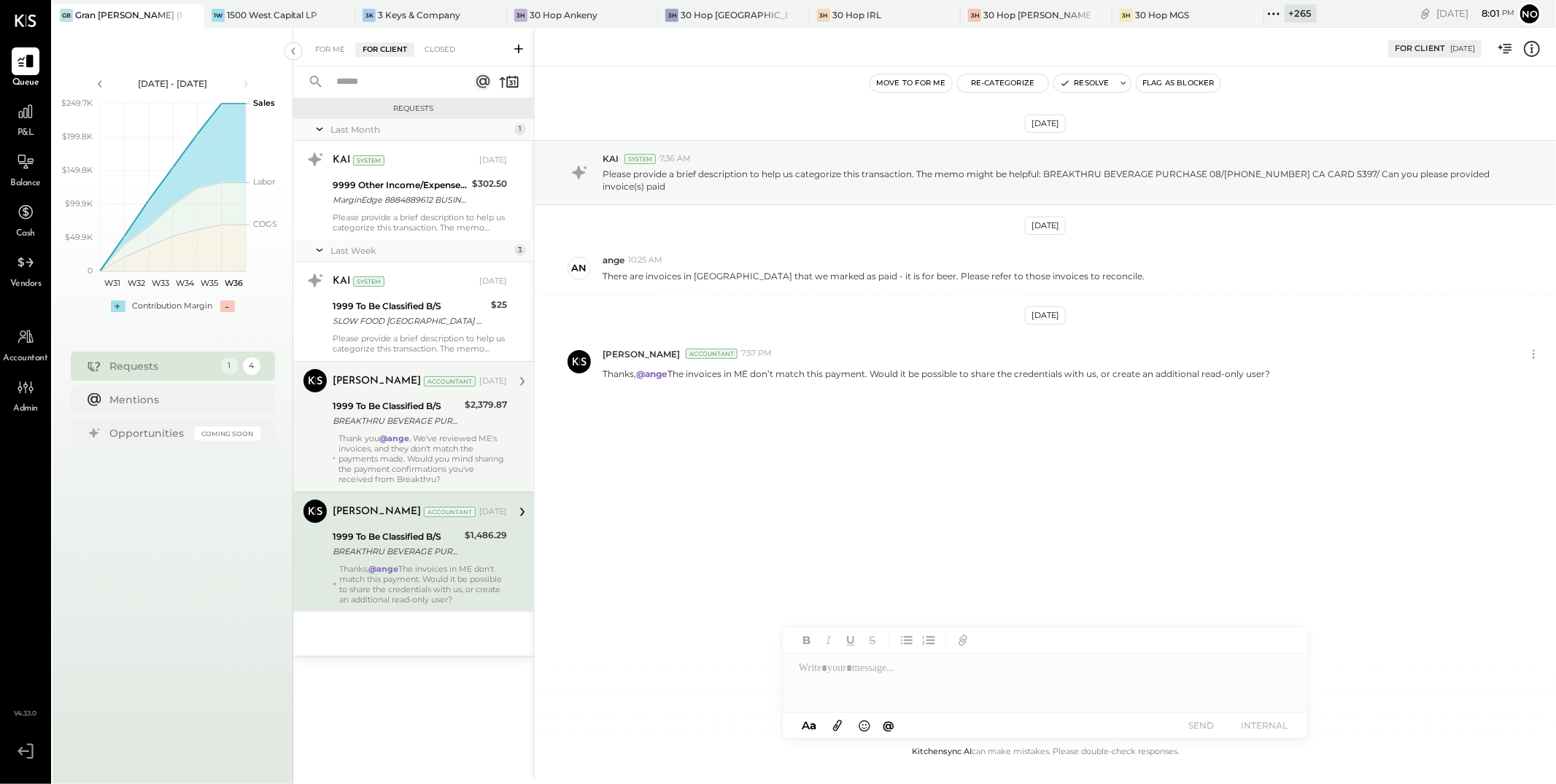
click at [390, 441] on strong "@ange" at bounding box center [394, 438] width 30 height 10
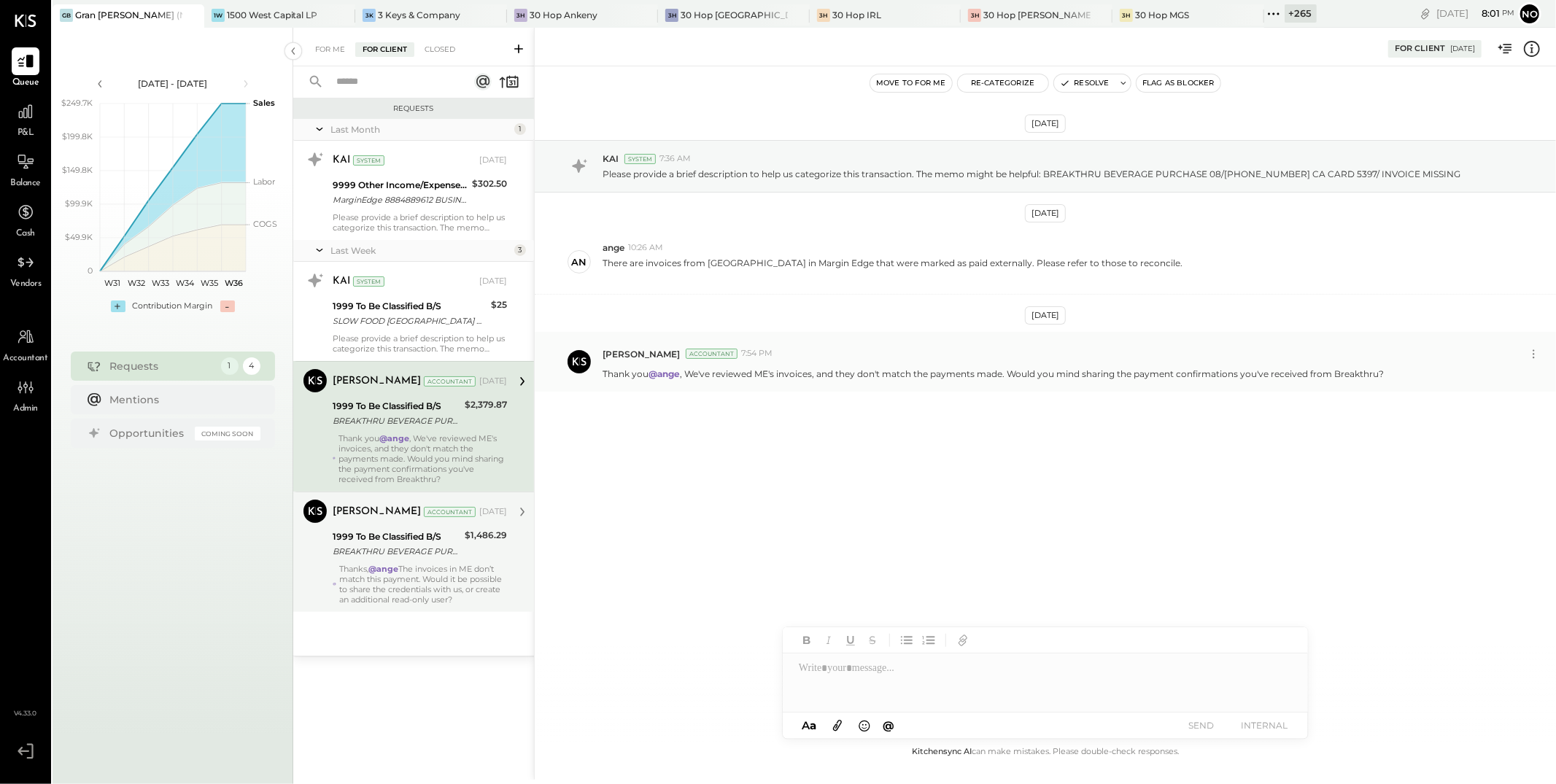
drag, startPoint x: 649, startPoint y: 375, endPoint x: 1367, endPoint y: 383, distance: 718.0
click at [573, 383] on div "Noemi Balmaceda Accountant 7:54 PM Thank you @ange , We've reviewed ME's invoic…" at bounding box center [1045, 362] width 1021 height 60
copy p "@ange , We've reviewed ME's invoices, and they don't match the payments made. W…"
click at [573, 88] on button "Move to for me" at bounding box center [910, 83] width 81 height 18
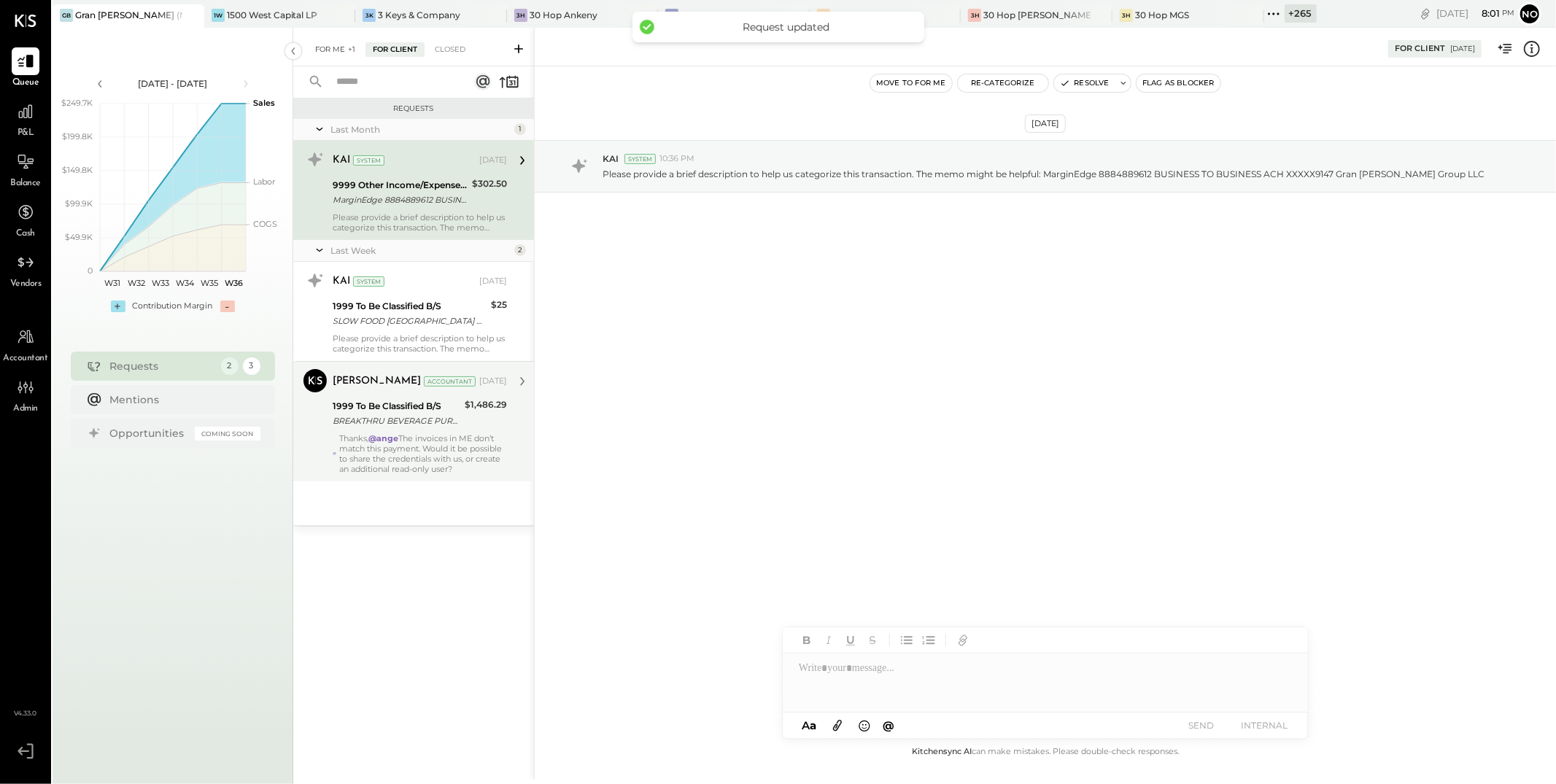
click at [329, 51] on div "For Me +1" at bounding box center [335, 50] width 55 height 15
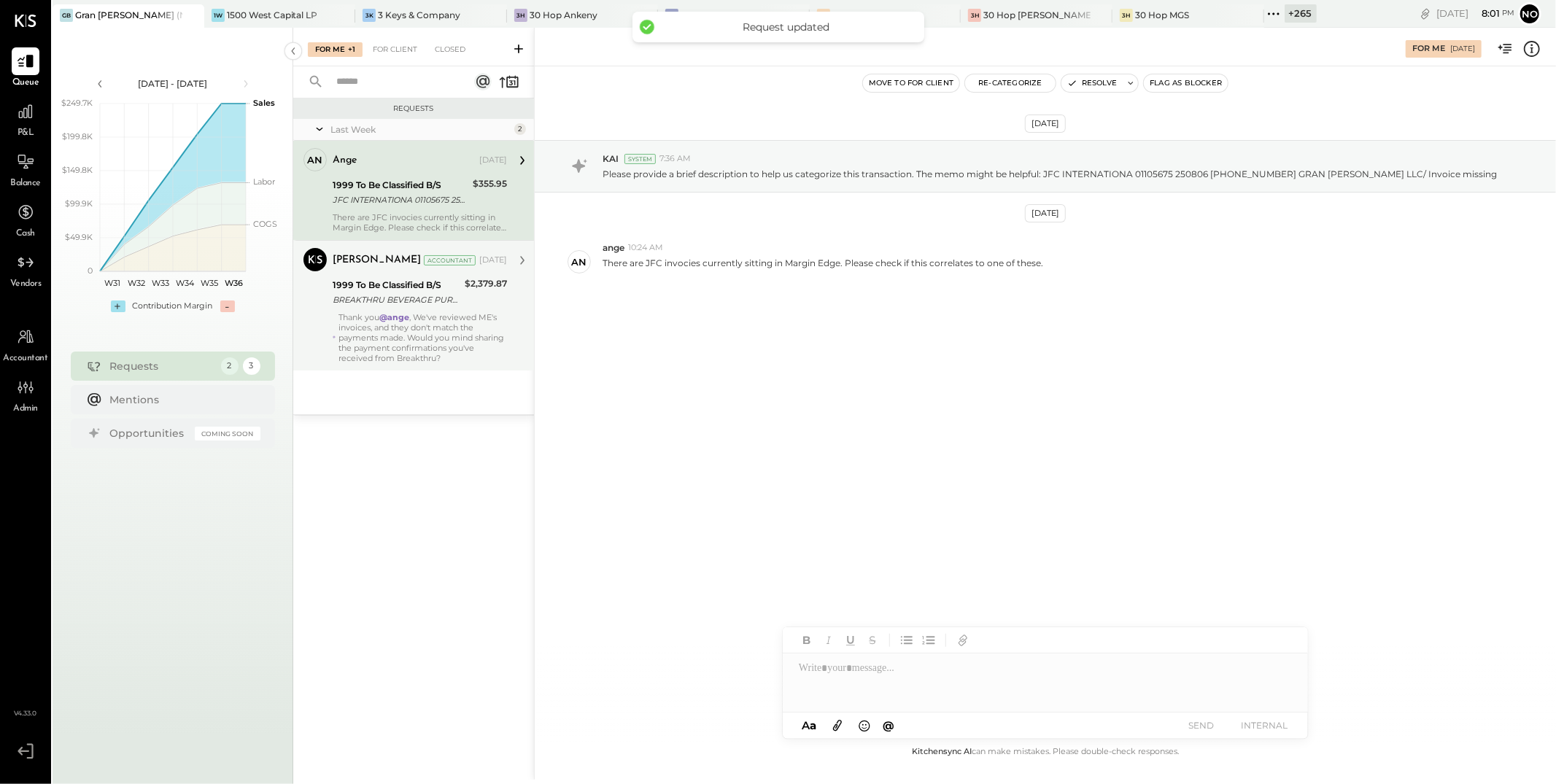
click at [448, 326] on div "Thank you @ange , We've reviewed ME's invoices, and they don't match the paymen…" at bounding box center [422, 337] width 168 height 51
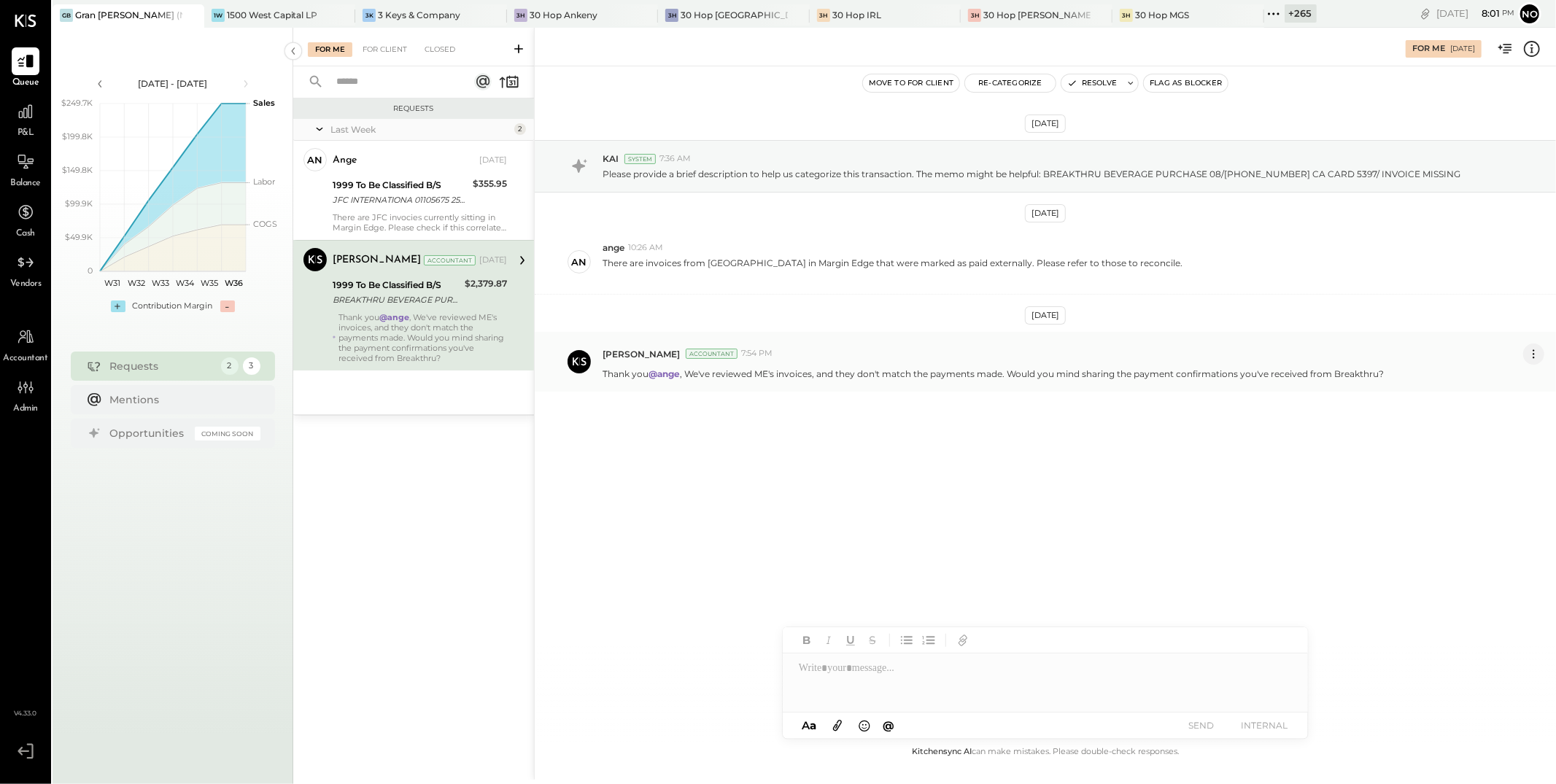
click at [573, 354] on icon at bounding box center [1534, 354] width 2 height 2
click at [573, 379] on button "Edit Message" at bounding box center [1495, 379] width 98 height 24
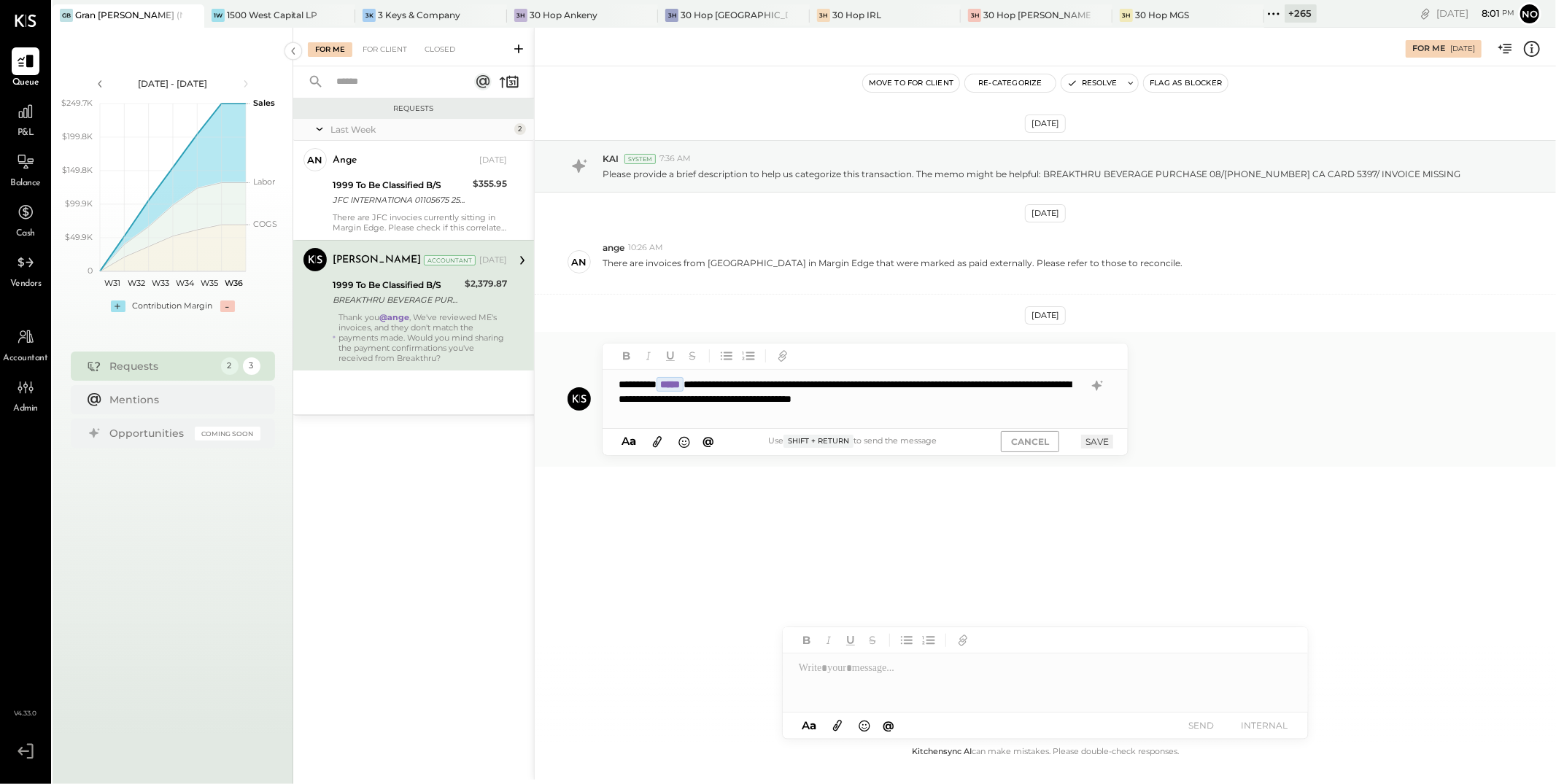
click at [573, 399] on div "**********" at bounding box center [865, 399] width 525 height 58
drag, startPoint x: 729, startPoint y: 386, endPoint x: 740, endPoint y: 407, distance: 23.7
click at [573, 407] on div "**********" at bounding box center [865, 399] width 525 height 58
copy div "**********"
click at [573, 403] on div "**********" at bounding box center [865, 399] width 525 height 58
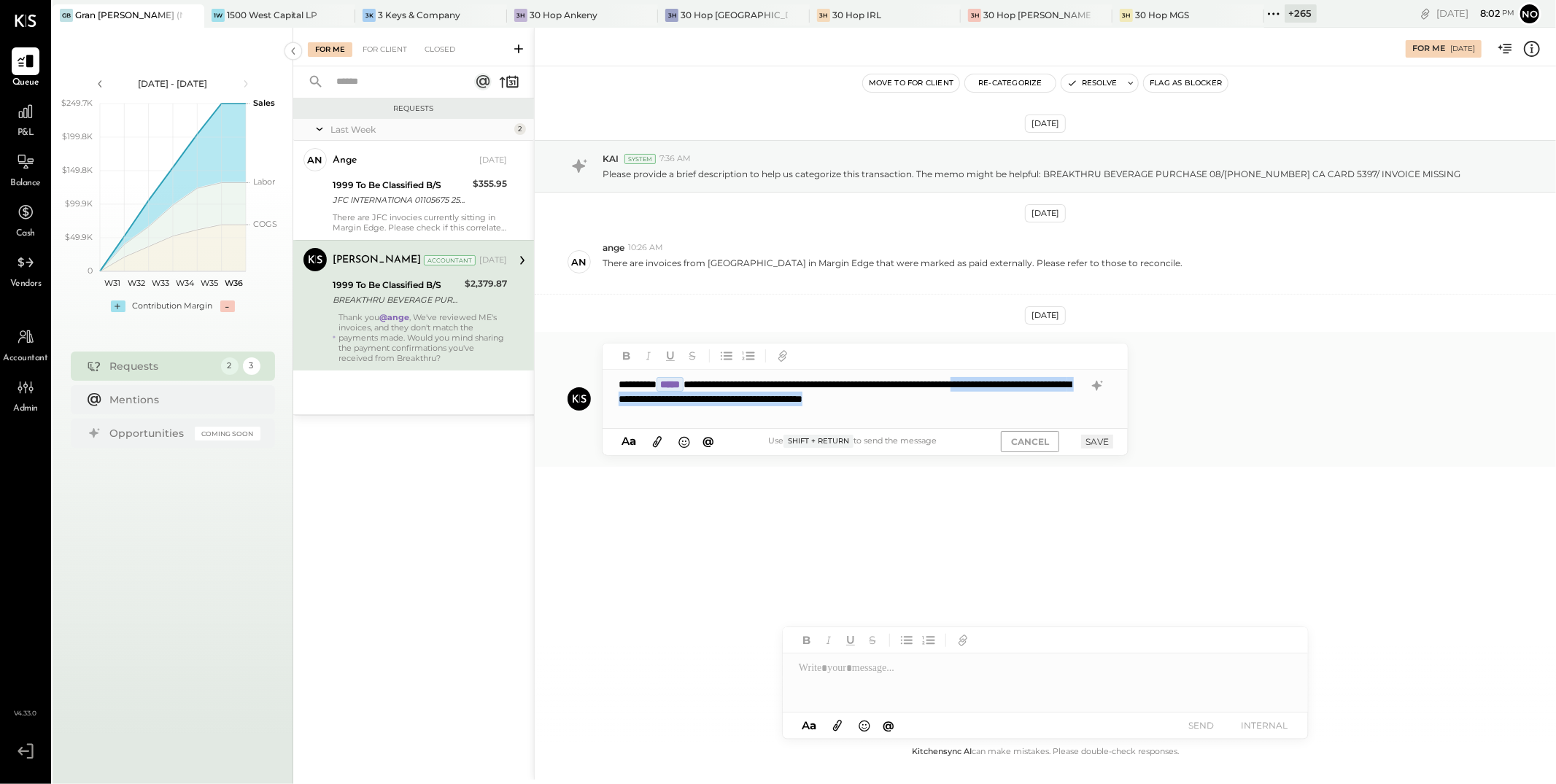
drag, startPoint x: 655, startPoint y: 401, endPoint x: 691, endPoint y: 413, distance: 37.9
click at [573, 413] on div "**********" at bounding box center [865, 399] width 525 height 58
click at [573, 441] on button "SAVE" at bounding box center [1097, 441] width 32 height 14
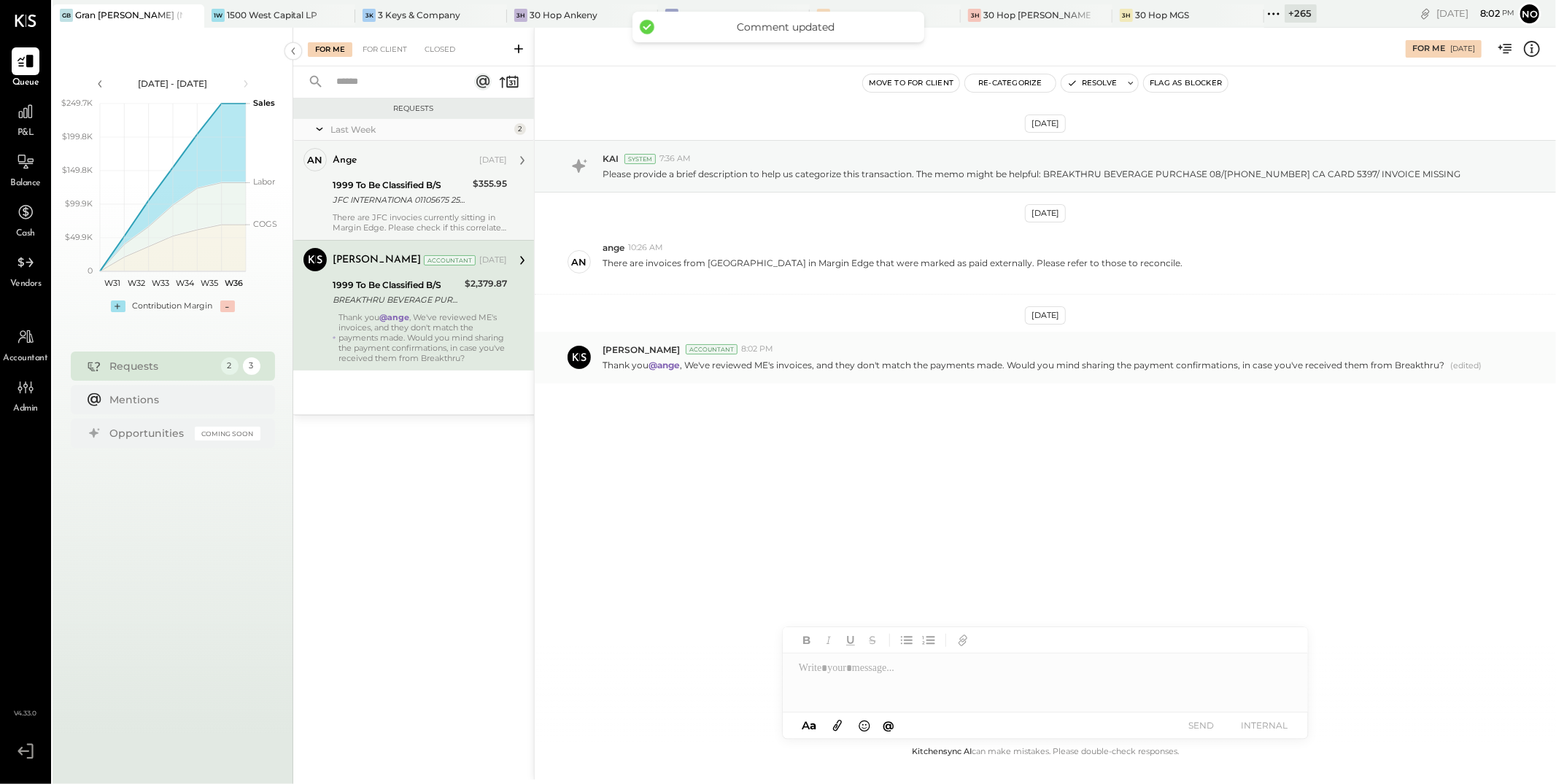
click at [368, 191] on div "1999 To Be Classified B/S" at bounding box center [400, 186] width 136 height 15
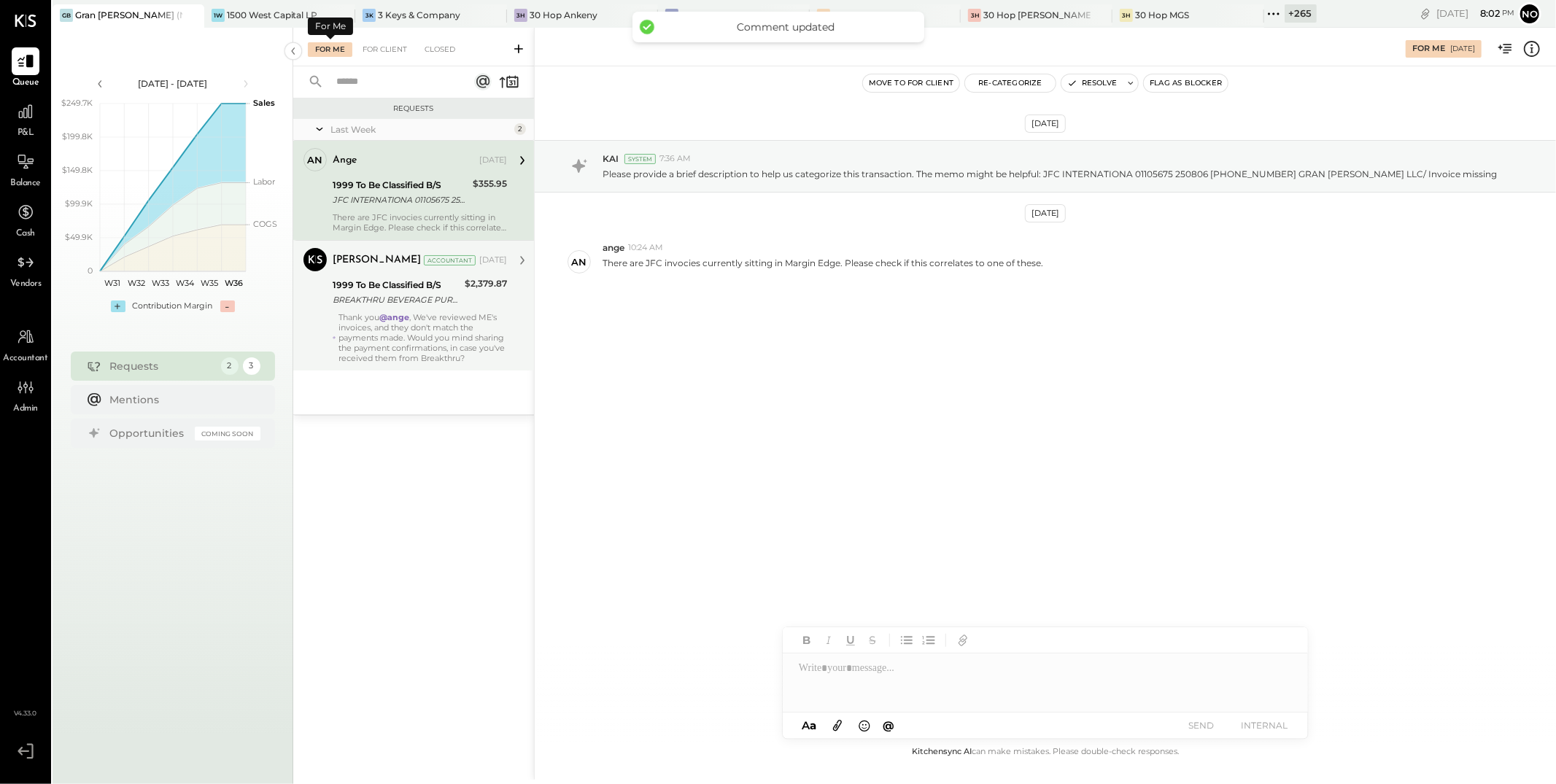
click at [328, 51] on div "For Me" at bounding box center [330, 50] width 45 height 15
click at [415, 305] on div "BREAKTHRU BEVERAGE PURCHASE 08/11 800-6186466 CA CARD 5397/ INVOICE MISSING" at bounding box center [396, 300] width 128 height 15
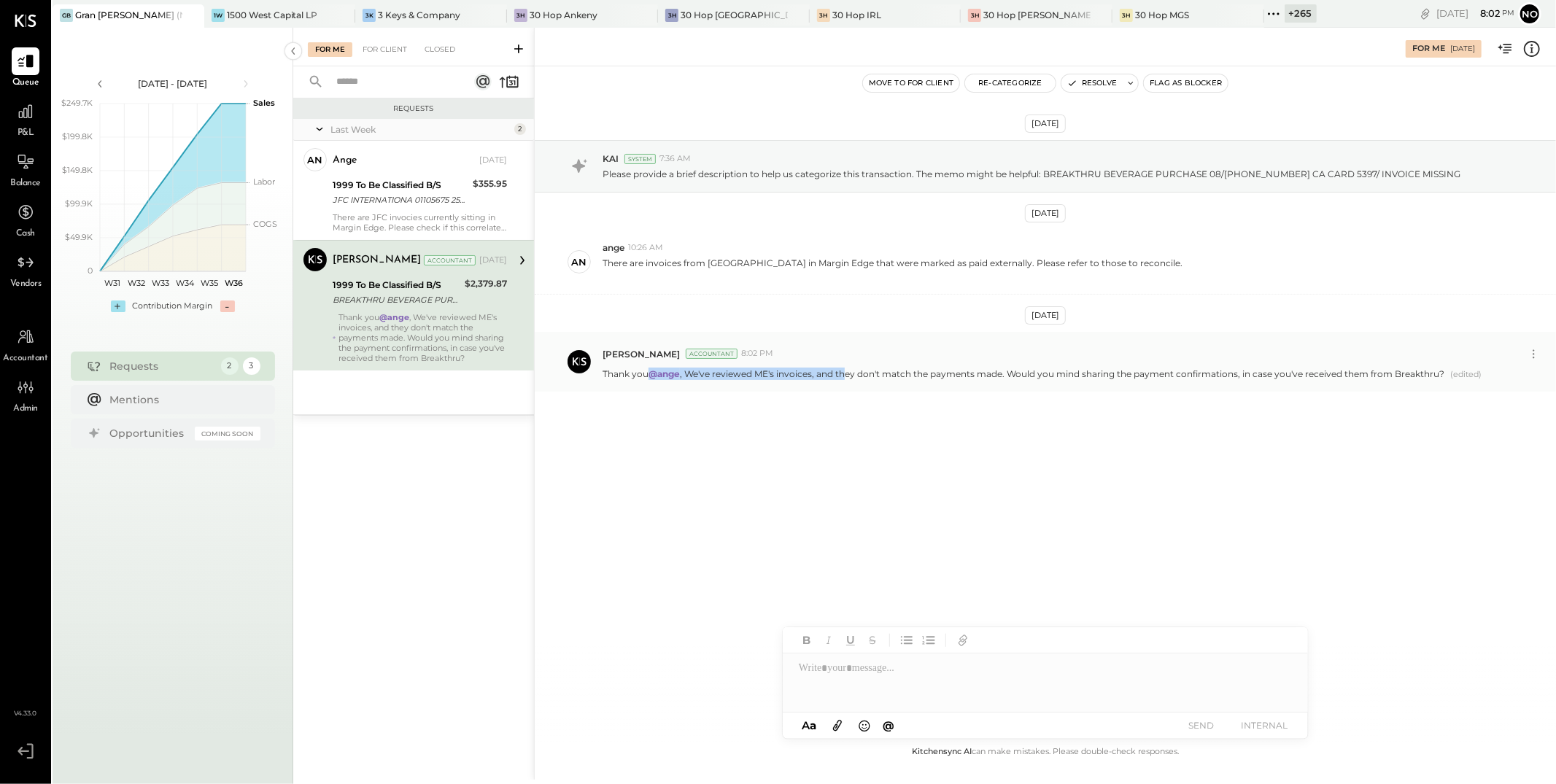
drag, startPoint x: 652, startPoint y: 375, endPoint x: 842, endPoint y: 375, distance: 190.0
click at [573, 375] on p "Thank you @ange , We've reviewed ME's invoices, and they don't match the paymen…" at bounding box center [1023, 375] width 842 height 13
click at [446, 324] on div "Thank you @ange , We've reviewed ME's invoices, and they don't match the paymen…" at bounding box center [422, 337] width 168 height 51
click at [573, 80] on button "Move to for client" at bounding box center [912, 83] width 97 height 18
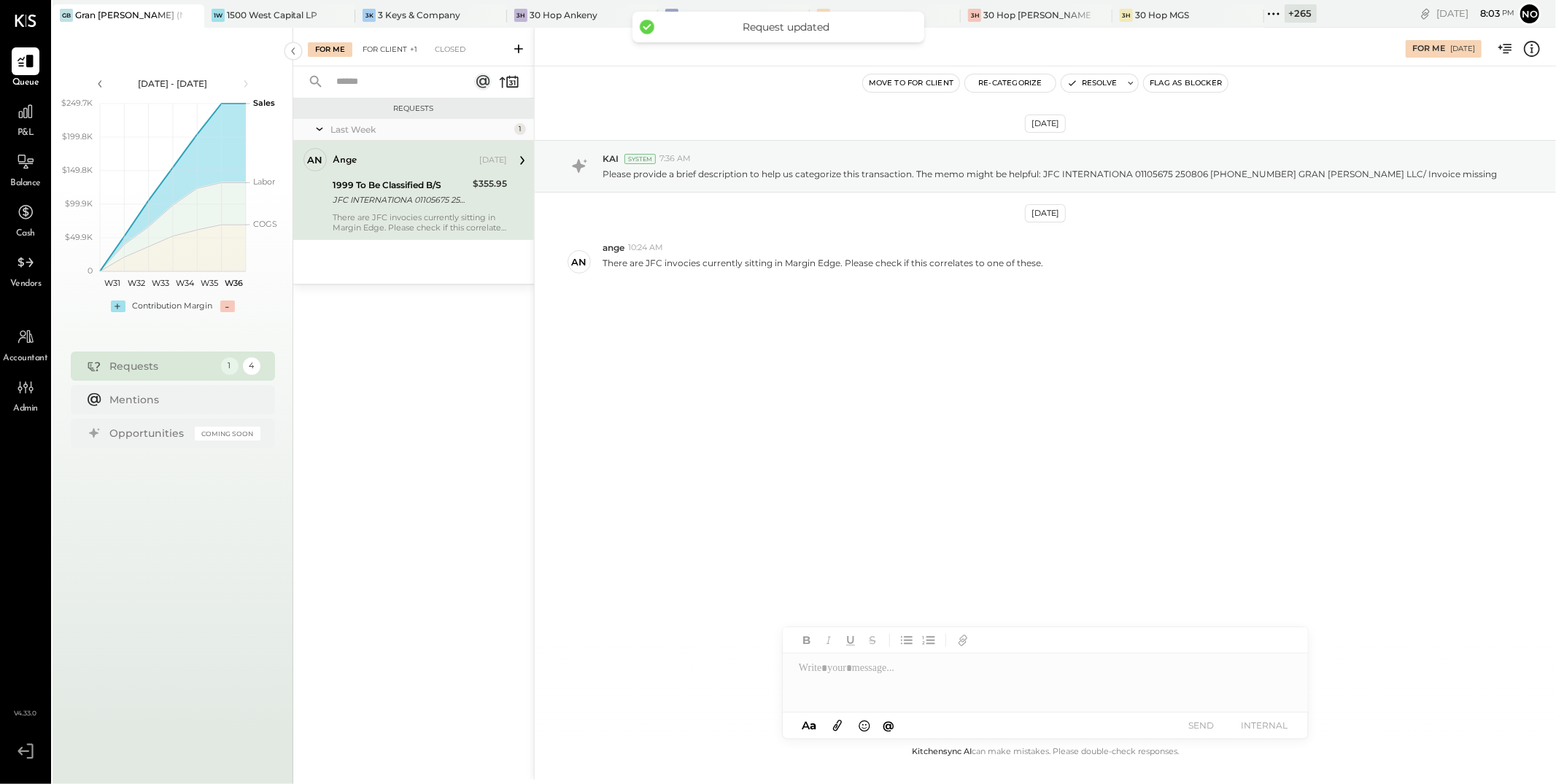
click at [395, 49] on div "For Client +1" at bounding box center [390, 50] width 69 height 15
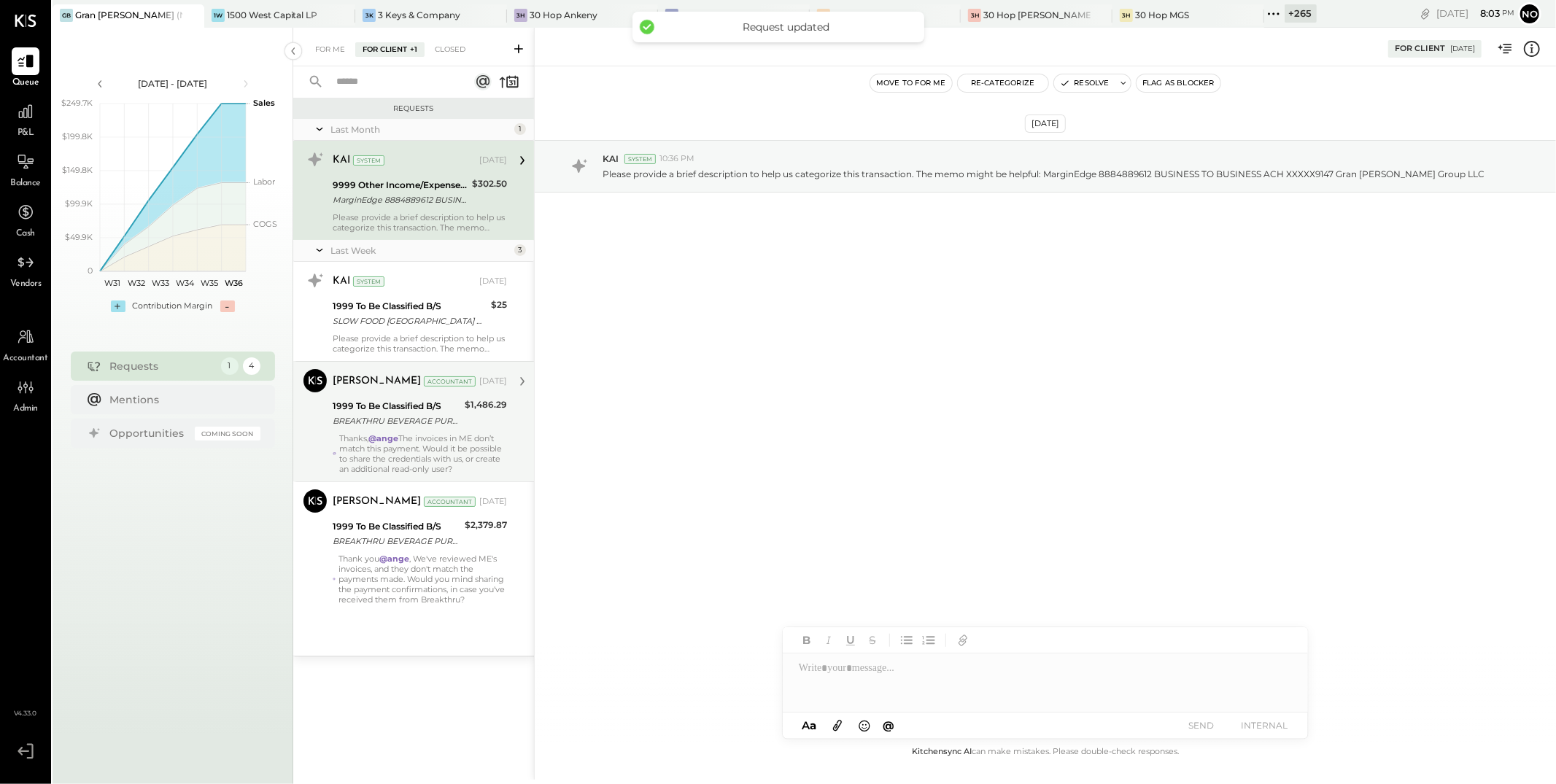
click at [366, 460] on div "Thanks, @ange The invoices in ME don’t match this payment. Would it be possible…" at bounding box center [423, 454] width 168 height 41
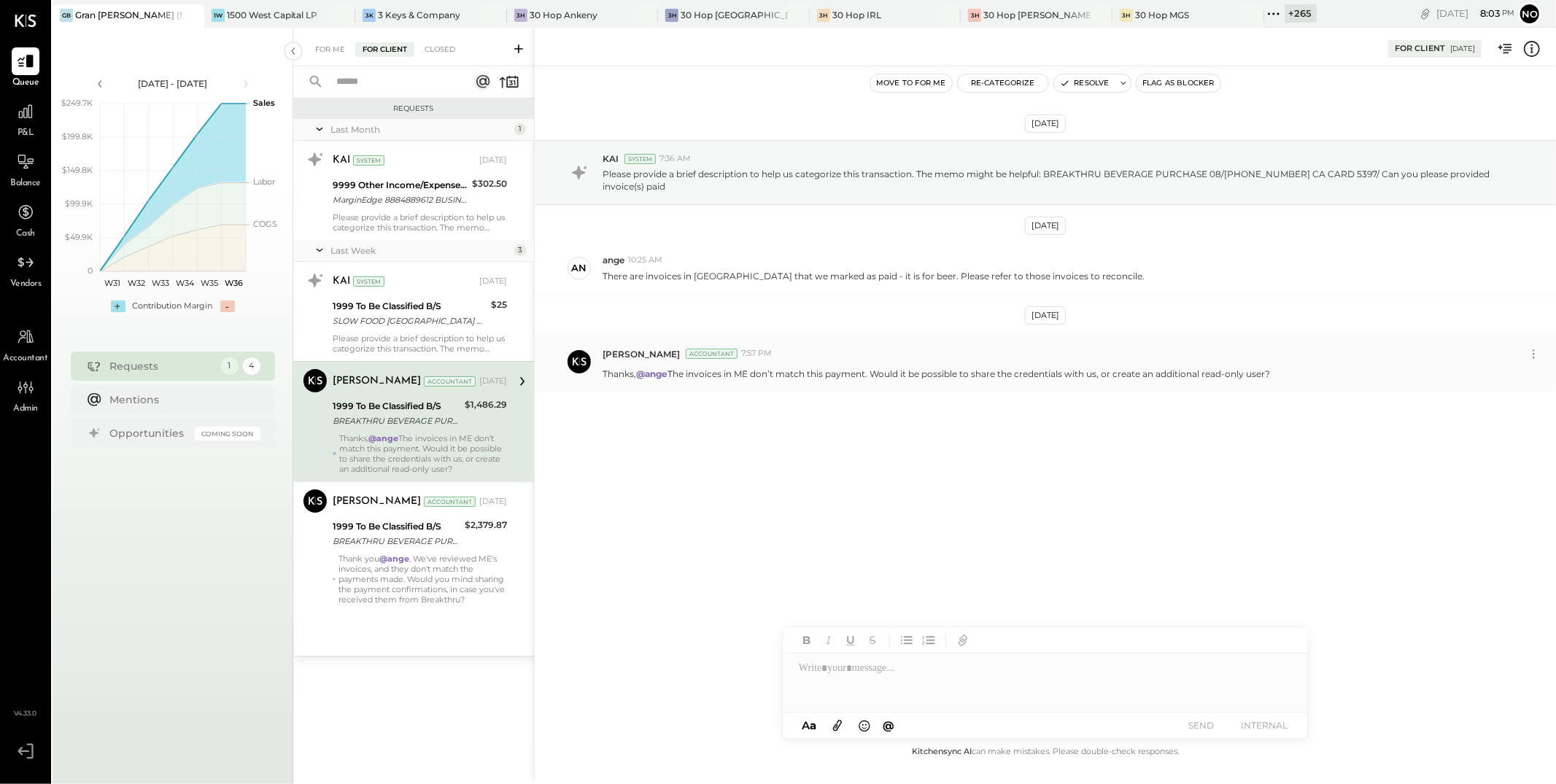
drag, startPoint x: 639, startPoint y: 375, endPoint x: 1280, endPoint y: 378, distance: 641.0
click at [573, 378] on div "Thanks, @ange The invoices in ME don’t match this payment. Would it be possible…" at bounding box center [1074, 372] width 942 height 15
copy p "@ange The invoices in ME don’t match this payment. Would it be possible to shar…"
click at [329, 51] on div "For Me" at bounding box center [330, 50] width 45 height 15
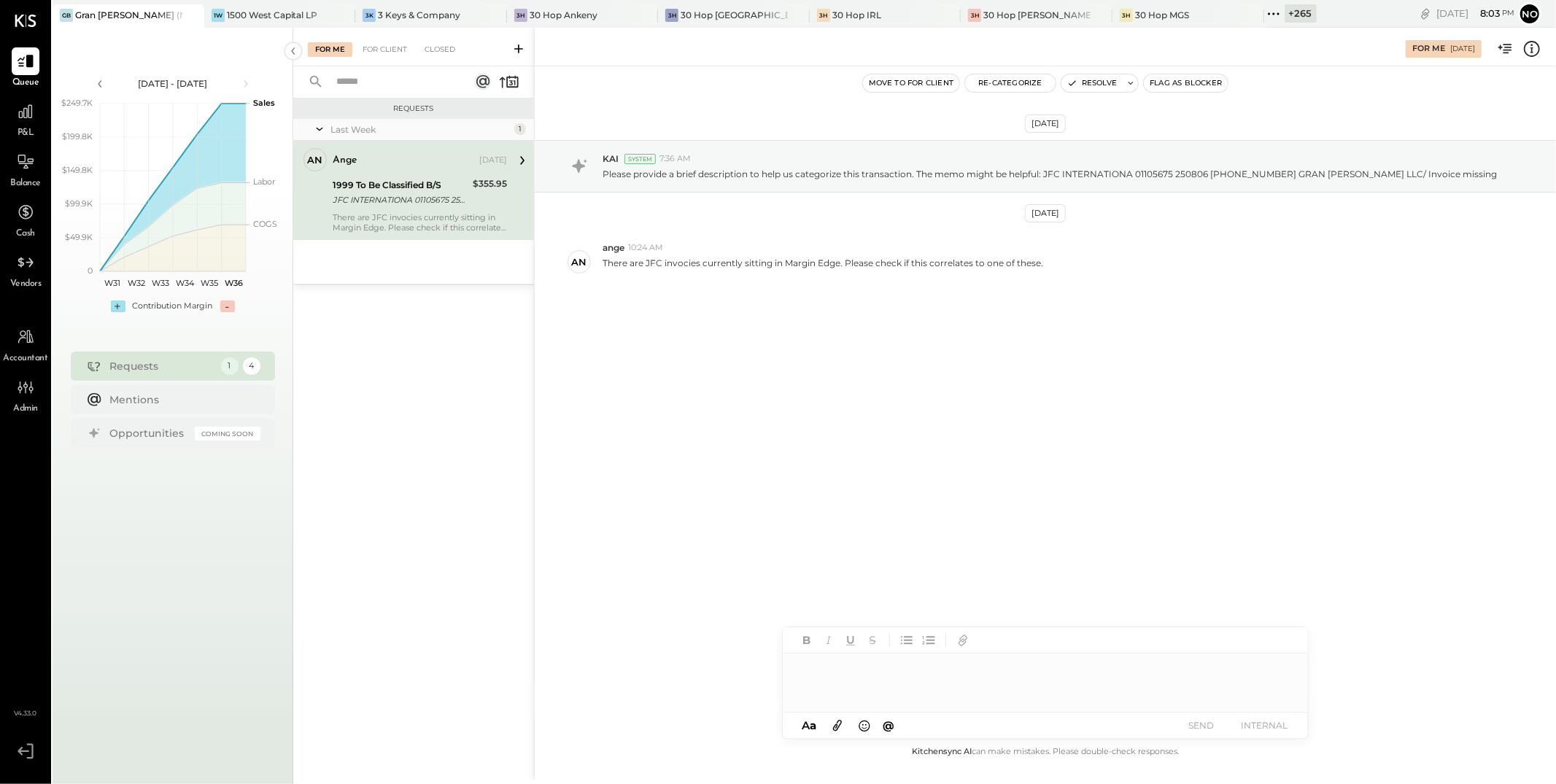
click at [573, 614] on div at bounding box center [1046, 683] width 525 height 58
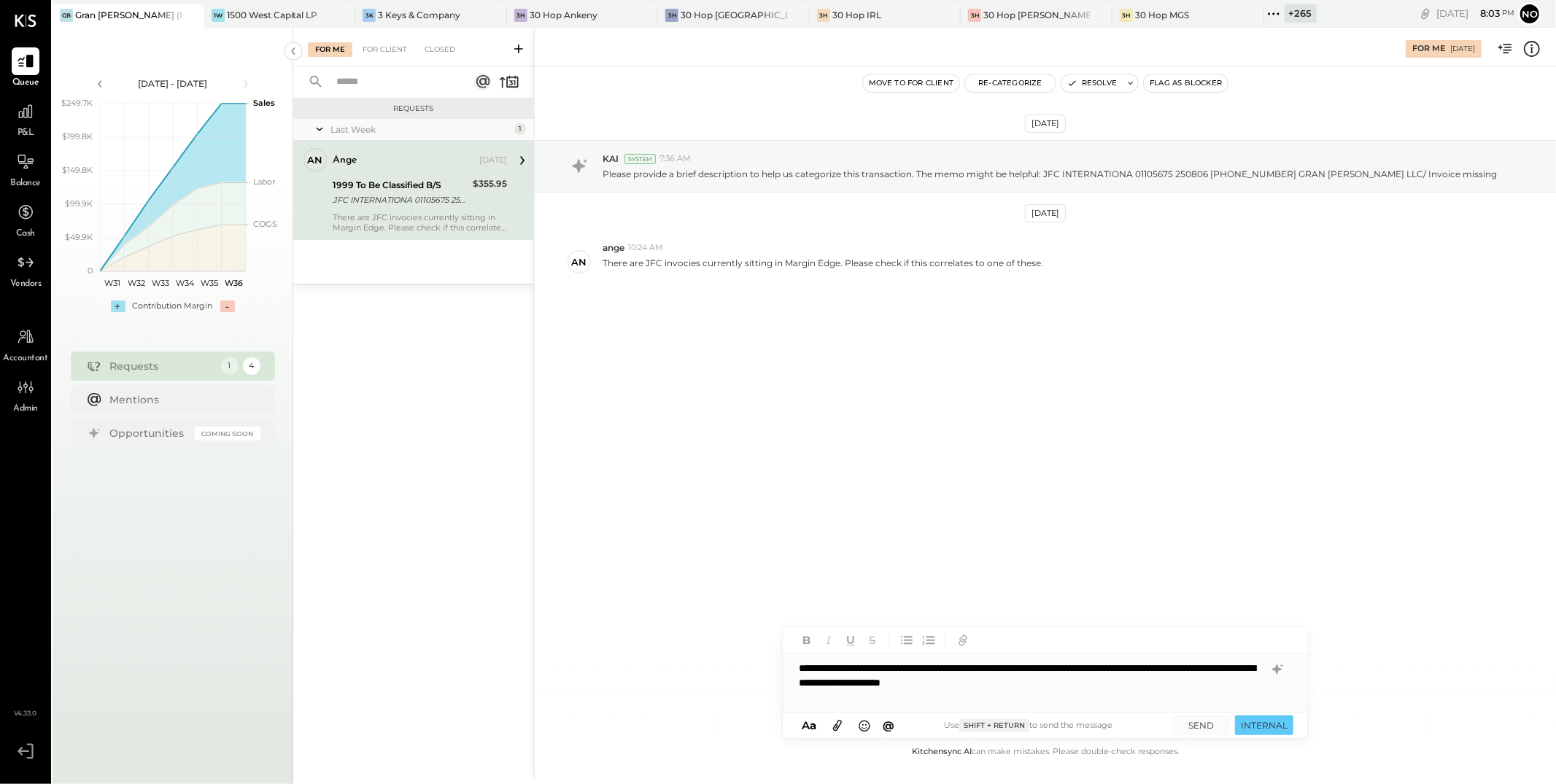
click at [573, 614] on div "**********" at bounding box center [1046, 683] width 525 height 58
type input "*"
click at [573, 614] on span "ange" at bounding box center [923, 651] width 115 height 14
click at [573, 614] on div "**********" at bounding box center [1046, 683] width 525 height 58
type input "*"
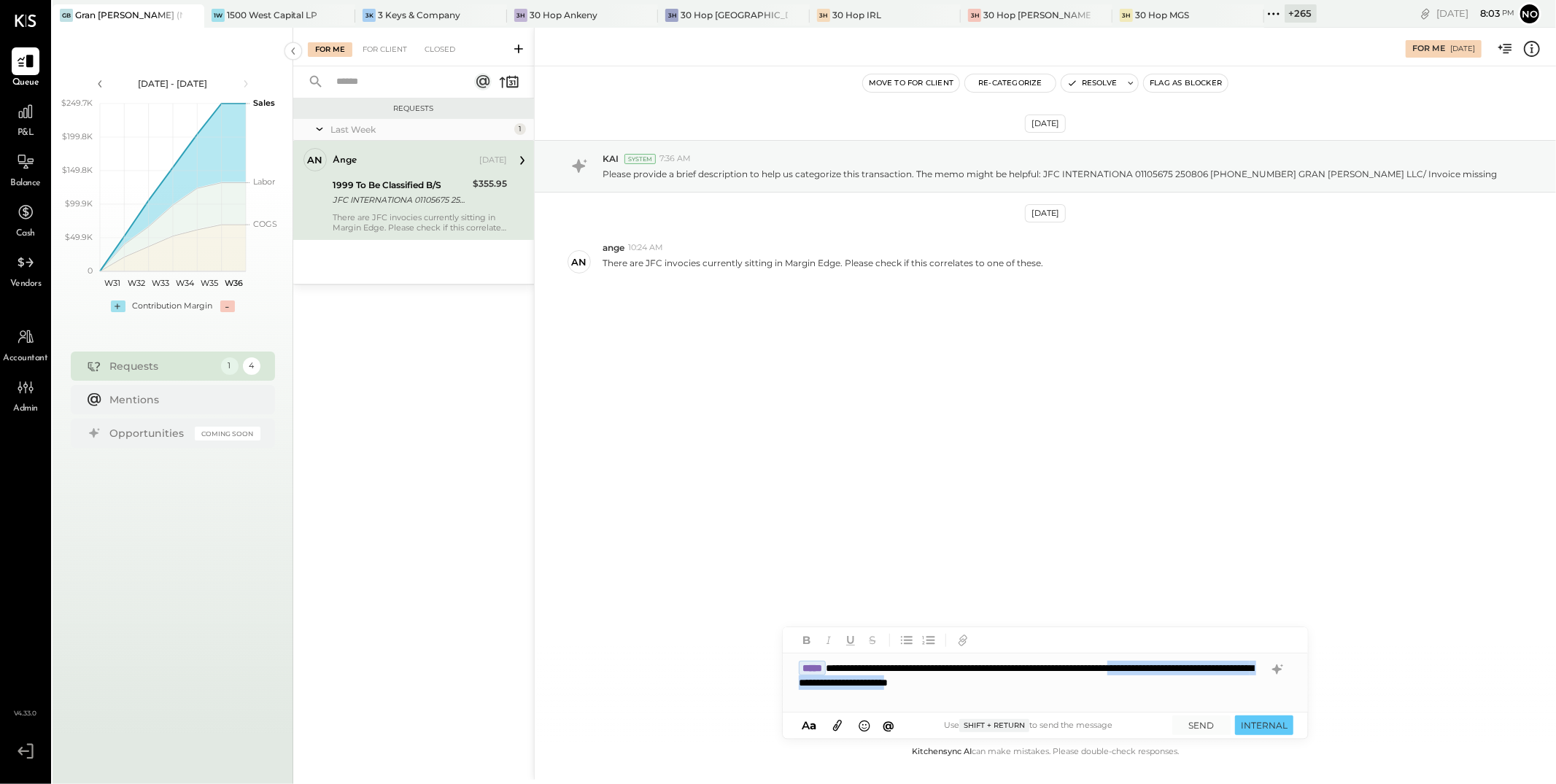
drag, startPoint x: 1235, startPoint y: 668, endPoint x: 1090, endPoint y: 690, distance: 146.7
click at [573, 614] on div "**********" at bounding box center [1046, 683] width 525 height 58
click at [573, 614] on button "SEND" at bounding box center [1202, 725] width 58 height 20
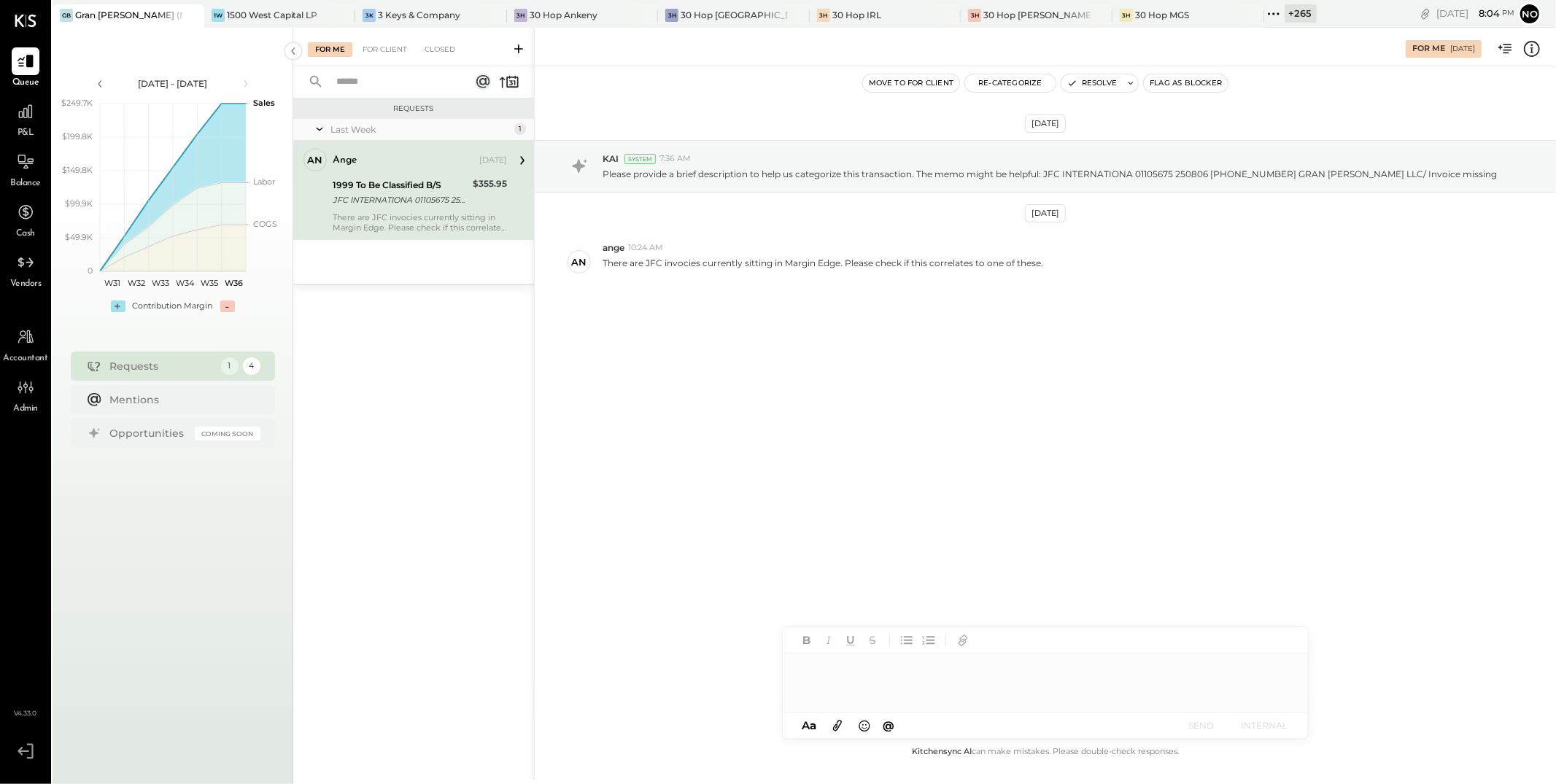
click at [573, 82] on button "Move to for client" at bounding box center [912, 83] width 97 height 18
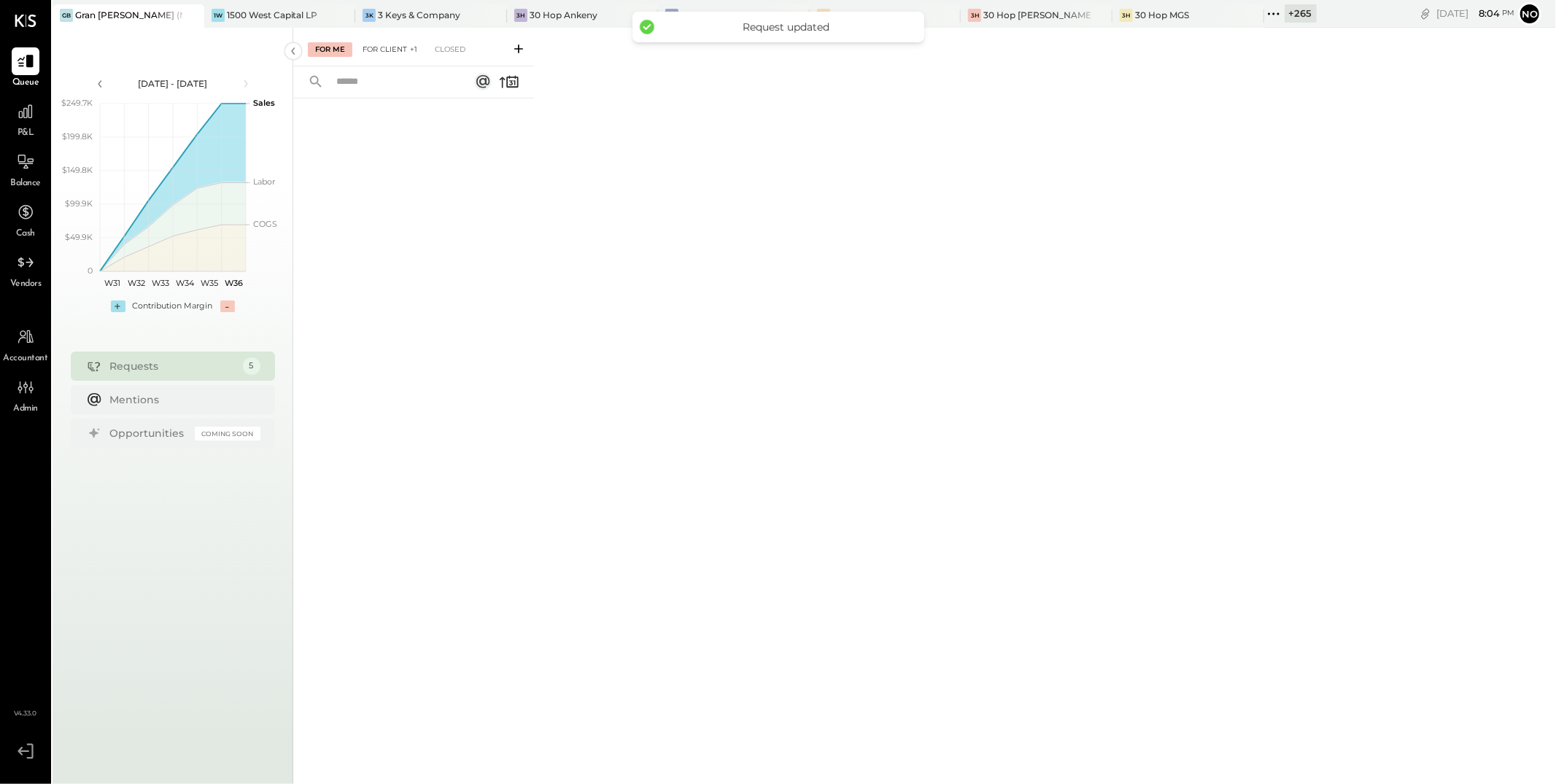
click at [398, 51] on div "For Client +1" at bounding box center [390, 50] width 69 height 15
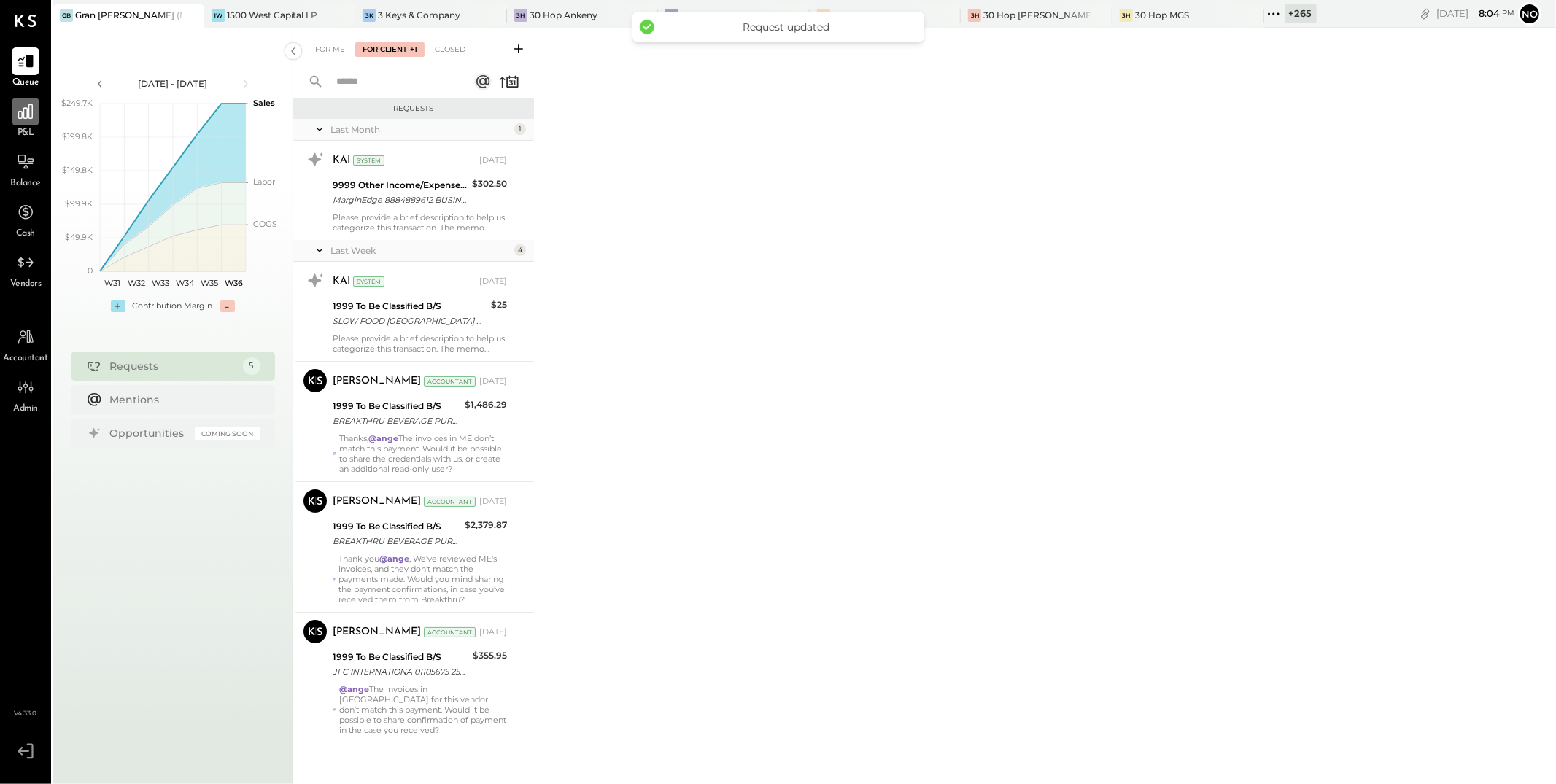
click at [20, 110] on icon at bounding box center [25, 111] width 19 height 19
